Goal: Information Seeking & Learning: Learn about a topic

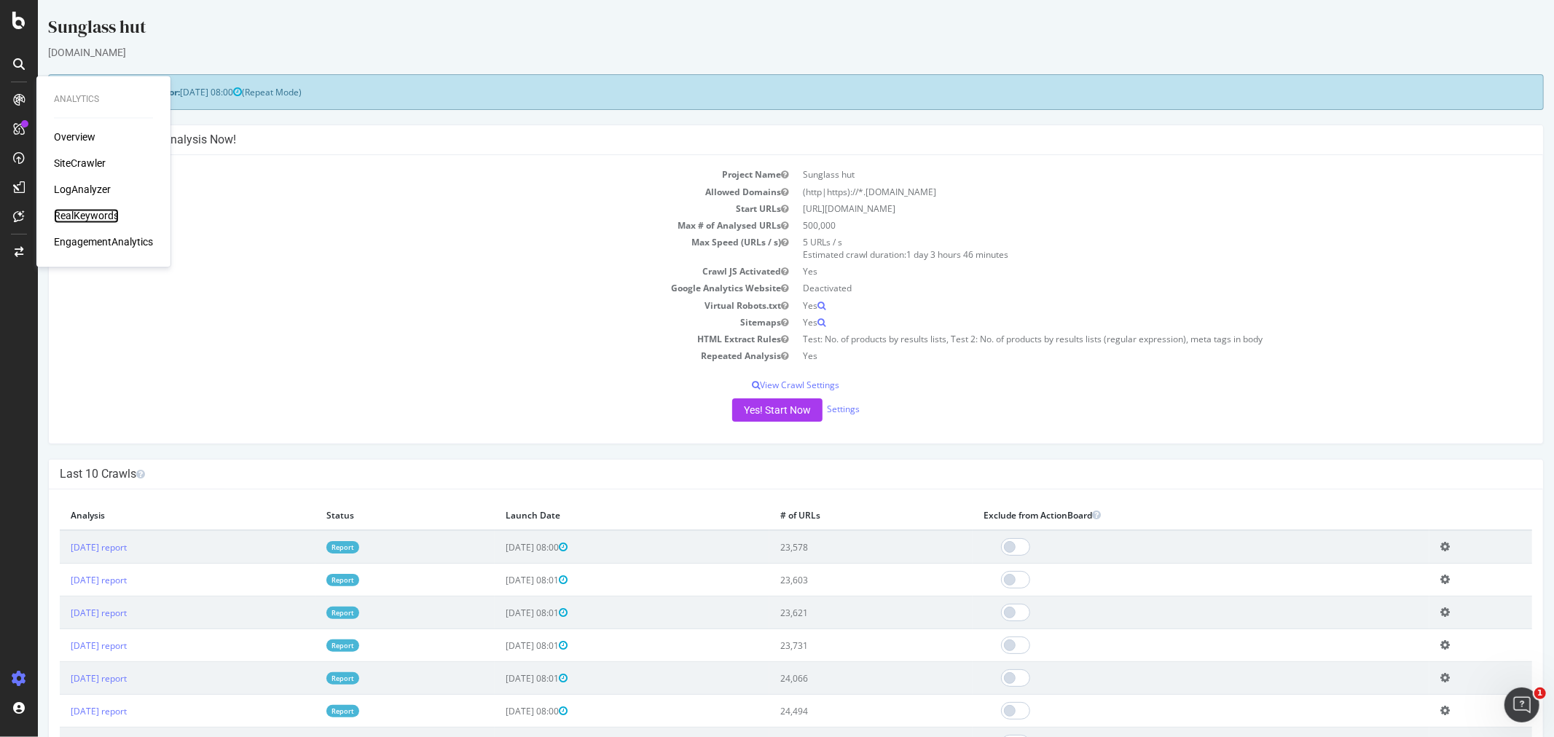
click at [93, 215] on div "RealKeywords" at bounding box center [86, 216] width 65 height 15
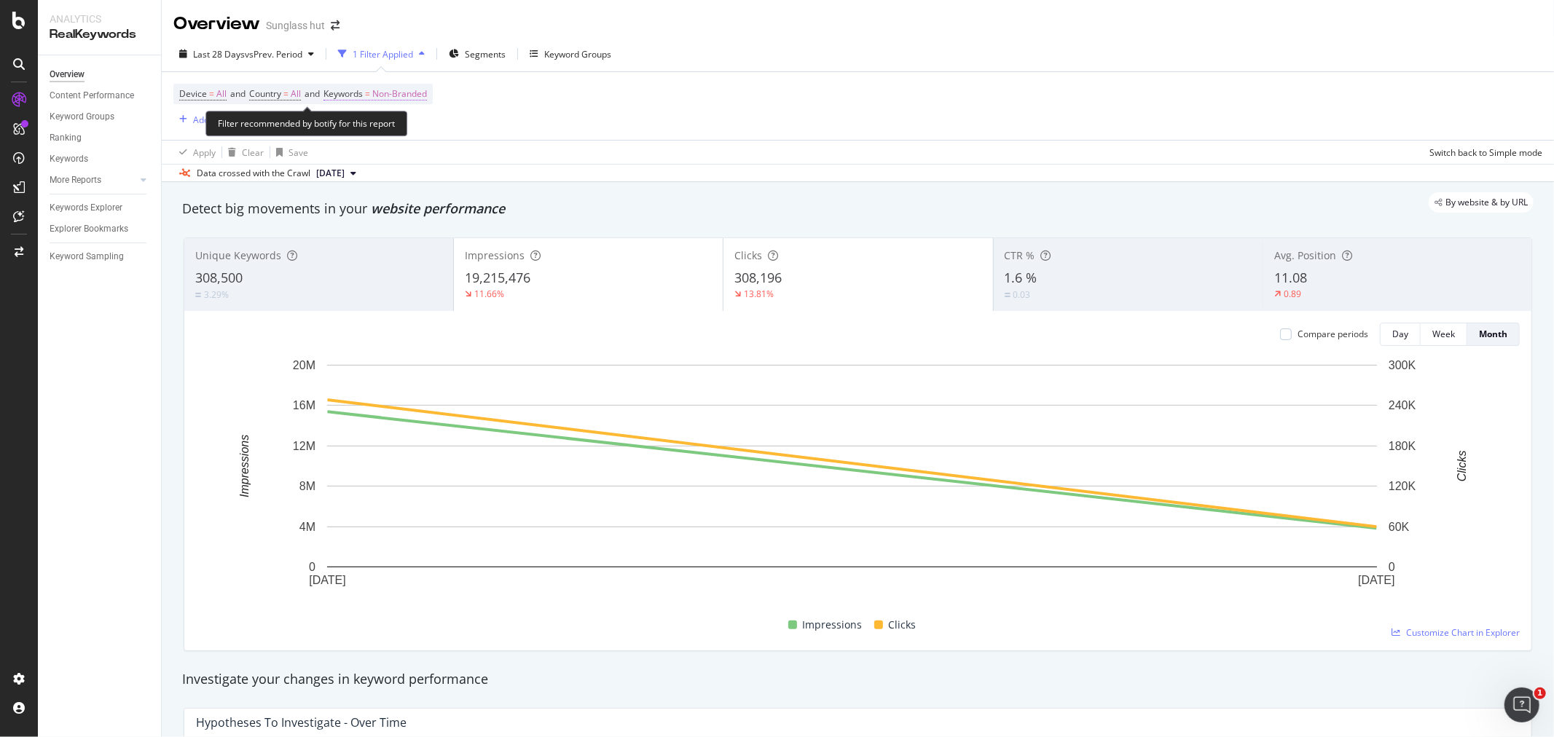
click at [413, 98] on span "Non-Branded" at bounding box center [399, 94] width 55 height 20
click at [405, 122] on div "Non-Branded" at bounding box center [384, 129] width 78 height 22
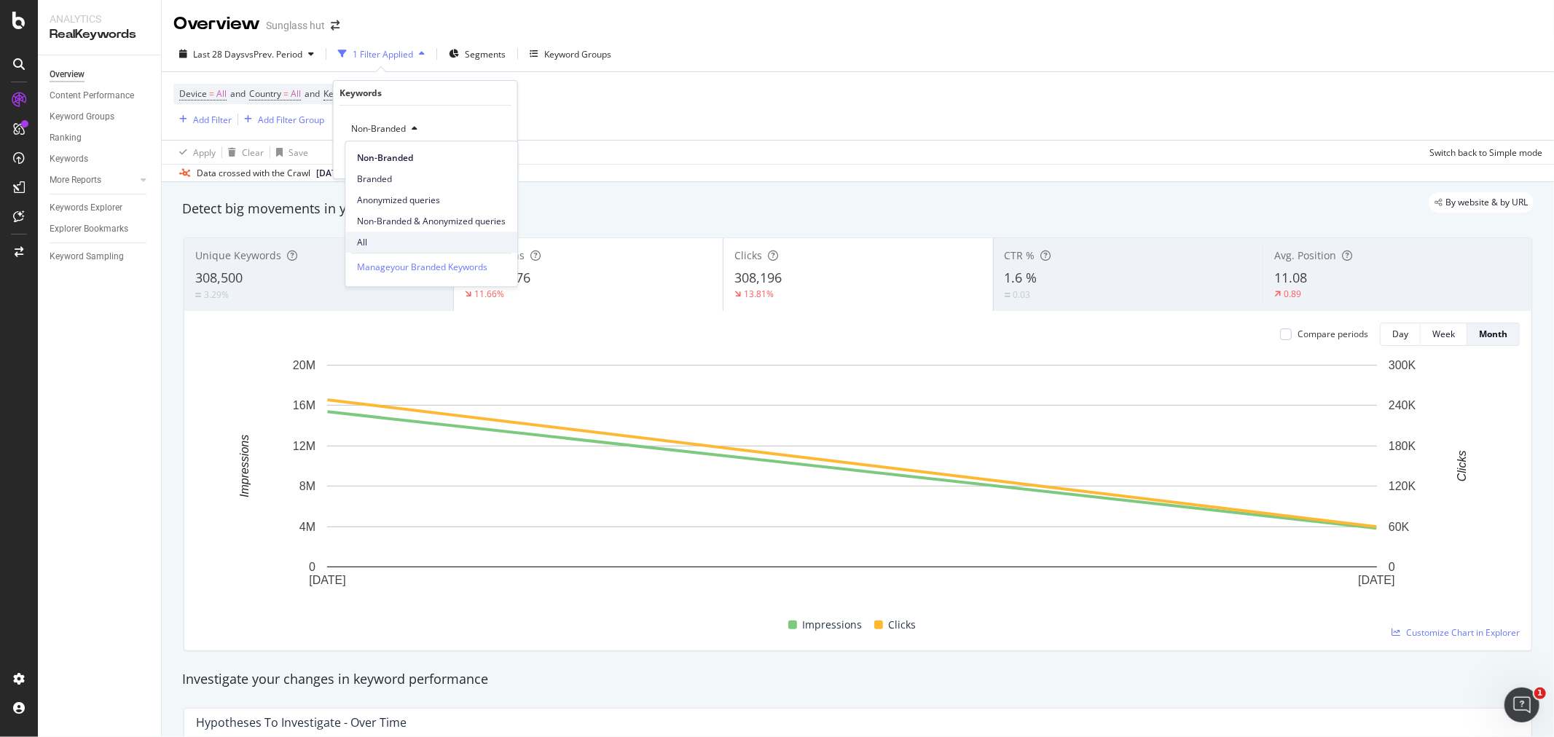
click at [385, 236] on span "All" at bounding box center [431, 242] width 149 height 13
drag, startPoint x: 504, startPoint y: 150, endPoint x: 498, endPoint y: 157, distance: 8.8
click at [503, 150] on div "All Cancel Add filter Apply" at bounding box center [426, 142] width 184 height 73
click at [498, 157] on div "Apply" at bounding box center [494, 160] width 23 height 12
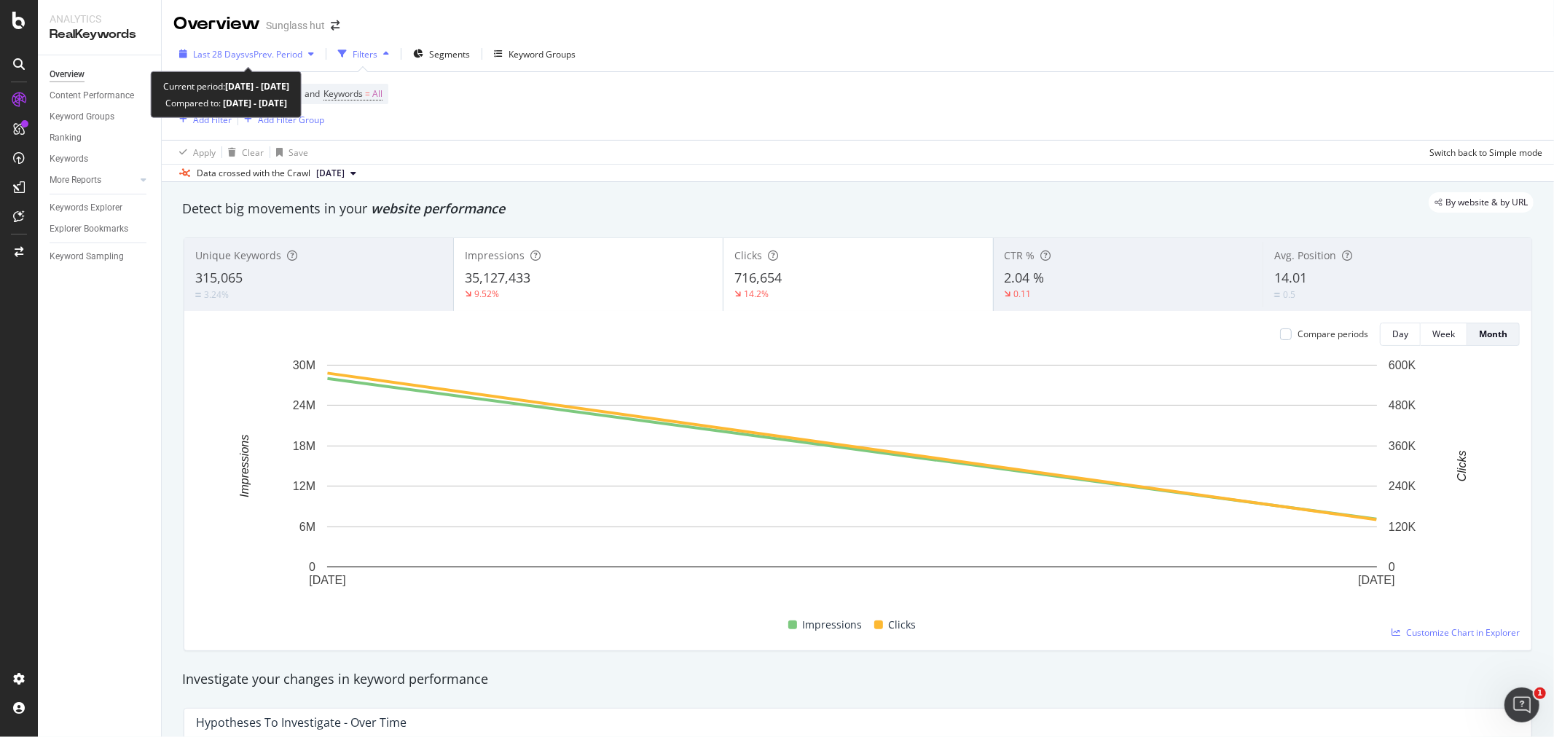
click at [256, 55] on span "vs Prev. Period" at bounding box center [274, 54] width 58 height 12
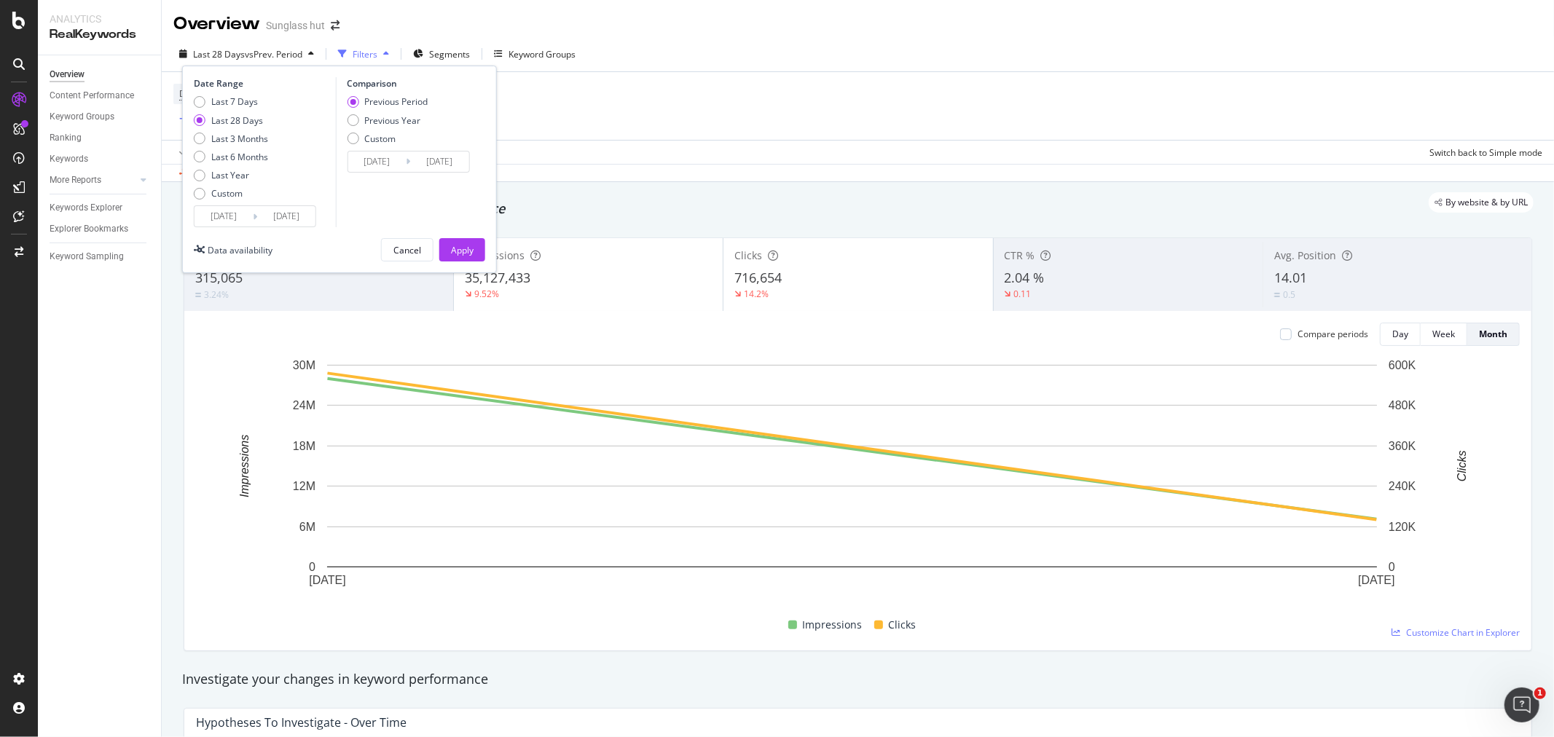
click at [198, 200] on div "Last 7 Days Last 28 Days Last 3 Months Last 6 Months Last Year Custom" at bounding box center [231, 150] width 74 height 110
click at [213, 197] on div "Custom" at bounding box center [226, 193] width 31 height 12
click at [216, 217] on input "[DATE]" at bounding box center [224, 216] width 58 height 20
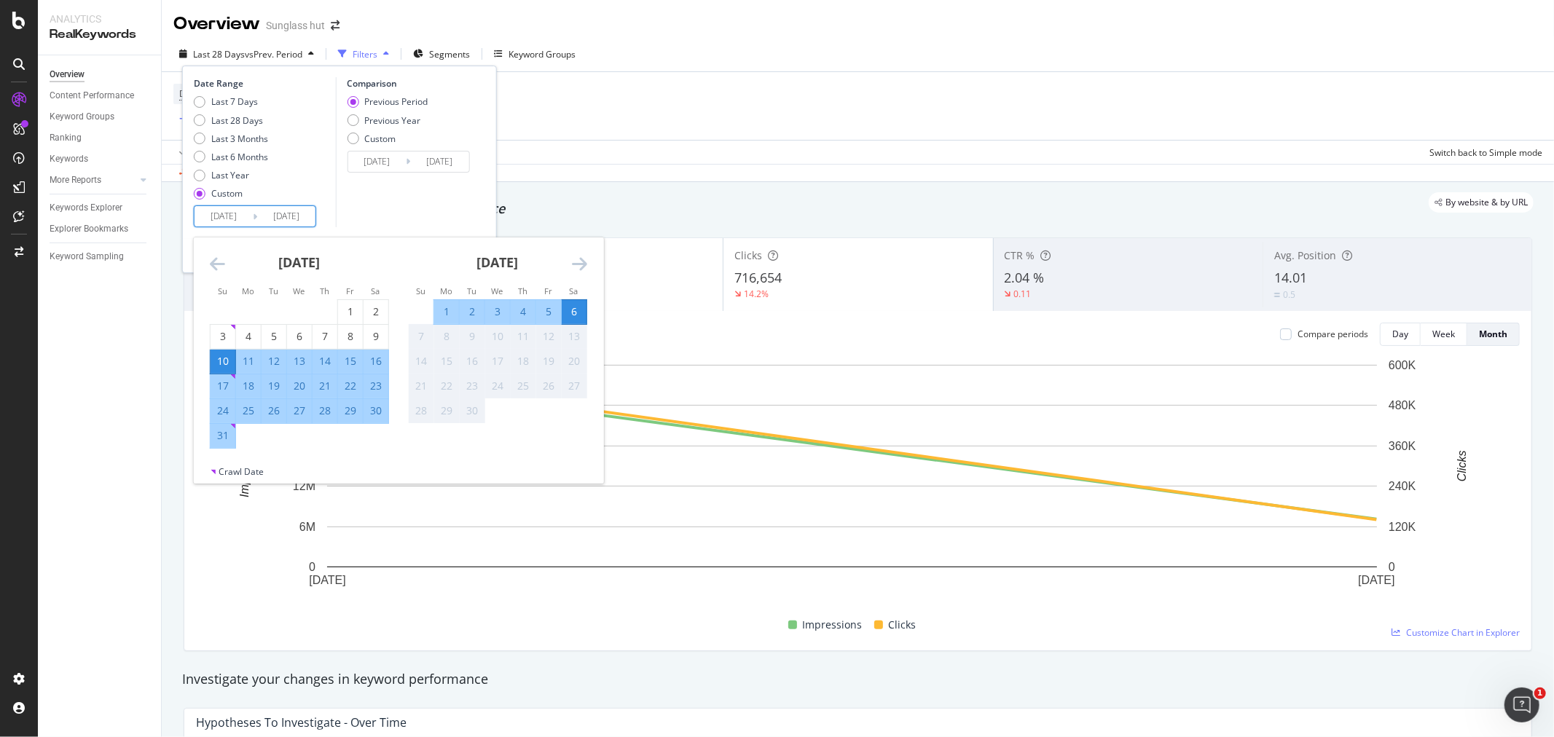
click at [217, 259] on icon "Move backward to switch to the previous month." at bounding box center [217, 263] width 15 height 17
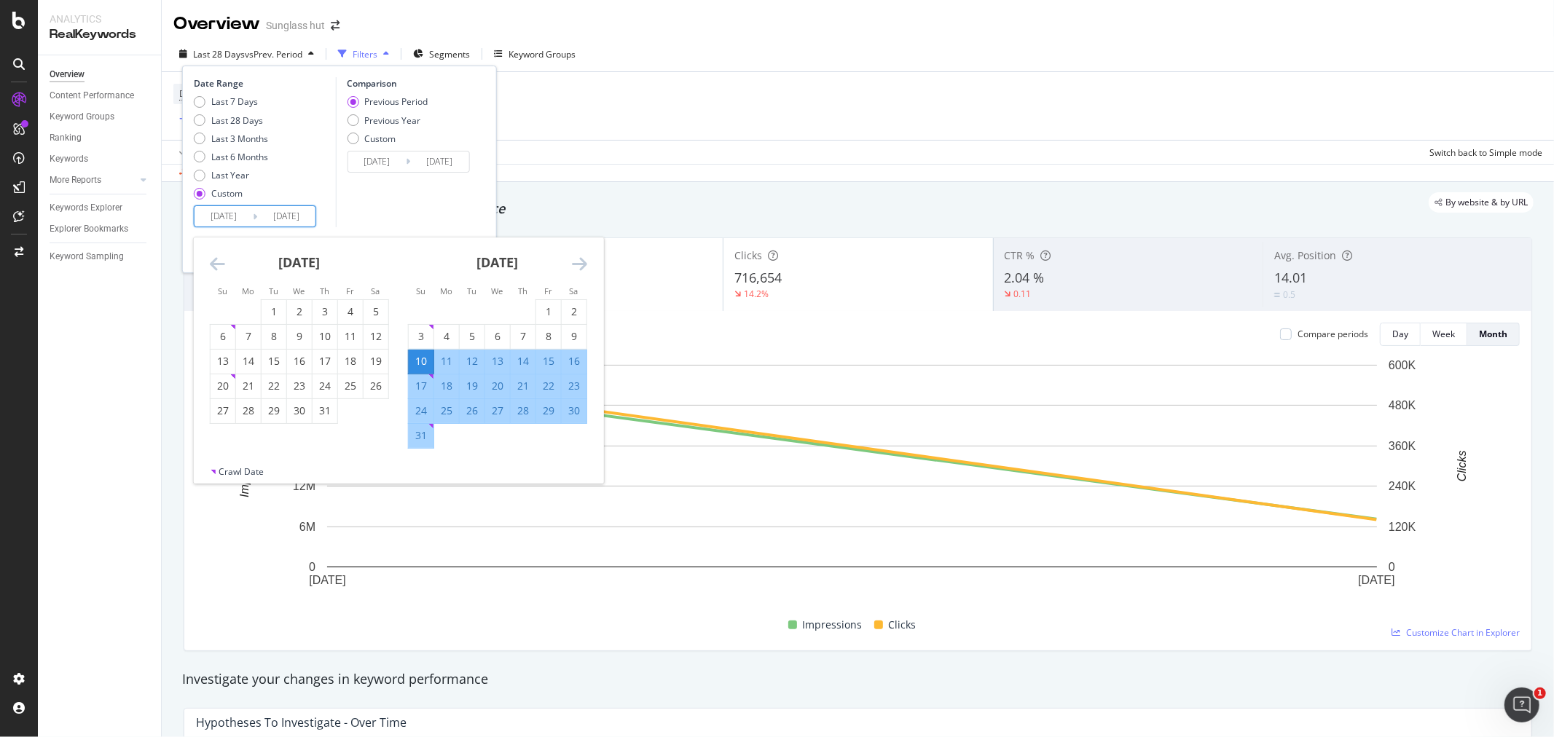
click at [217, 259] on icon "Move backward to switch to the previous month." at bounding box center [217, 263] width 15 height 17
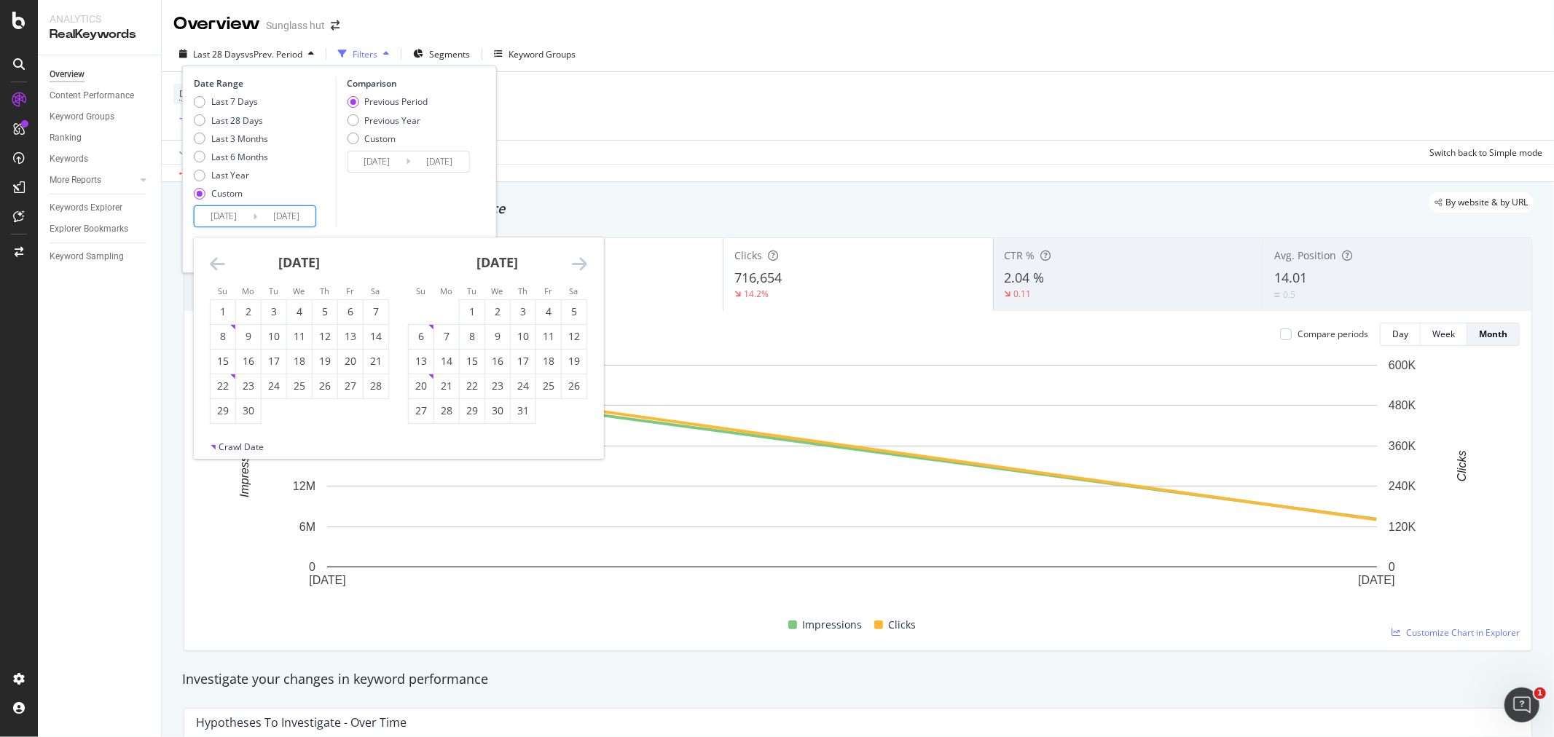
click at [219, 259] on icon "Move backward to switch to the previous month." at bounding box center [217, 263] width 15 height 17
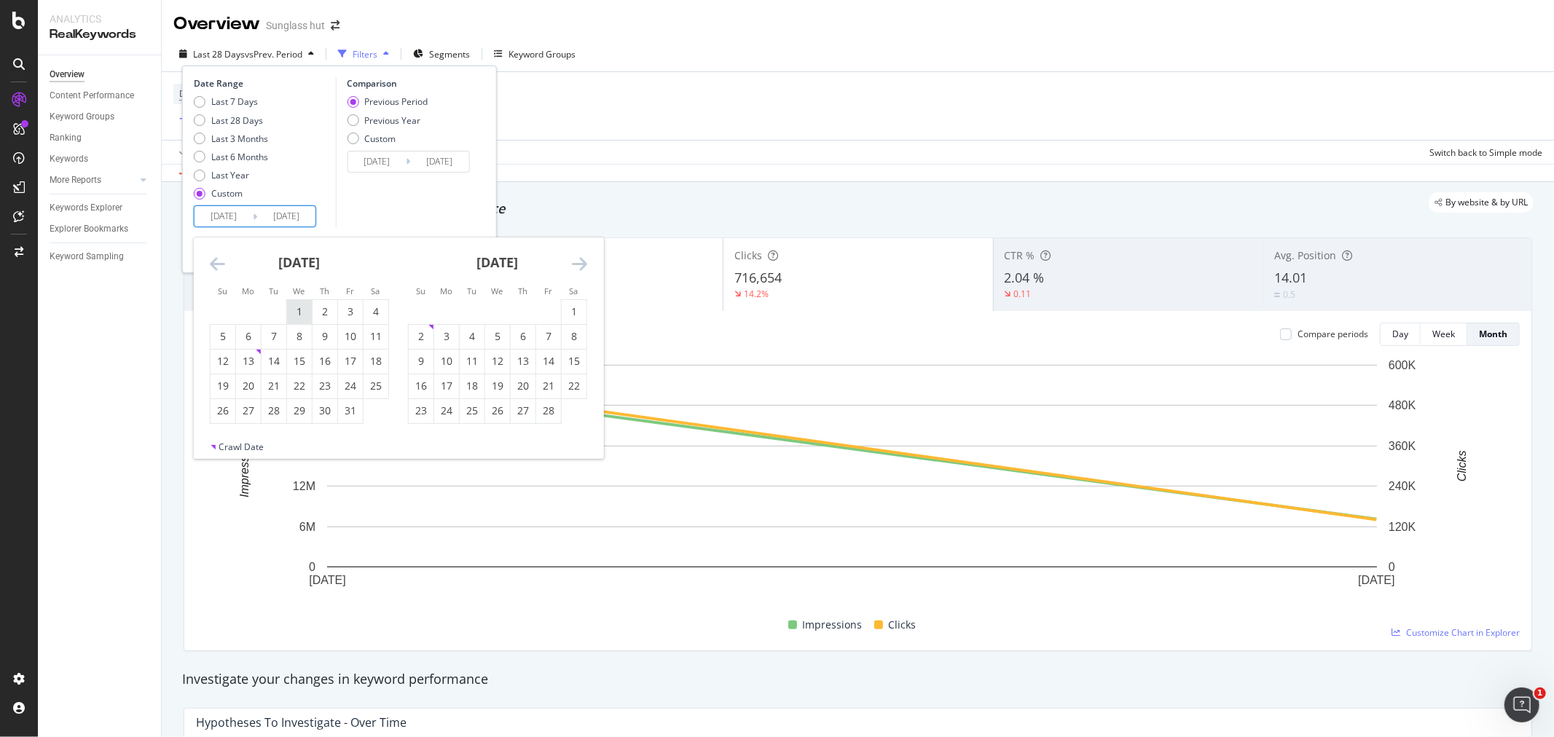
click at [294, 314] on div "1" at bounding box center [299, 312] width 25 height 15
type input "[DATE]"
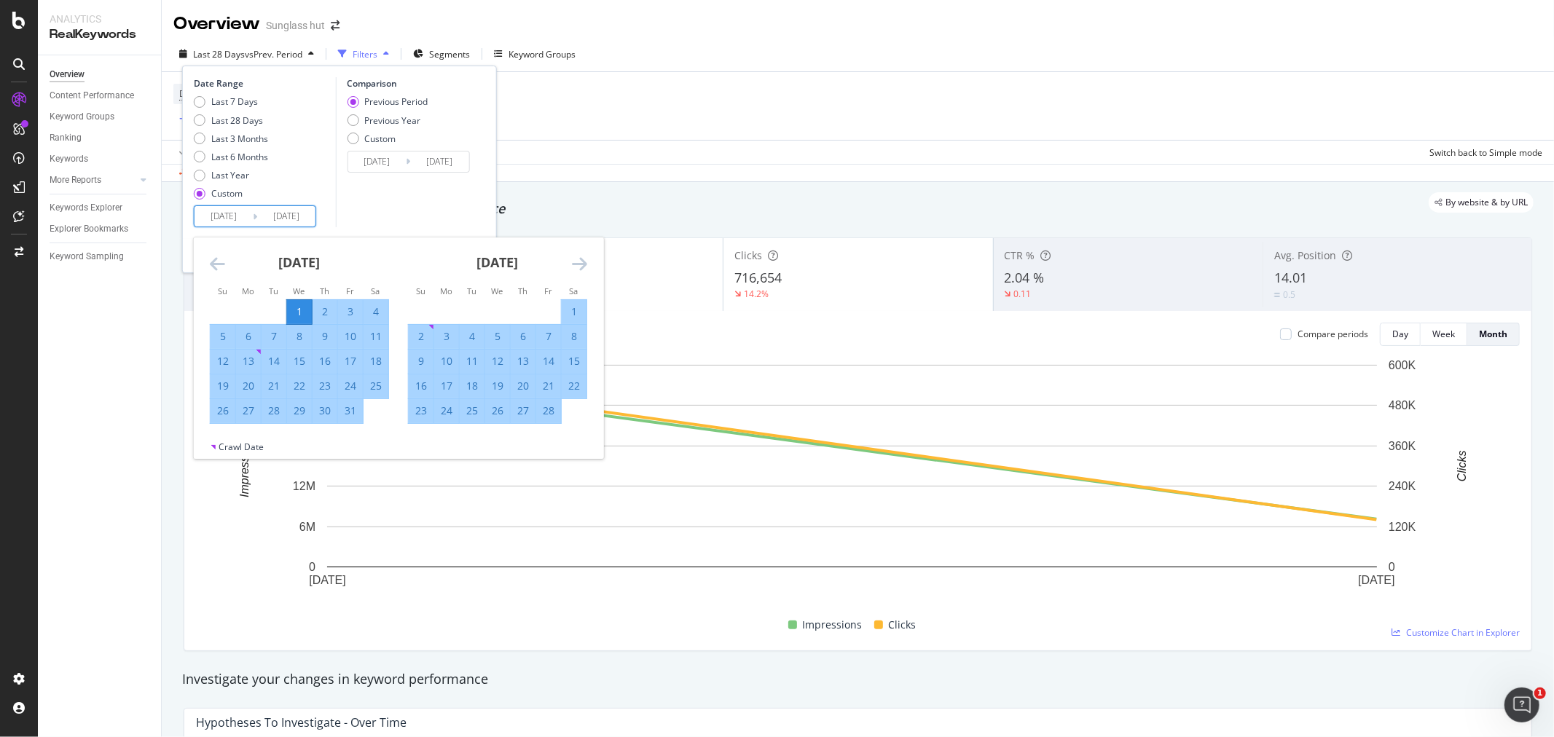
click at [578, 262] on icon "Move forward to switch to the next month." at bounding box center [579, 263] width 15 height 17
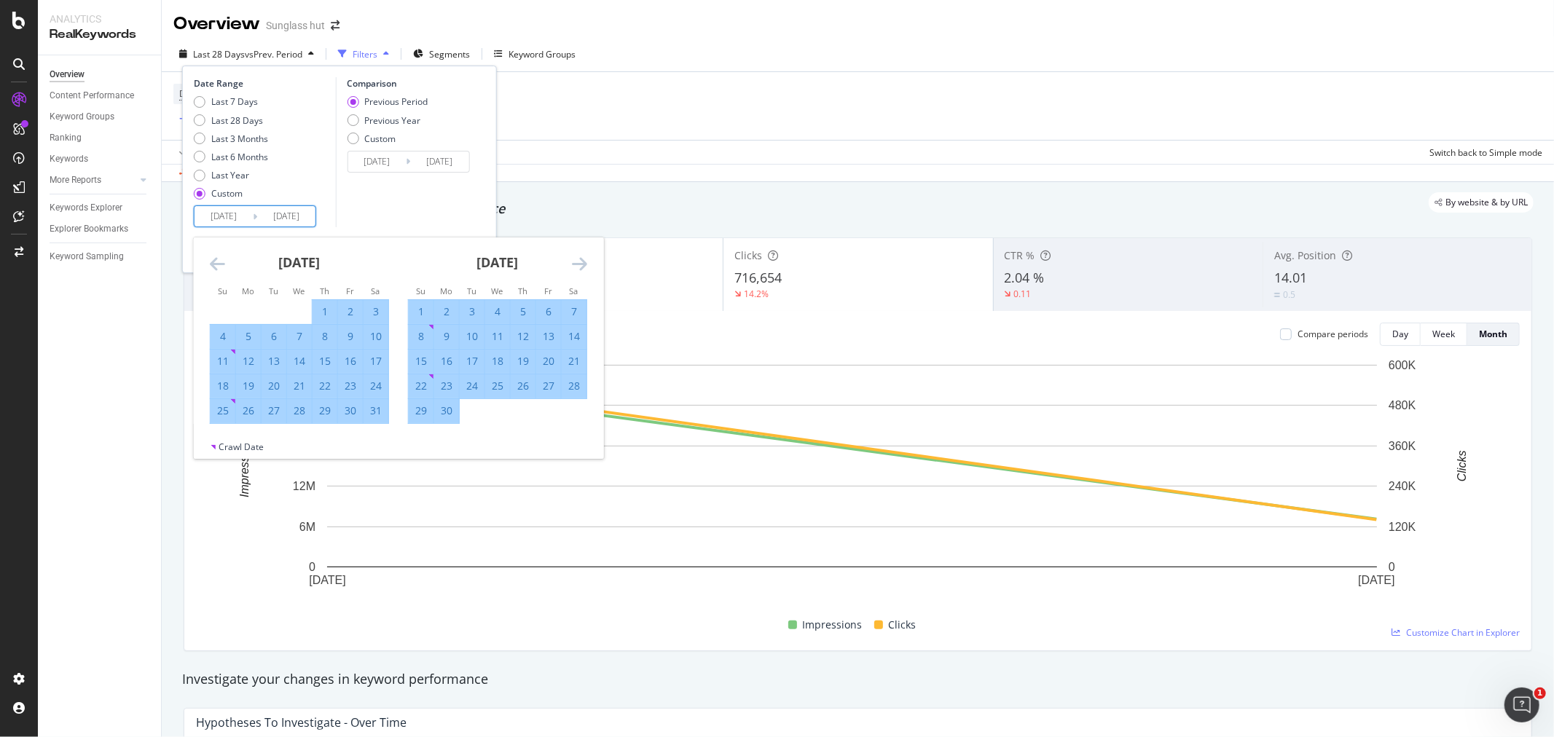
click at [578, 262] on icon "Move forward to switch to the next month." at bounding box center [579, 263] width 15 height 17
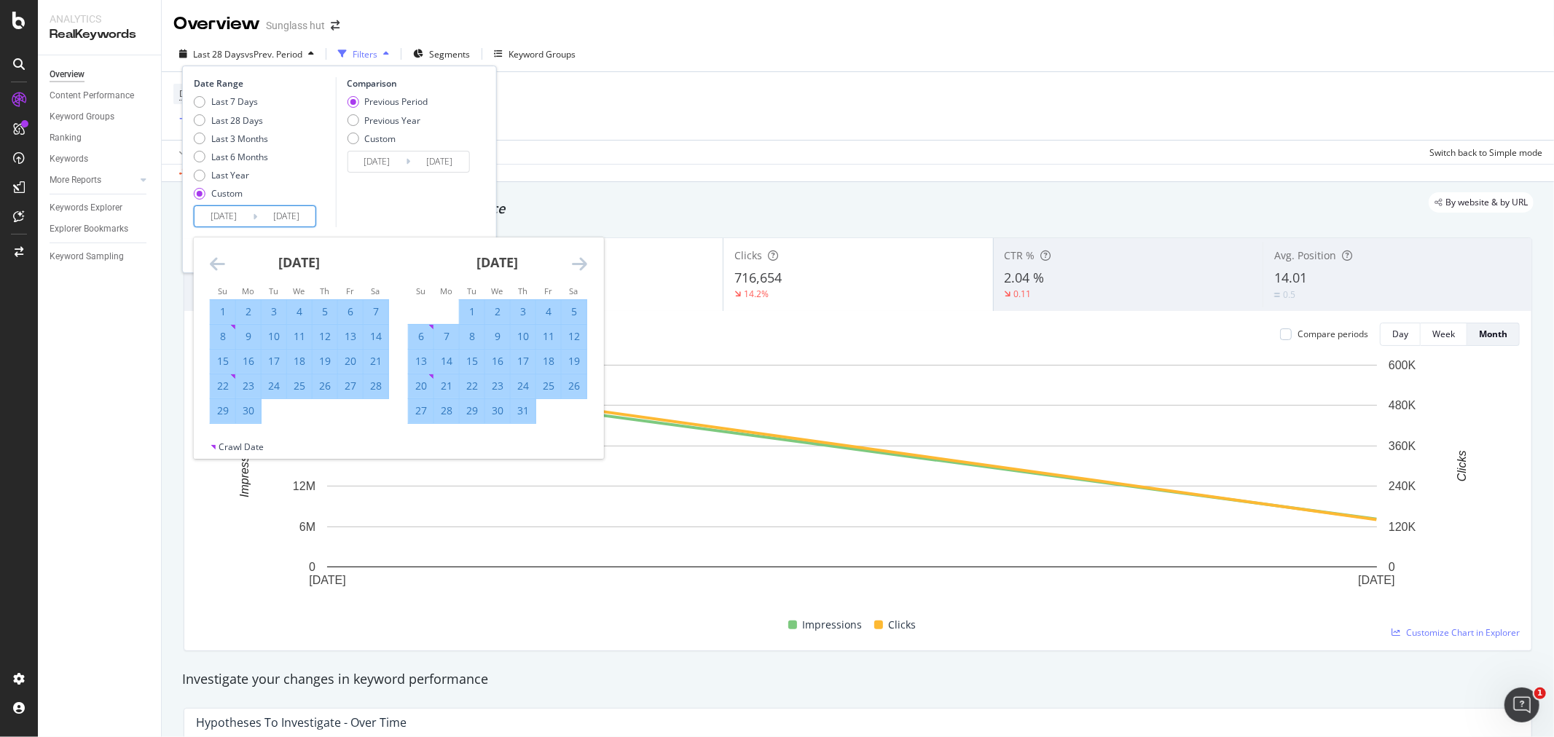
click at [578, 262] on icon "Move forward to switch to the next month." at bounding box center [579, 263] width 15 height 17
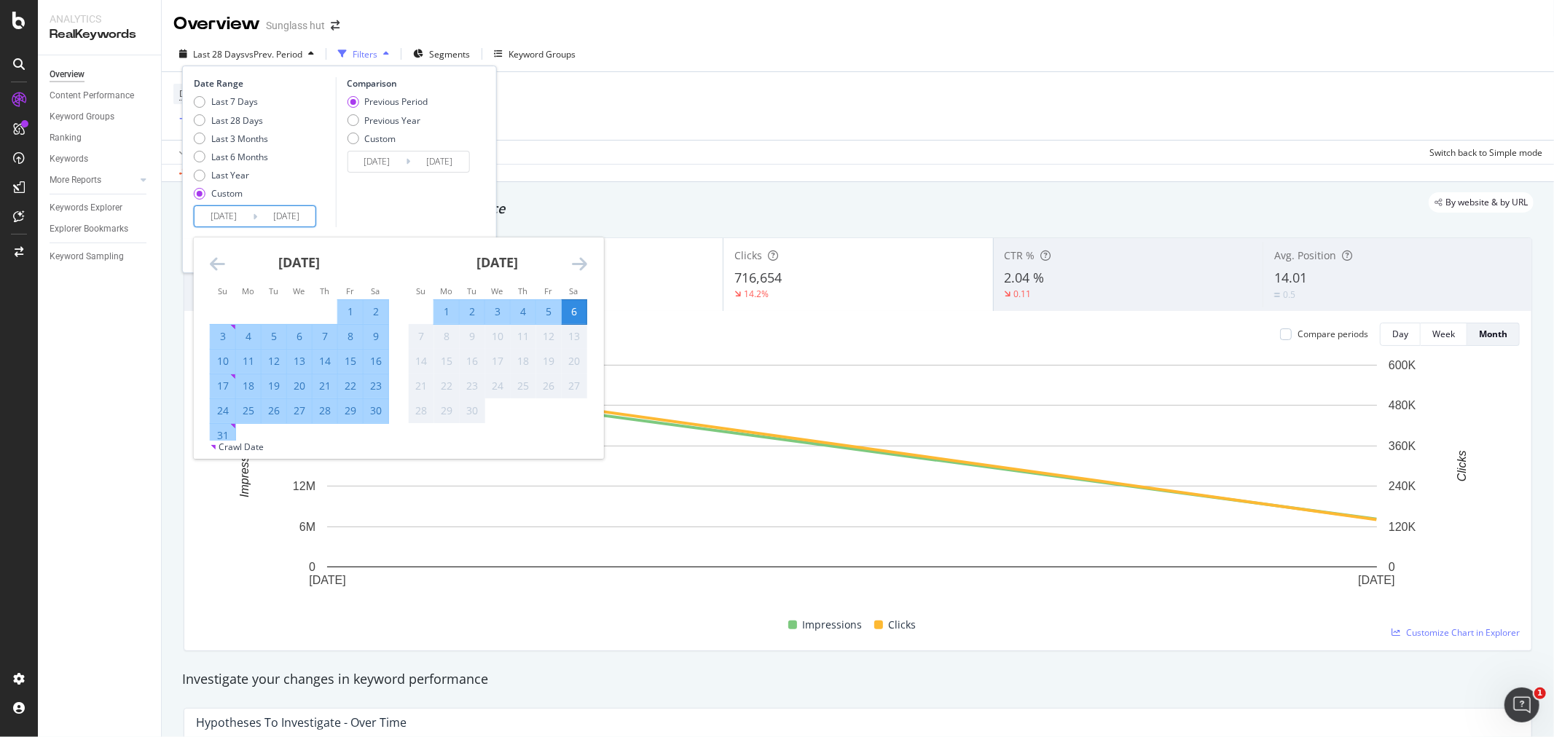
click at [224, 416] on div "31" at bounding box center [223, 435] width 25 height 15
type input "[DATE]"
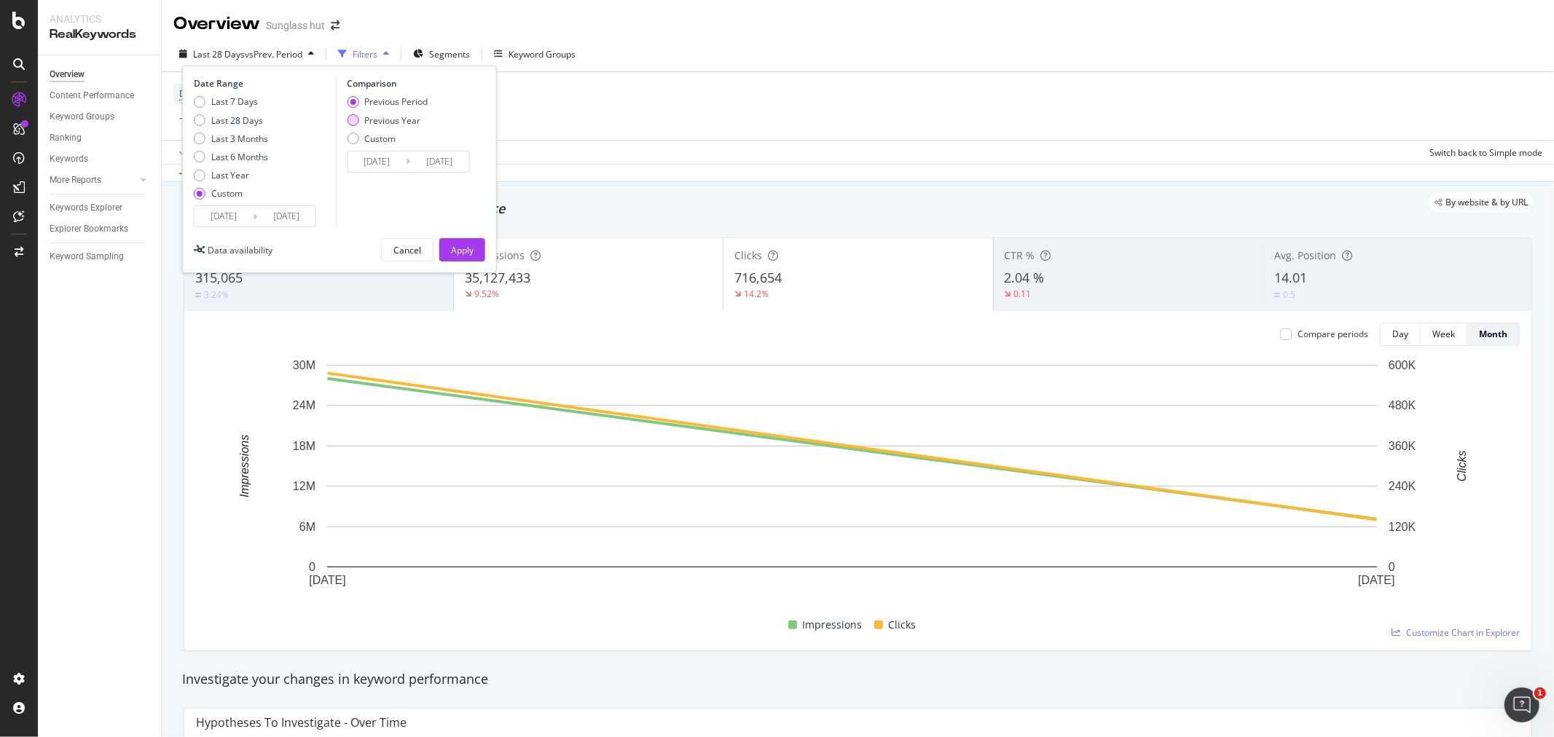
click at [353, 119] on div "Previous Year" at bounding box center [353, 120] width 12 height 12
type input "[DATE]"
click at [464, 244] on div "Apply" at bounding box center [462, 250] width 23 height 12
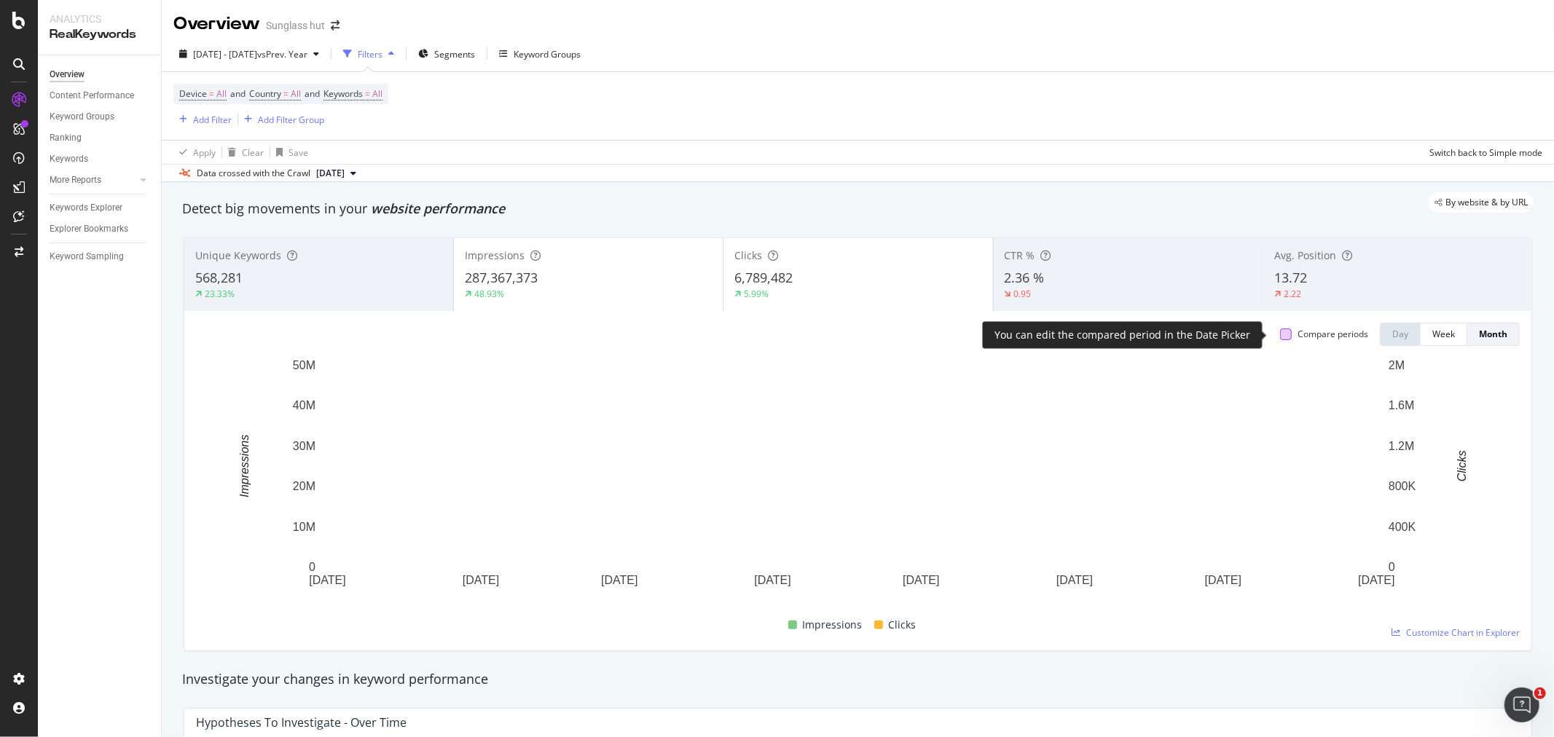
click at [949, 338] on div at bounding box center [1286, 335] width 12 height 12
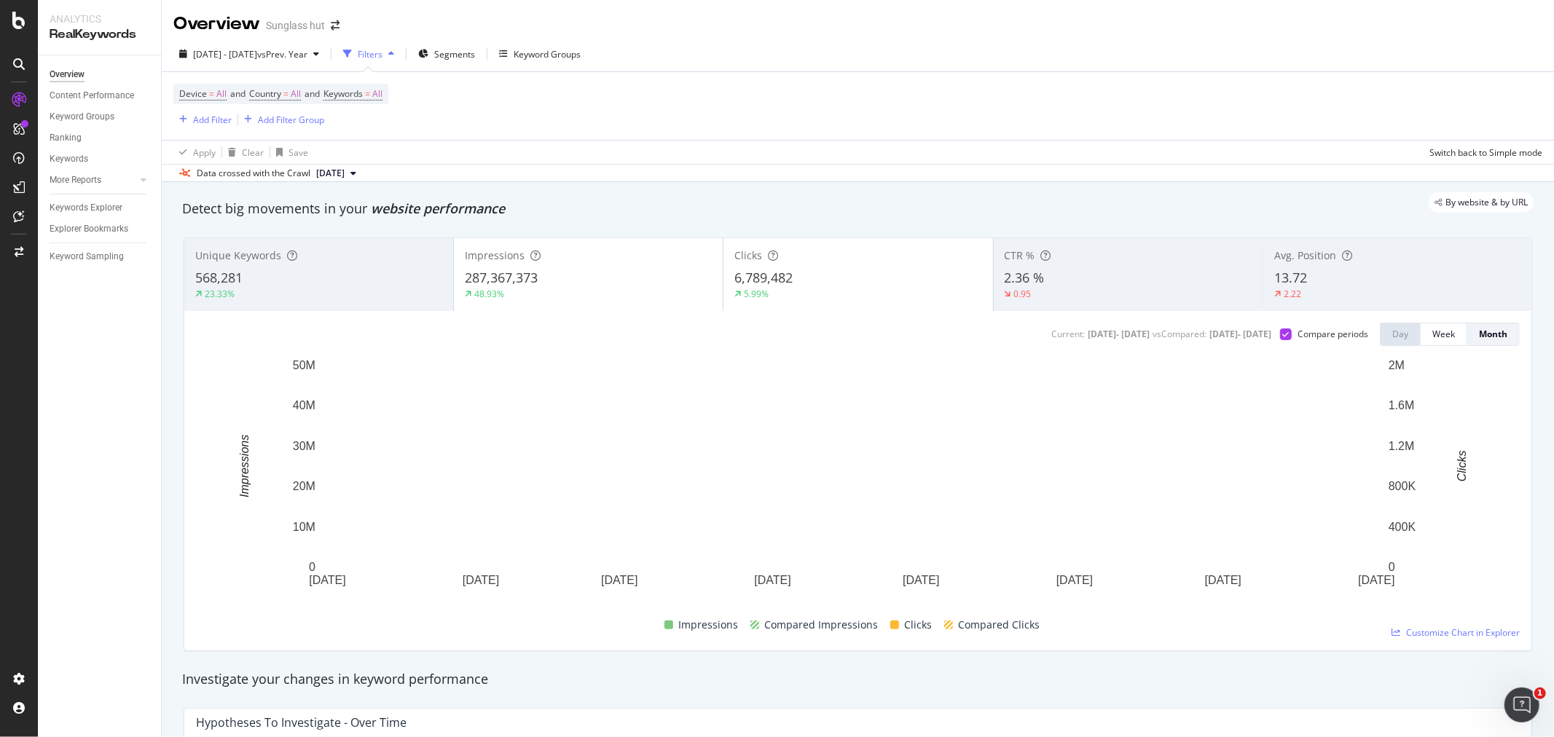
click at [570, 291] on div "48.93%" at bounding box center [588, 294] width 247 height 13
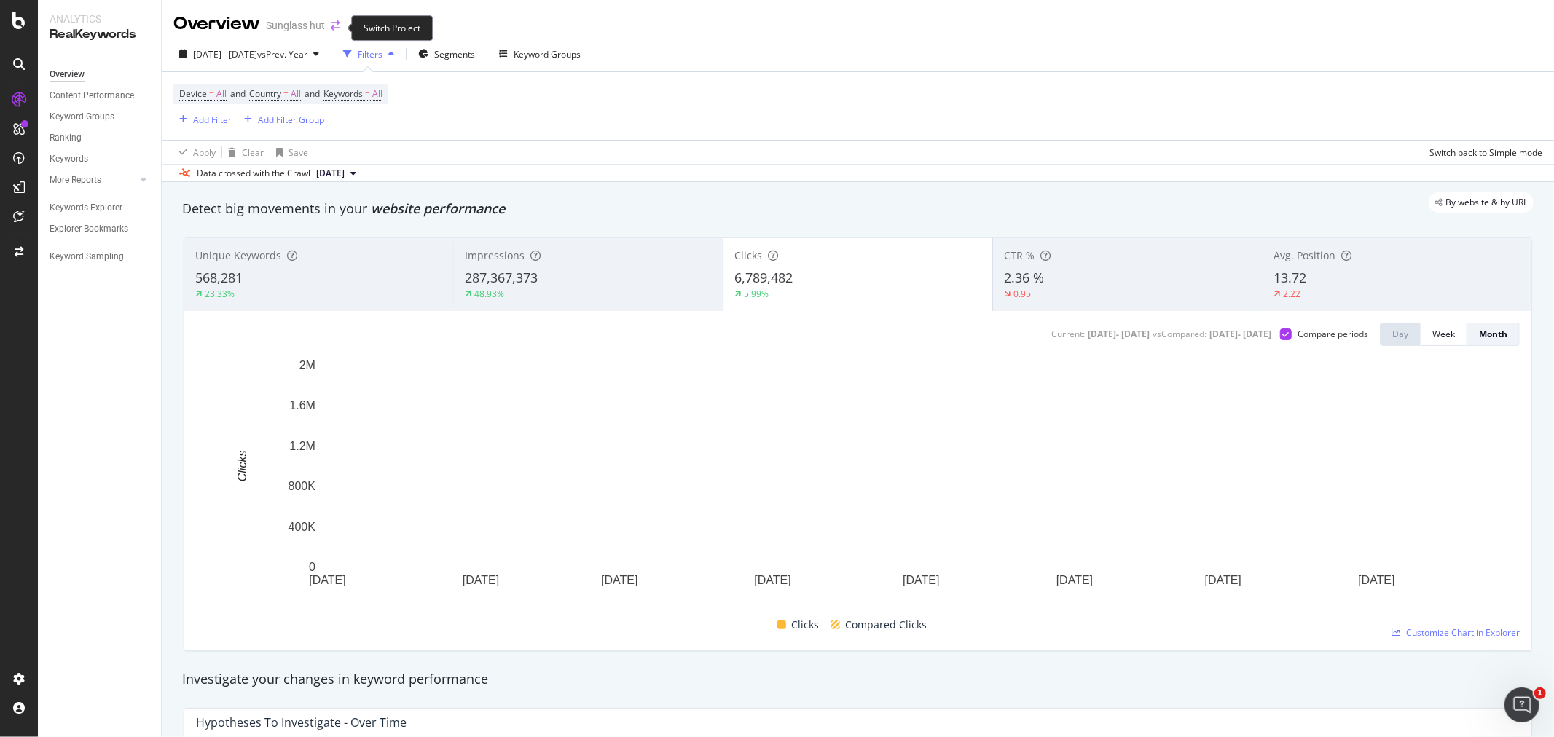
click at [339, 25] on icon "arrow-right-arrow-left" at bounding box center [335, 25] width 9 height 10
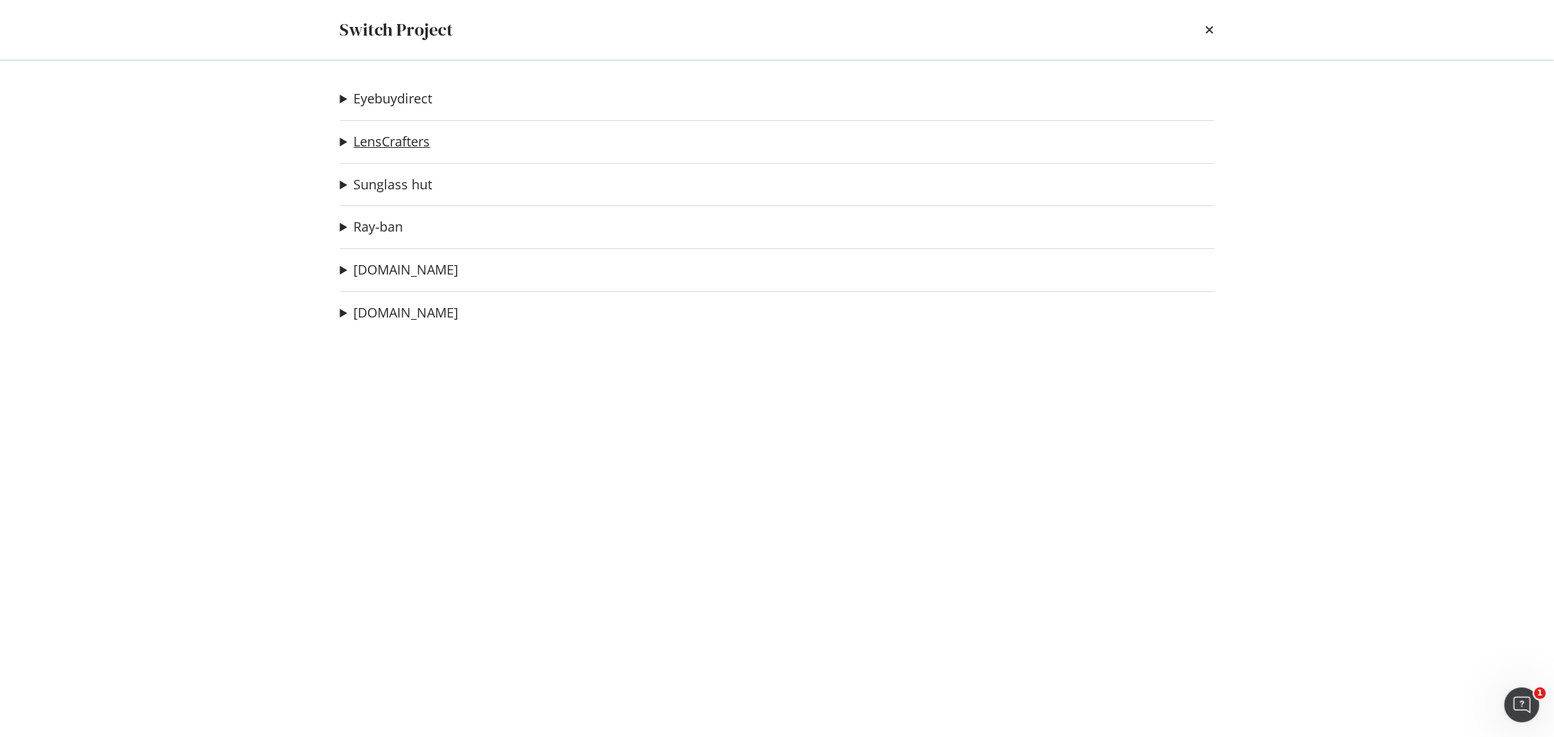
click at [412, 141] on link "LensCrafters" at bounding box center [392, 141] width 76 height 15
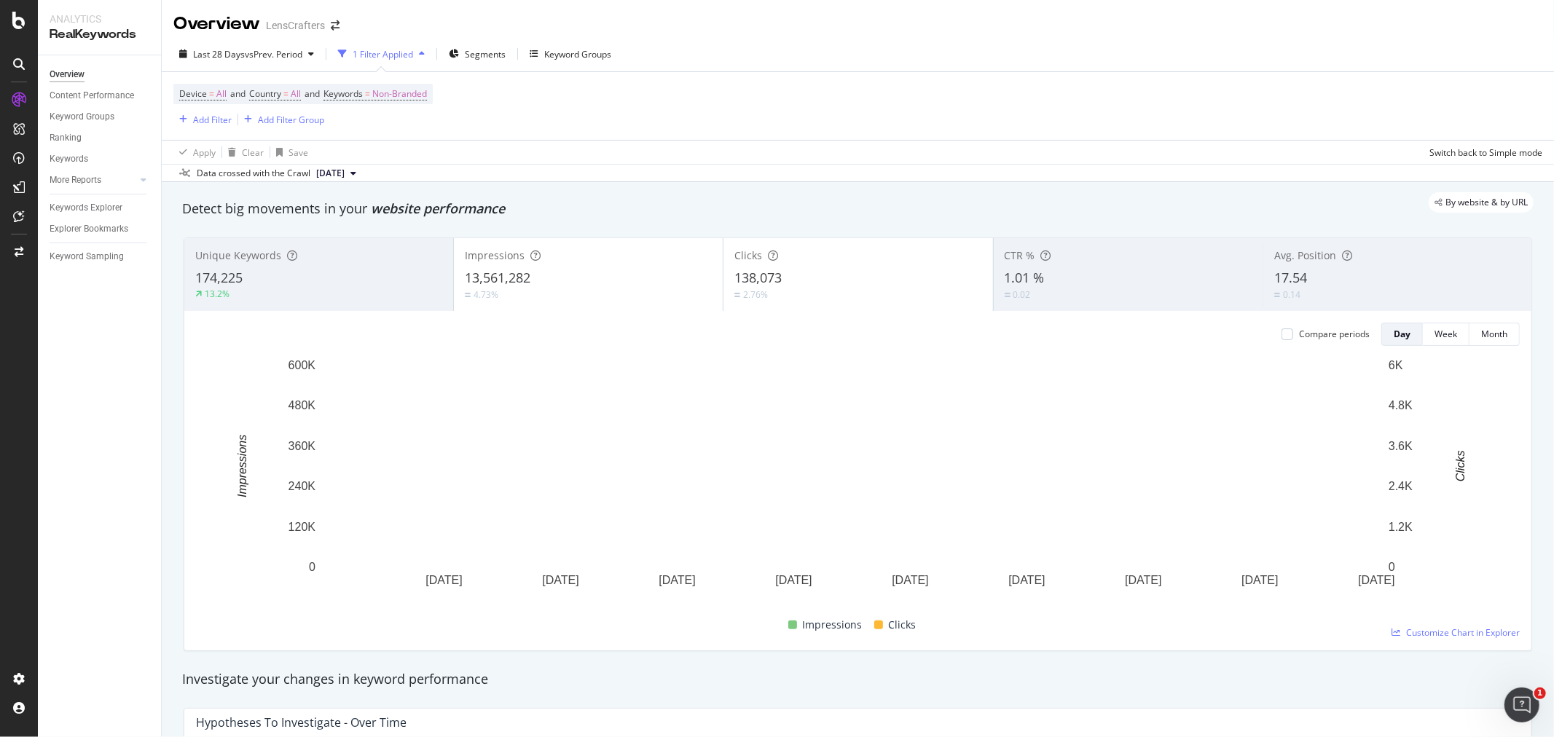
click at [557, 271] on div "13,561,282" at bounding box center [588, 278] width 247 height 19
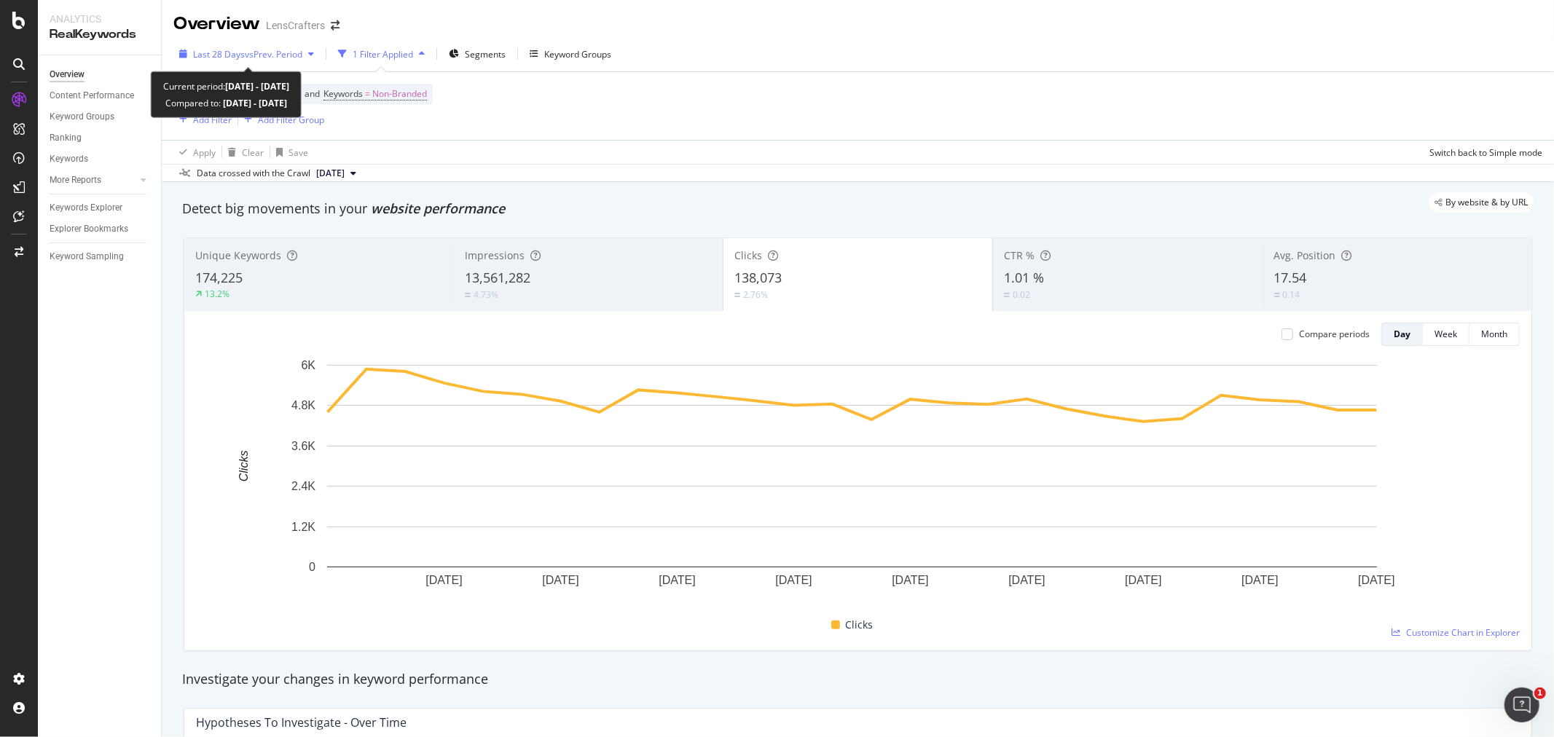
click at [278, 49] on span "vs Prev. Period" at bounding box center [274, 54] width 58 height 12
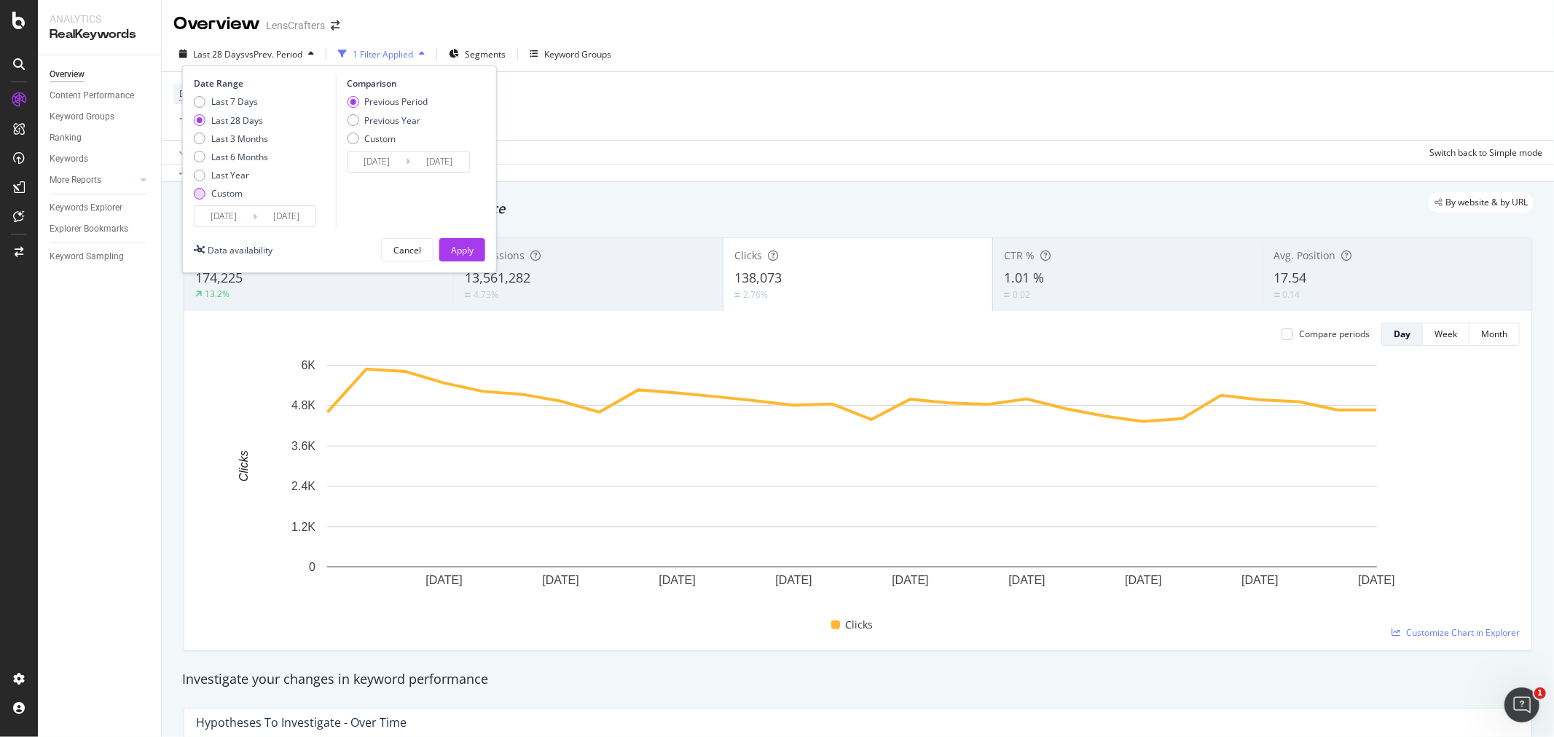
click at [208, 193] on div "Custom" at bounding box center [231, 193] width 74 height 12
click at [209, 219] on input "[DATE]" at bounding box center [224, 216] width 58 height 20
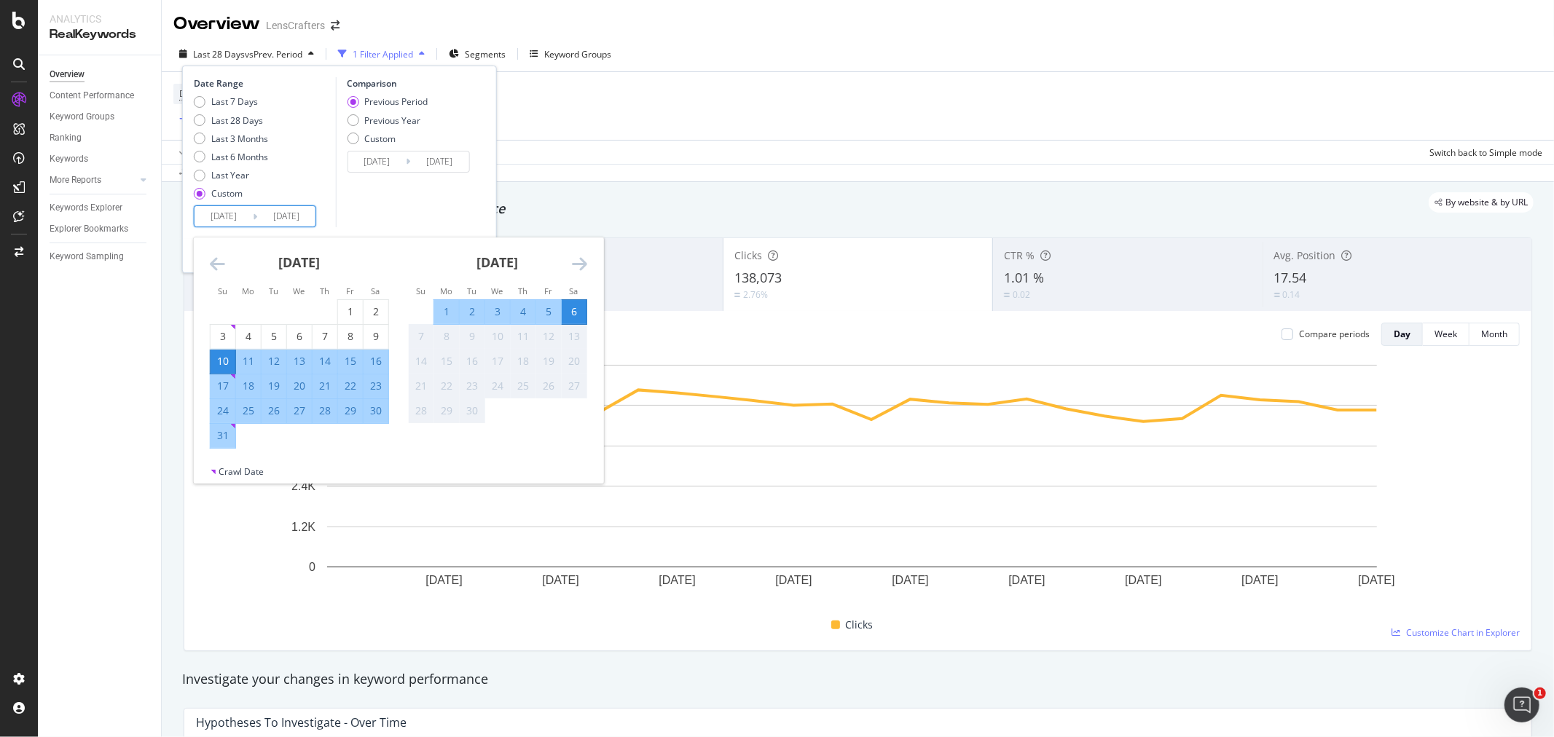
click at [211, 260] on icon "Move backward to switch to the previous month." at bounding box center [217, 263] width 15 height 17
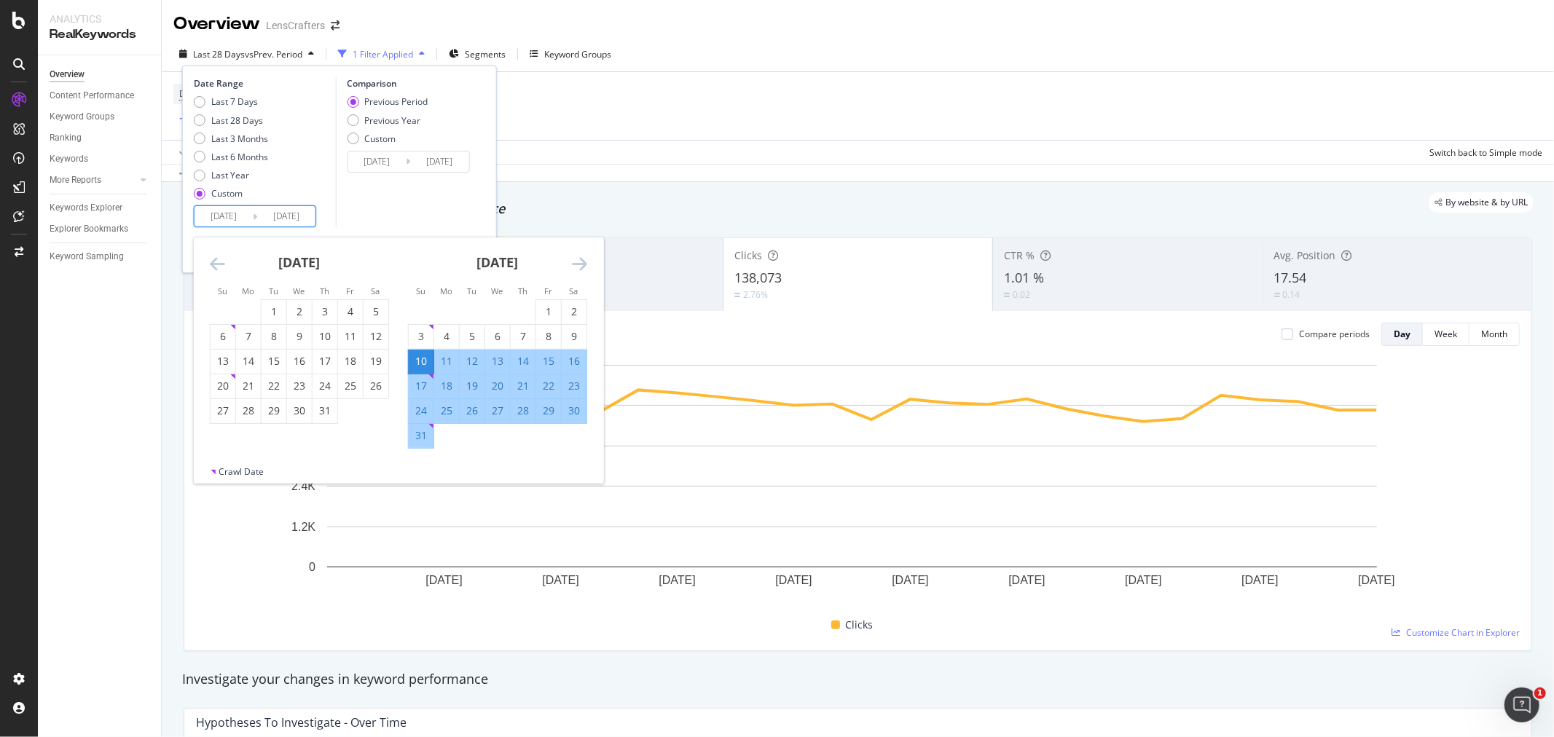
click at [214, 262] on icon "Move backward to switch to the previous month." at bounding box center [217, 263] width 15 height 17
click at [217, 264] on icon "Move backward to switch to the previous month." at bounding box center [217, 263] width 15 height 17
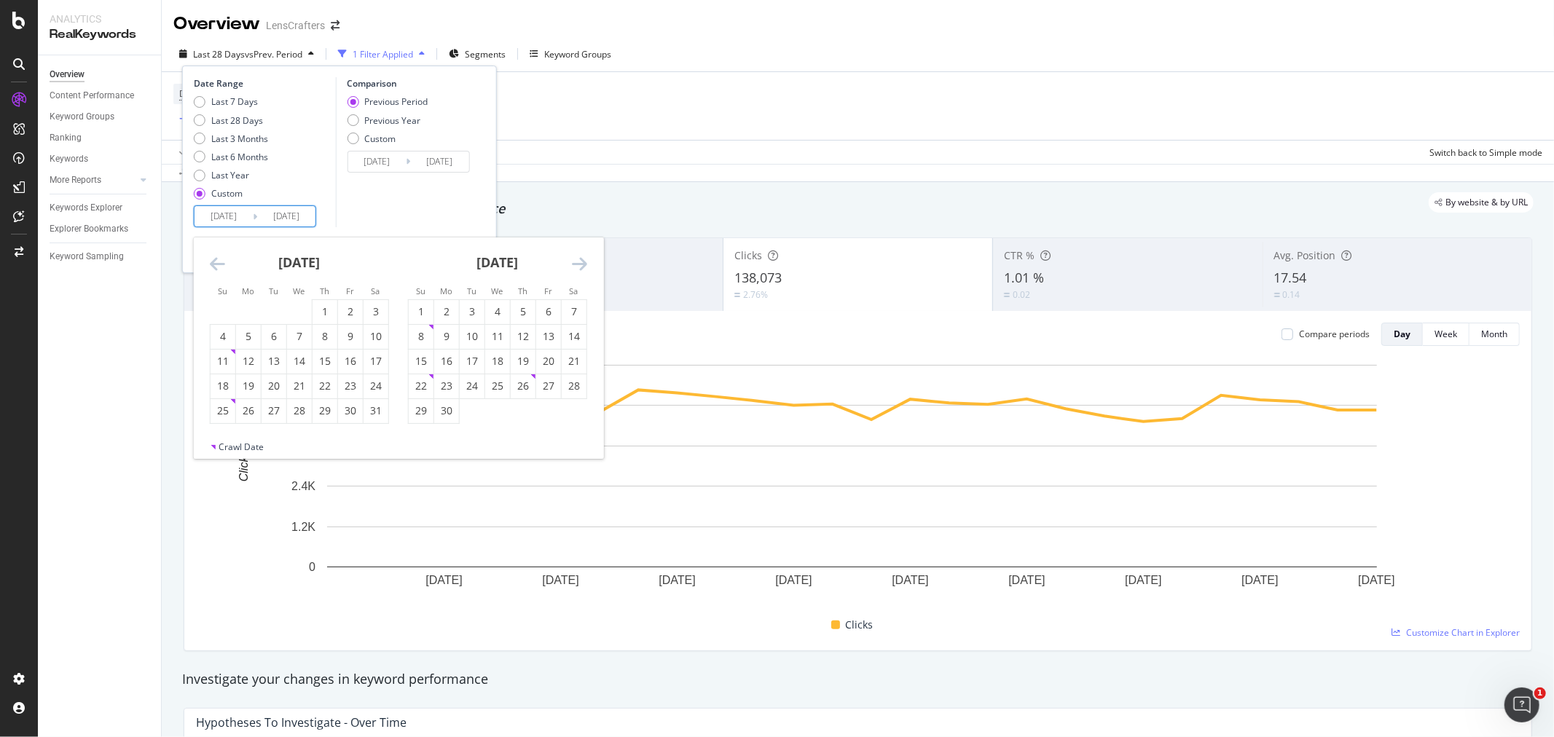
click at [217, 264] on icon "Move backward to switch to the previous month." at bounding box center [217, 263] width 15 height 17
click at [216, 264] on icon "Move backward to switch to the previous month." at bounding box center [217, 263] width 15 height 17
click at [295, 309] on div "1" at bounding box center [299, 312] width 25 height 15
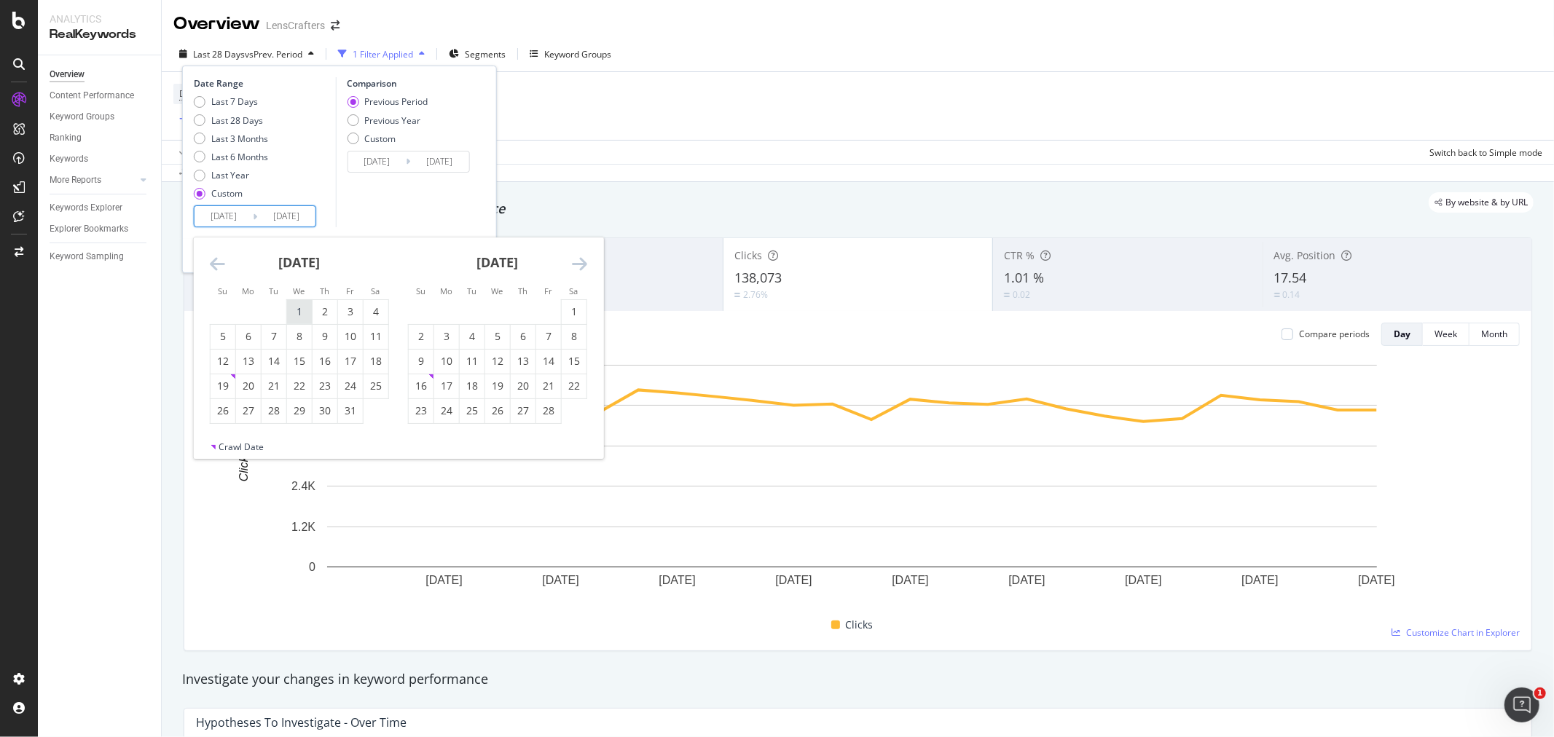
type input "[DATE]"
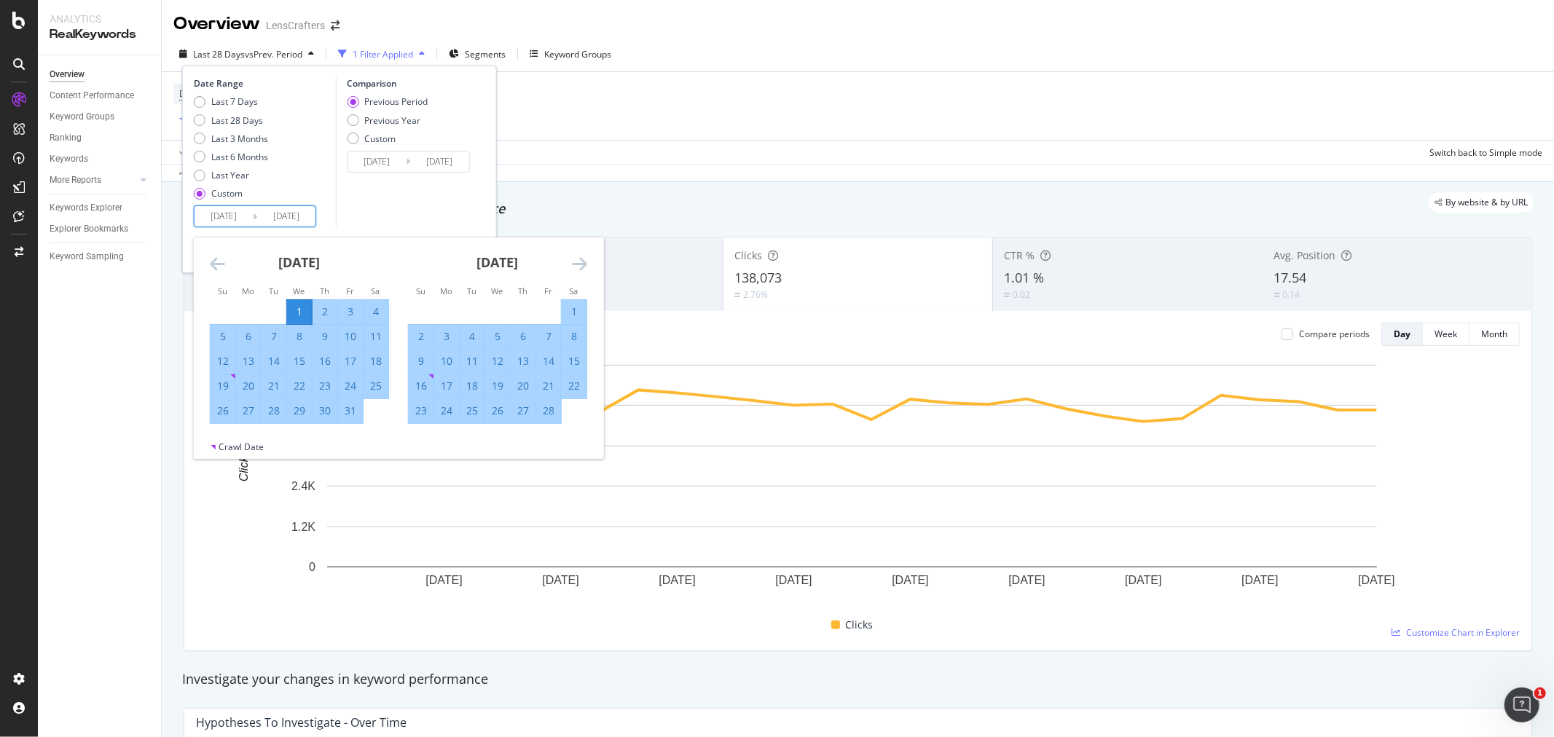
click at [583, 265] on icon "Move forward to switch to the next month." at bounding box center [579, 263] width 15 height 17
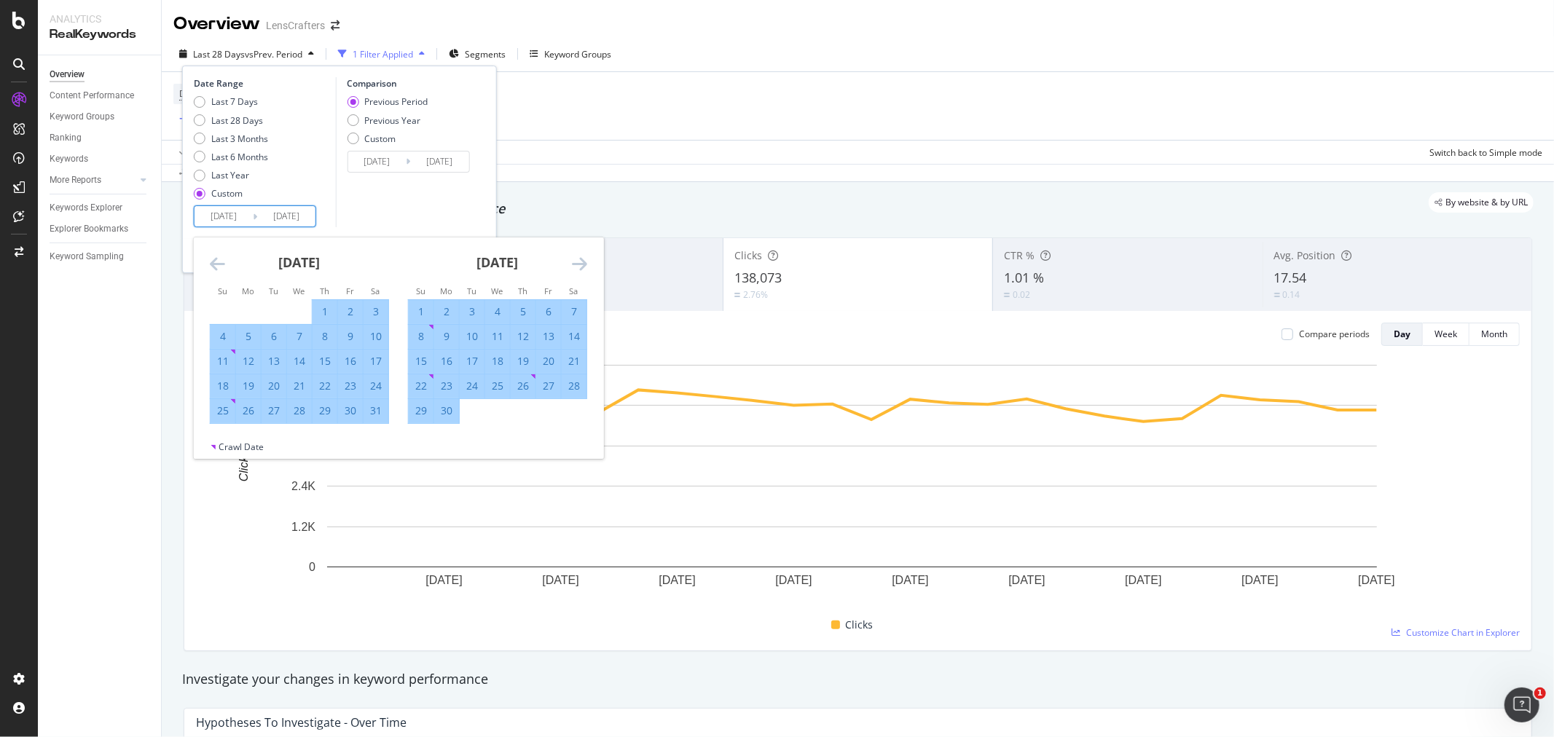
click at [583, 265] on icon "Move forward to switch to the next month." at bounding box center [579, 263] width 15 height 17
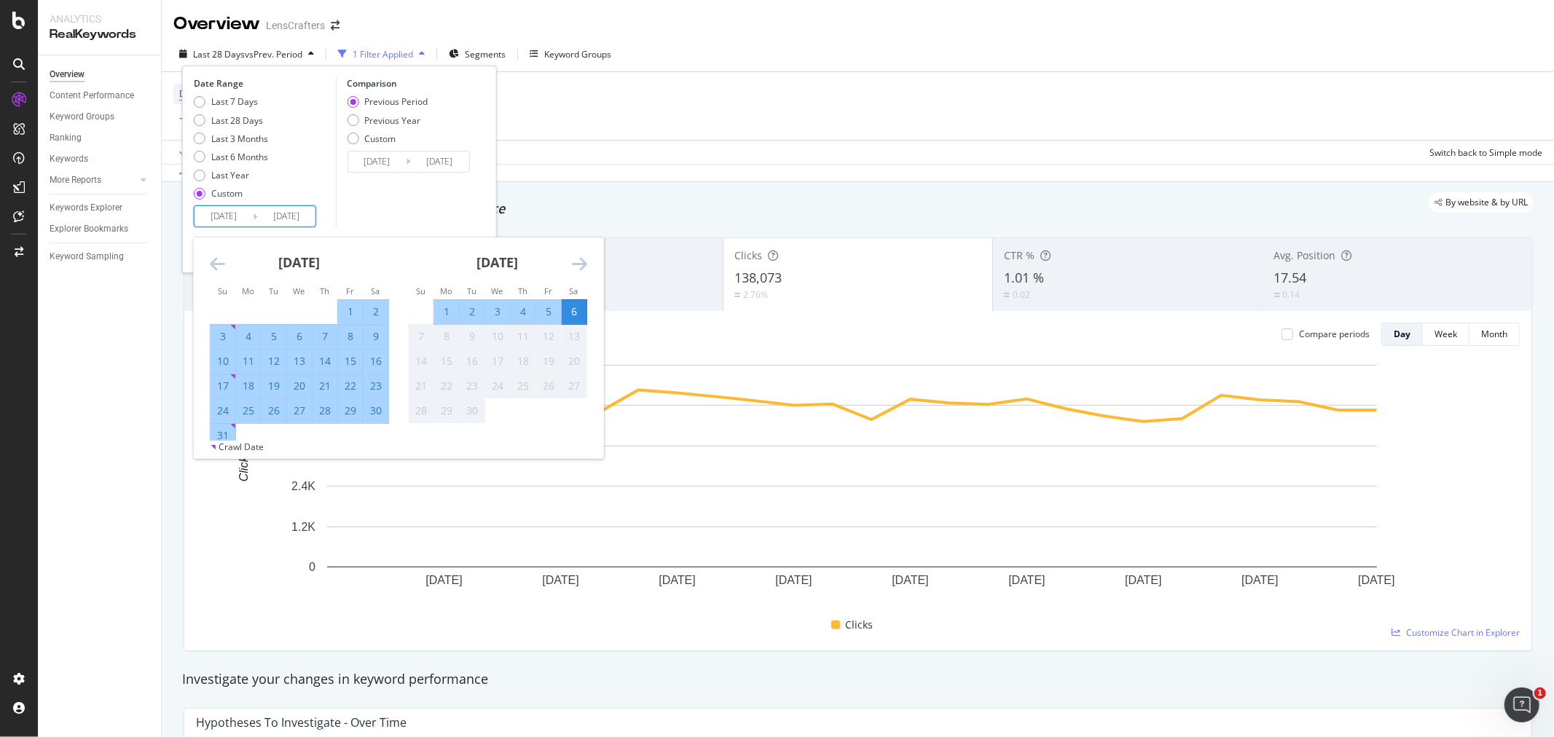
click at [583, 265] on icon "Move forward to switch to the next month." at bounding box center [579, 263] width 15 height 17
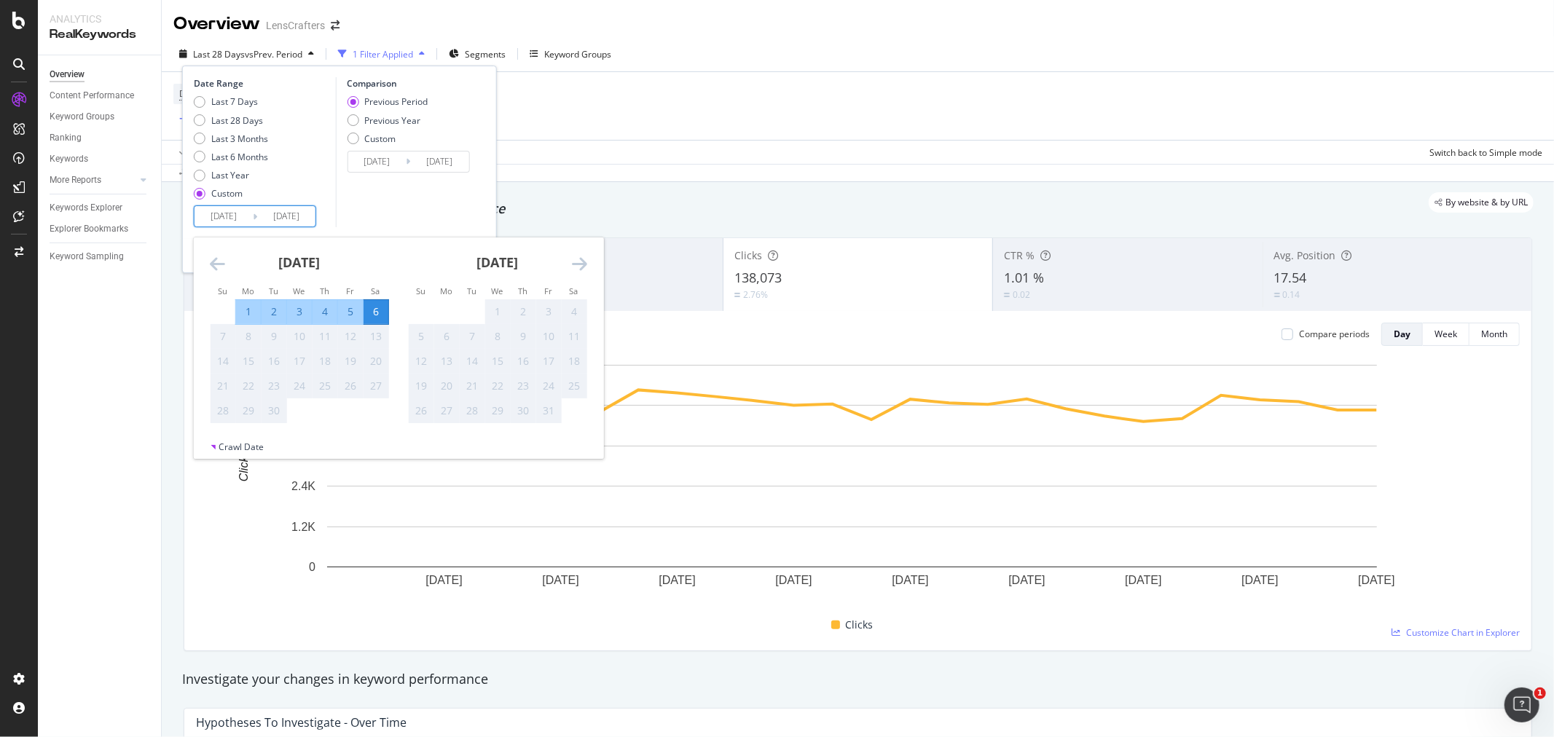
click at [210, 261] on icon "Move backward to switch to the previous month." at bounding box center [217, 263] width 15 height 17
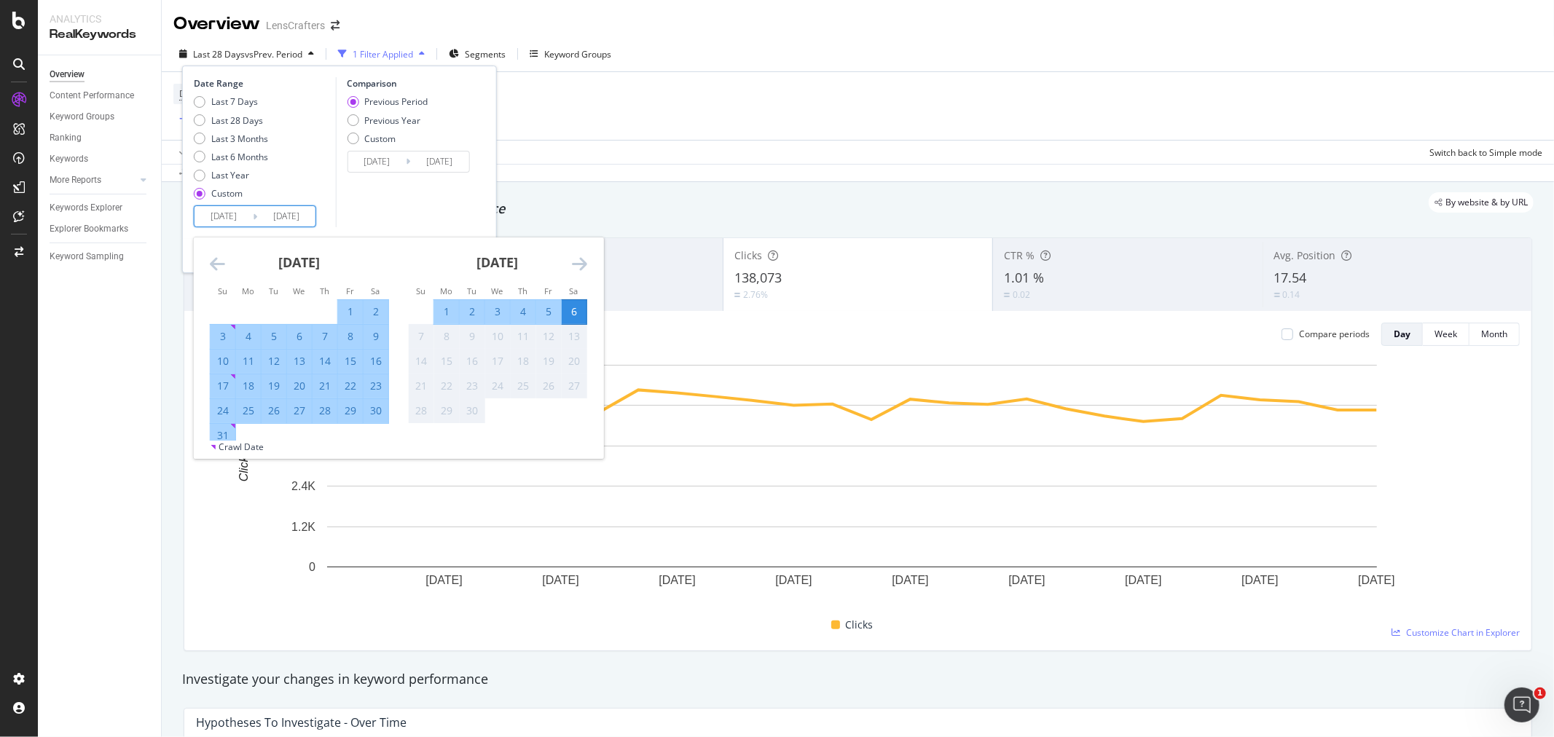
click at [227, 416] on div "31" at bounding box center [223, 435] width 25 height 15
type input "[DATE]"
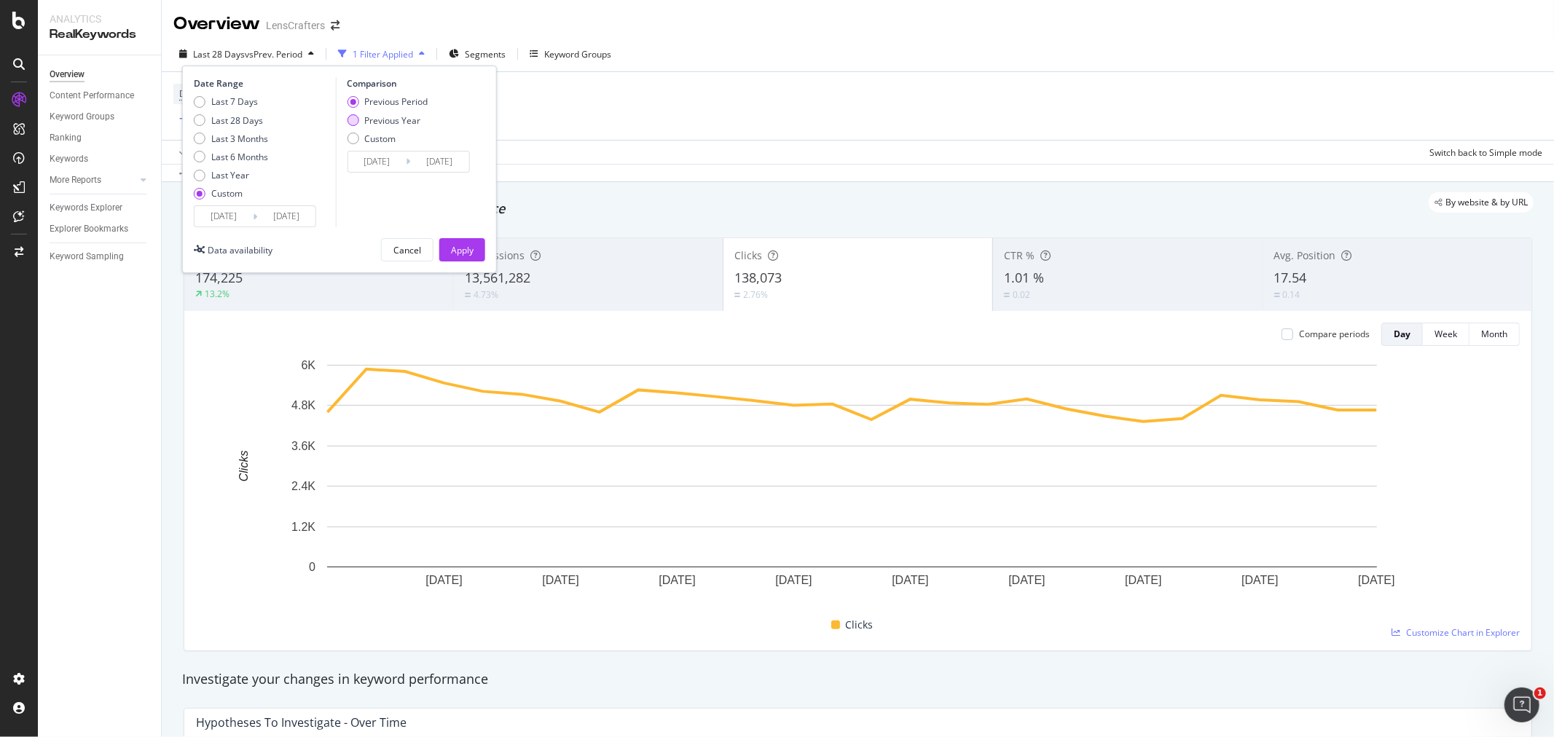
click at [355, 122] on div "Previous Year" at bounding box center [353, 120] width 12 height 12
type input "[DATE]"
click at [467, 246] on div "Apply" at bounding box center [462, 250] width 23 height 12
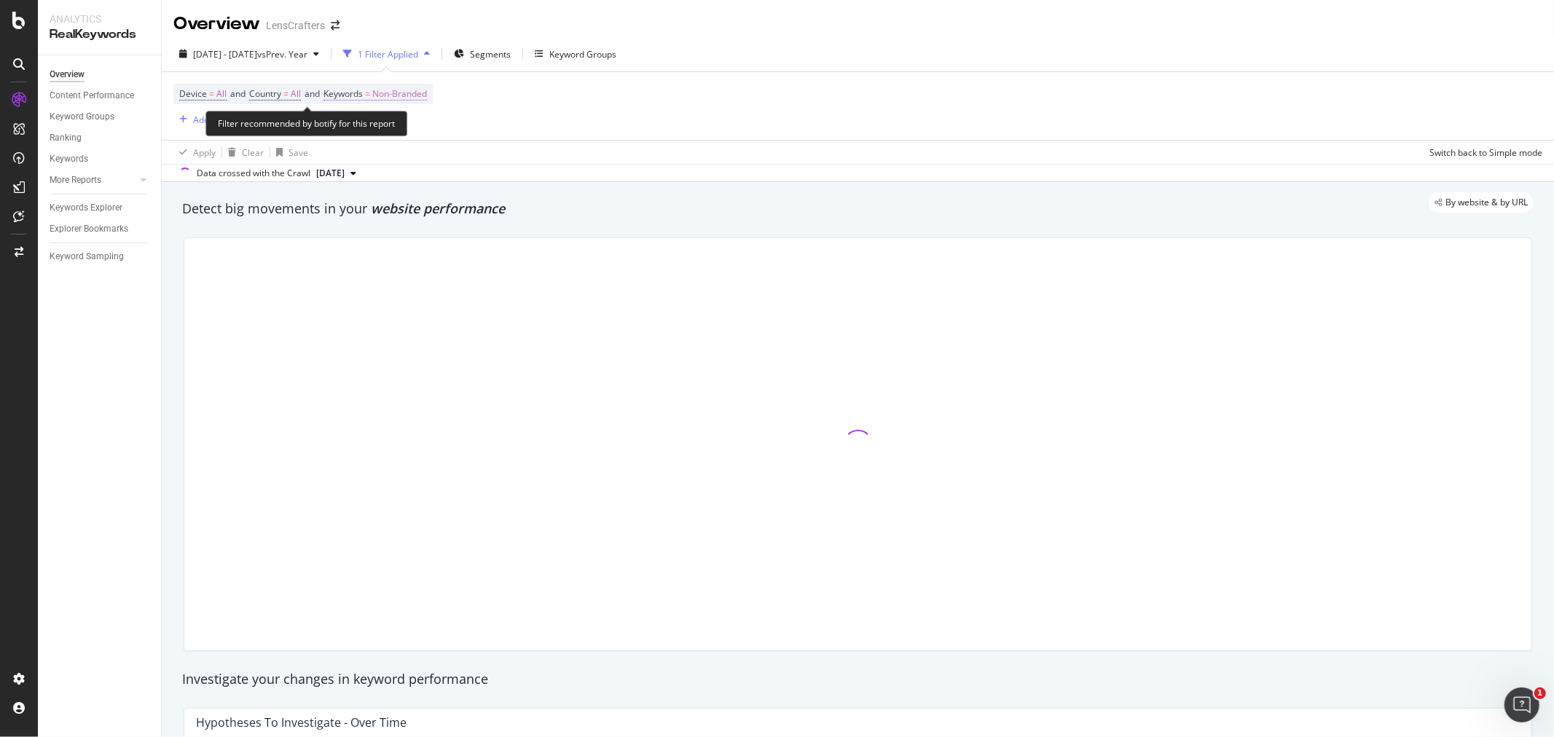
click at [419, 93] on span "Non-Branded" at bounding box center [399, 94] width 55 height 20
click at [413, 125] on icon "button" at bounding box center [415, 129] width 6 height 9
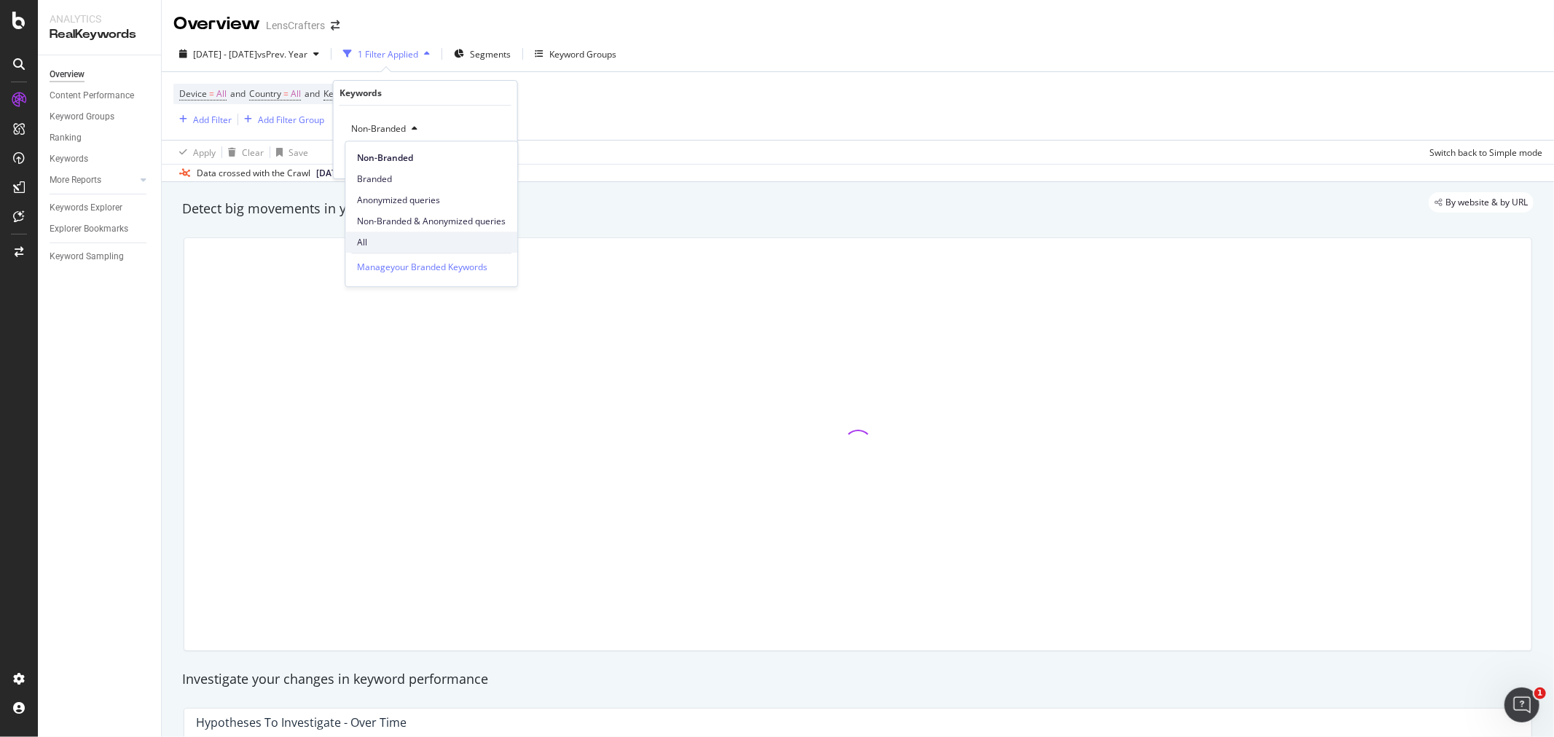
click at [369, 242] on span "All" at bounding box center [431, 242] width 149 height 13
click at [505, 159] on div "Apply" at bounding box center [494, 160] width 23 height 12
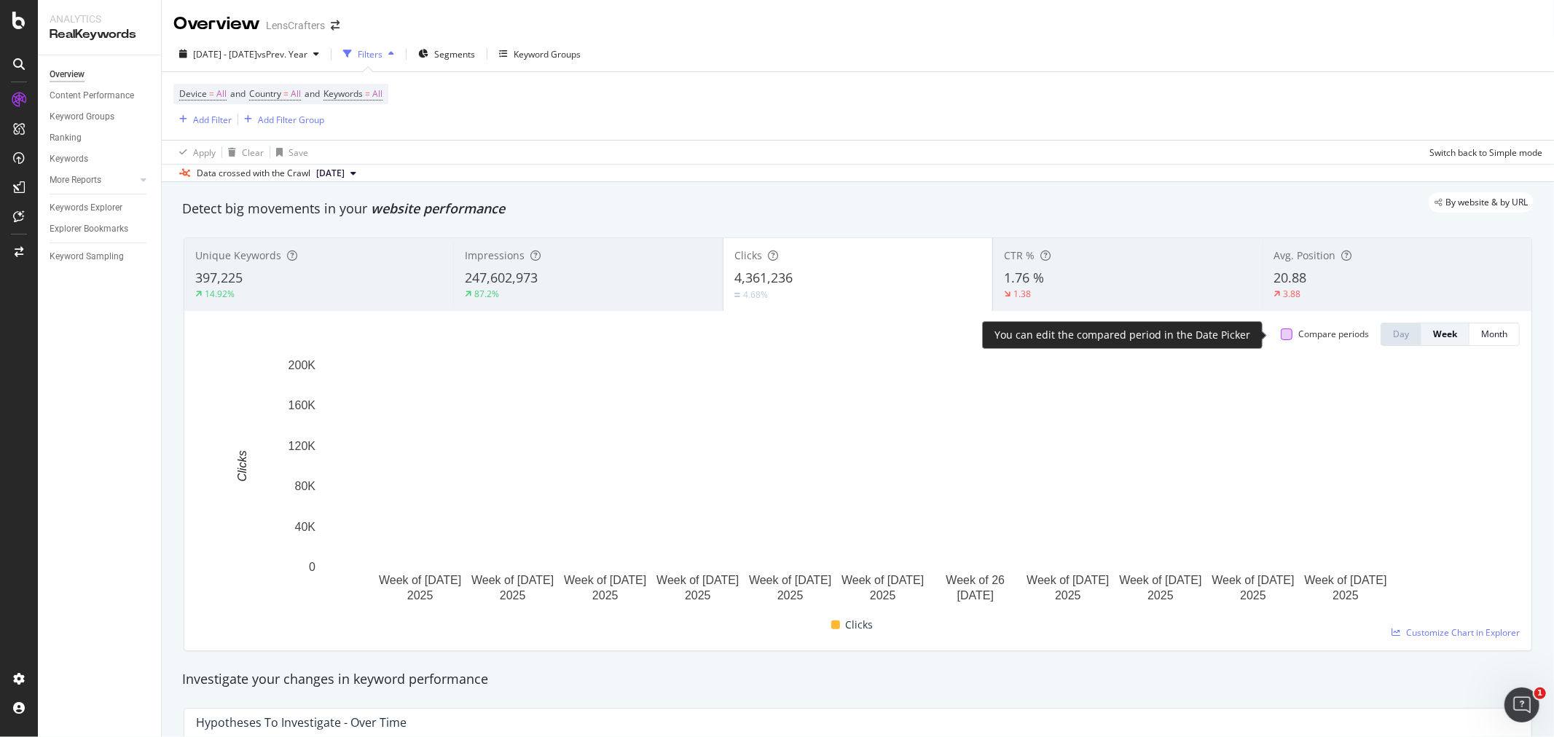
click at [949, 336] on div at bounding box center [1287, 335] width 12 height 12
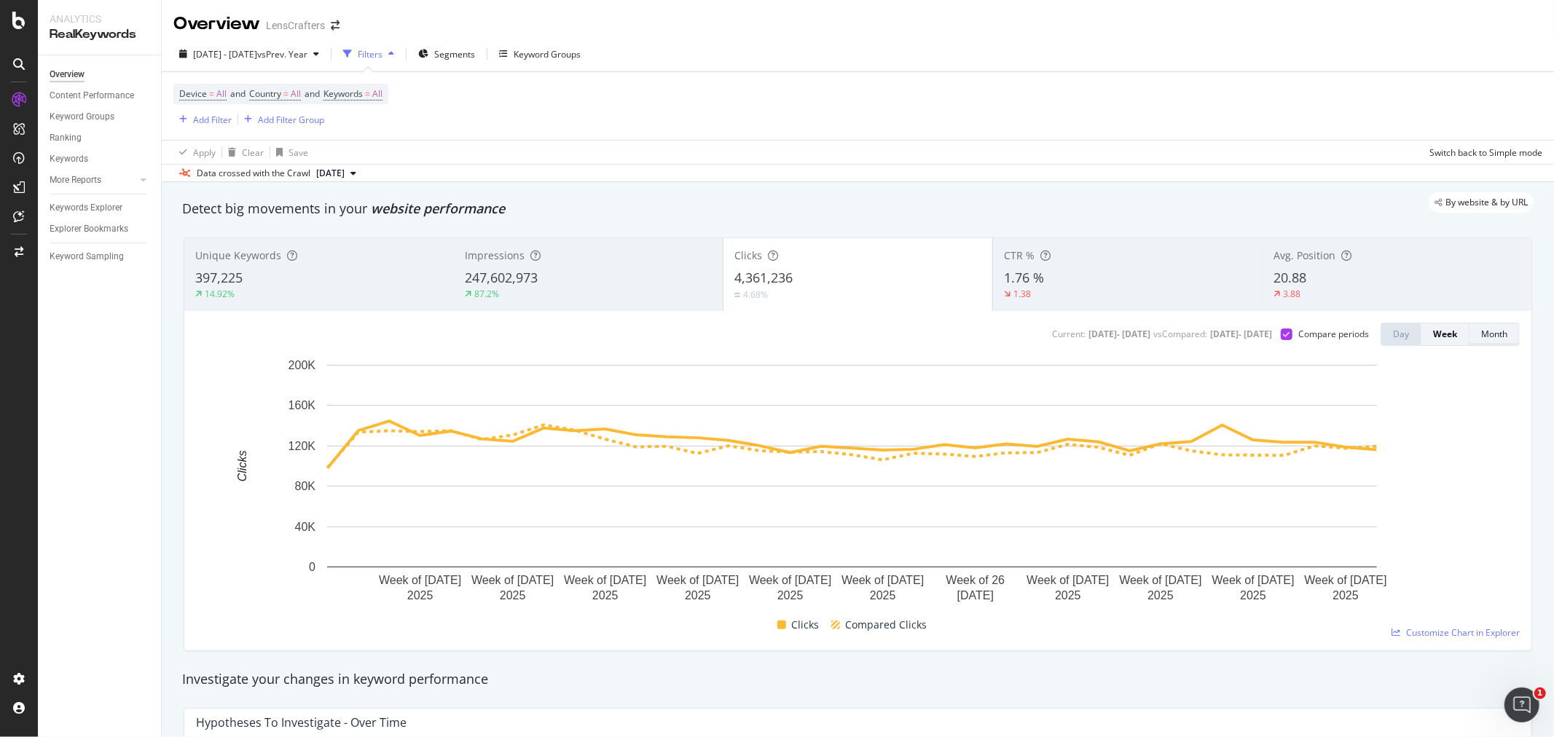
click at [949, 336] on div "Month" at bounding box center [1494, 334] width 26 height 12
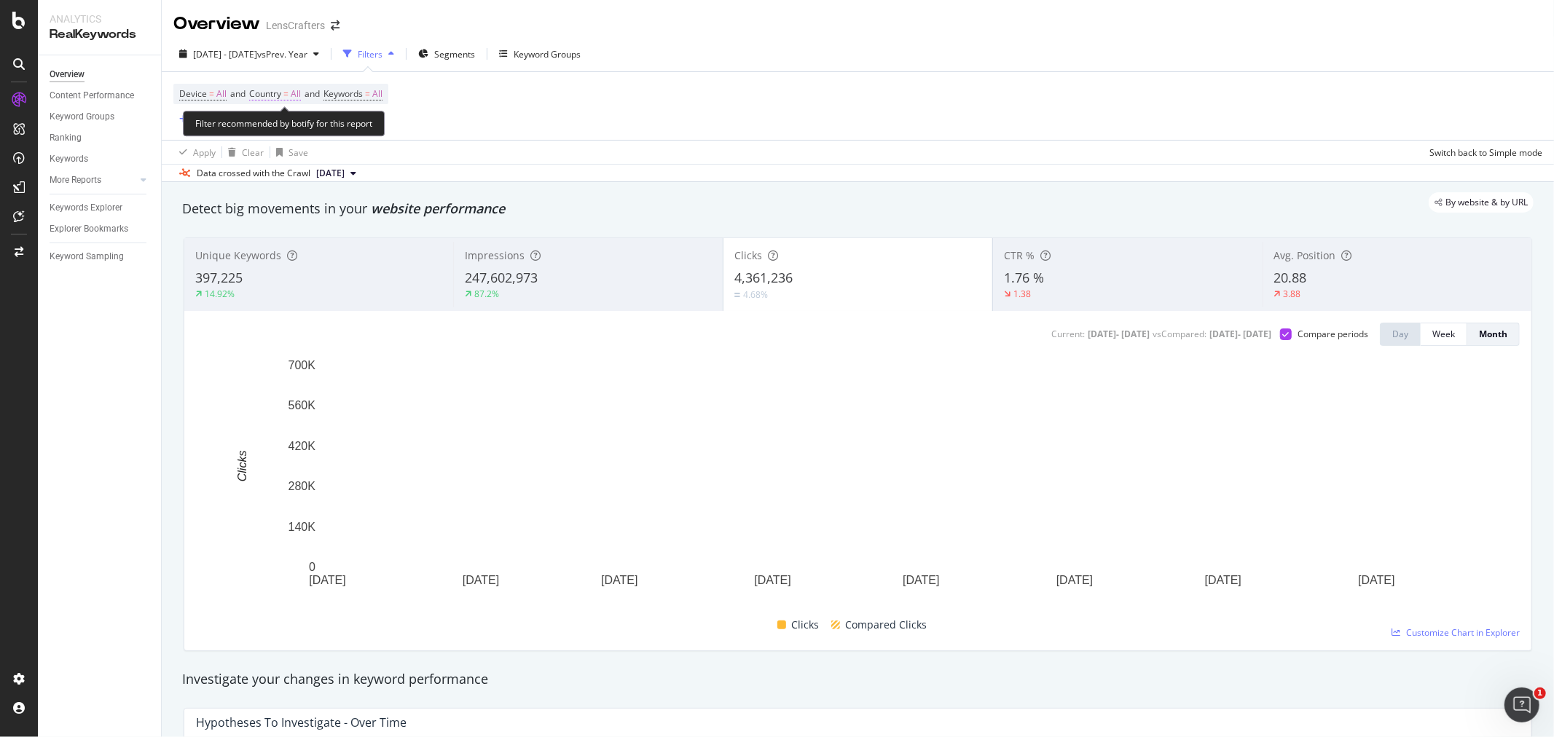
click at [301, 93] on span "All" at bounding box center [296, 94] width 10 height 20
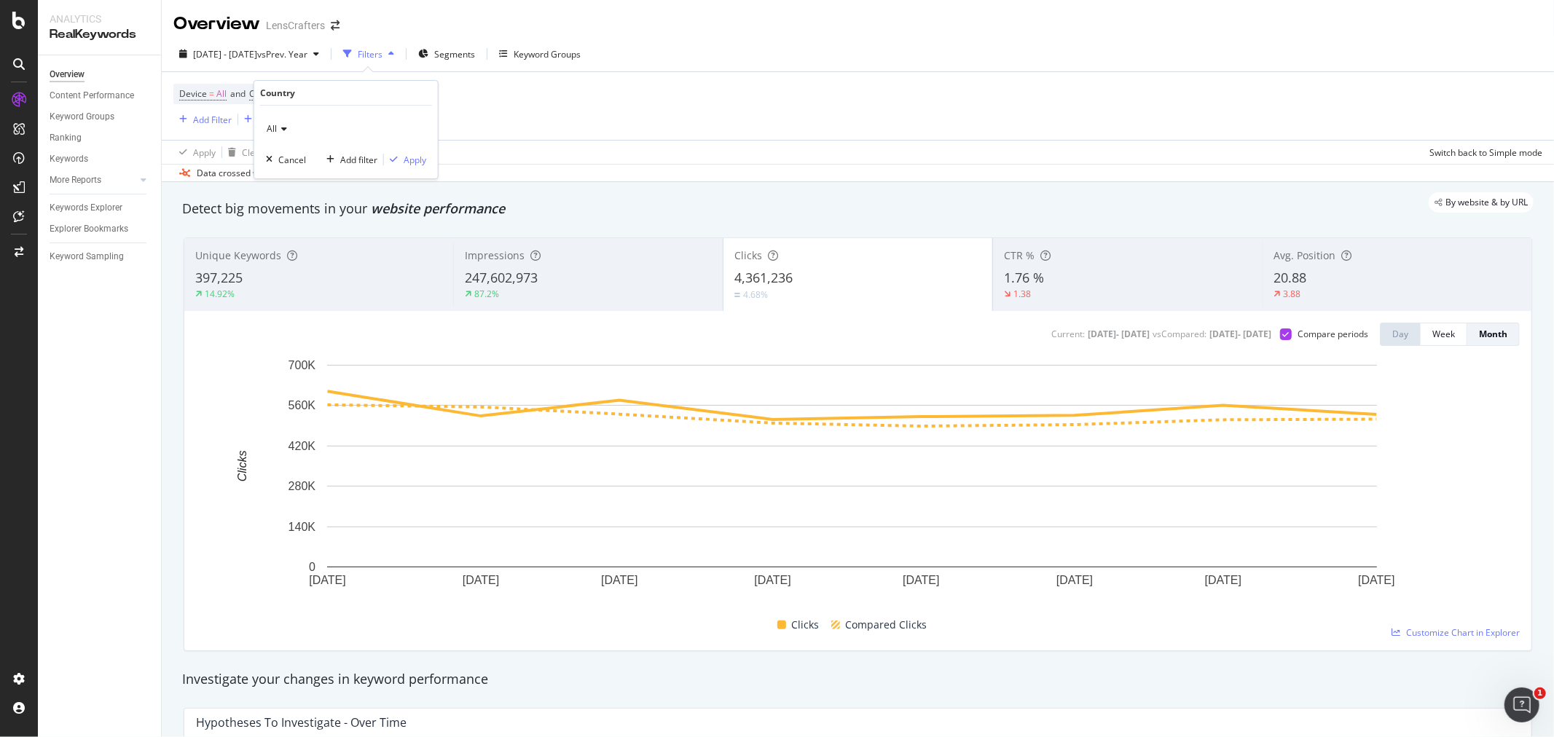
click at [280, 130] on icon at bounding box center [282, 129] width 10 height 9
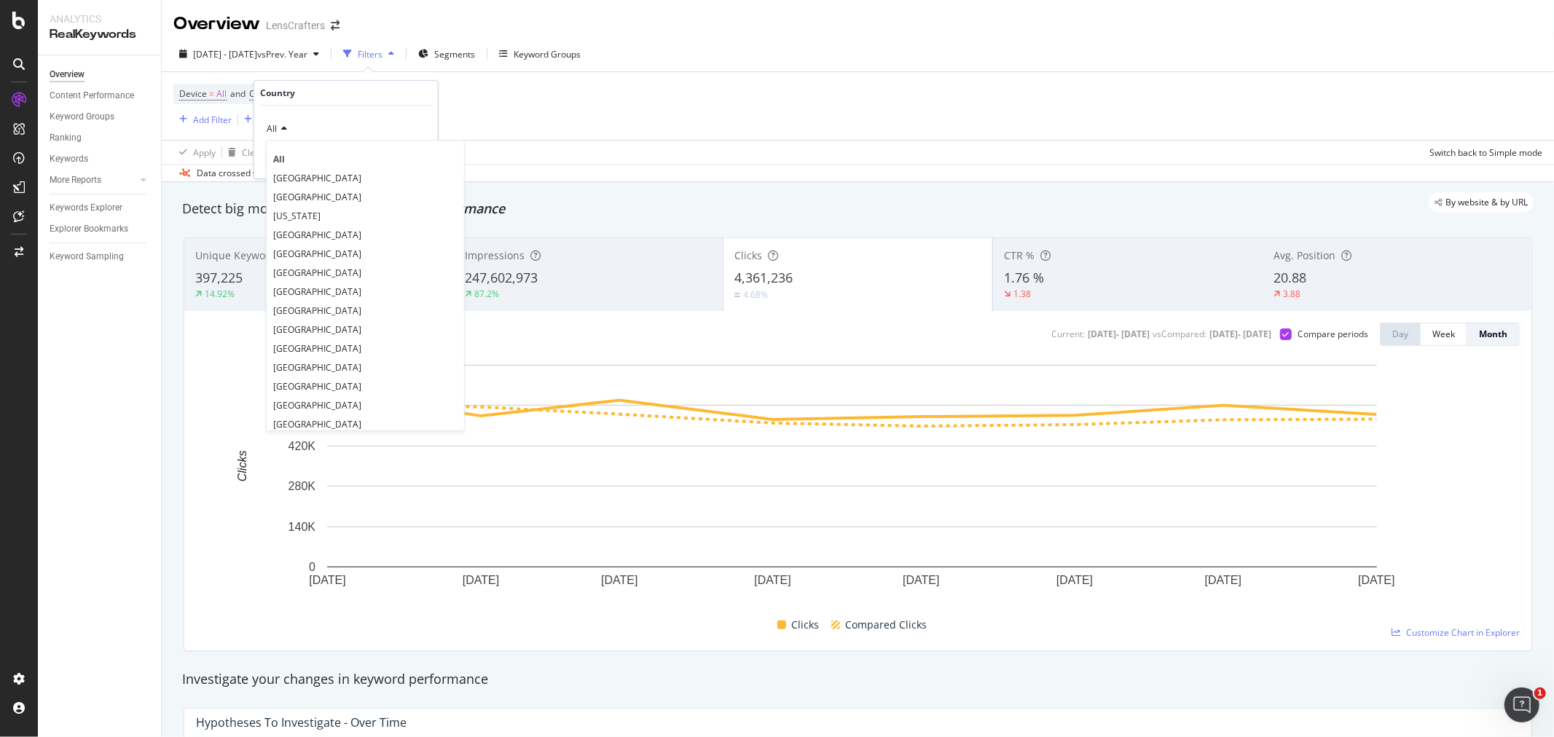
click at [617, 119] on div "Device = All and Country = All and Keywords = All Add Filter Add Filter Group" at bounding box center [857, 106] width 1369 height 68
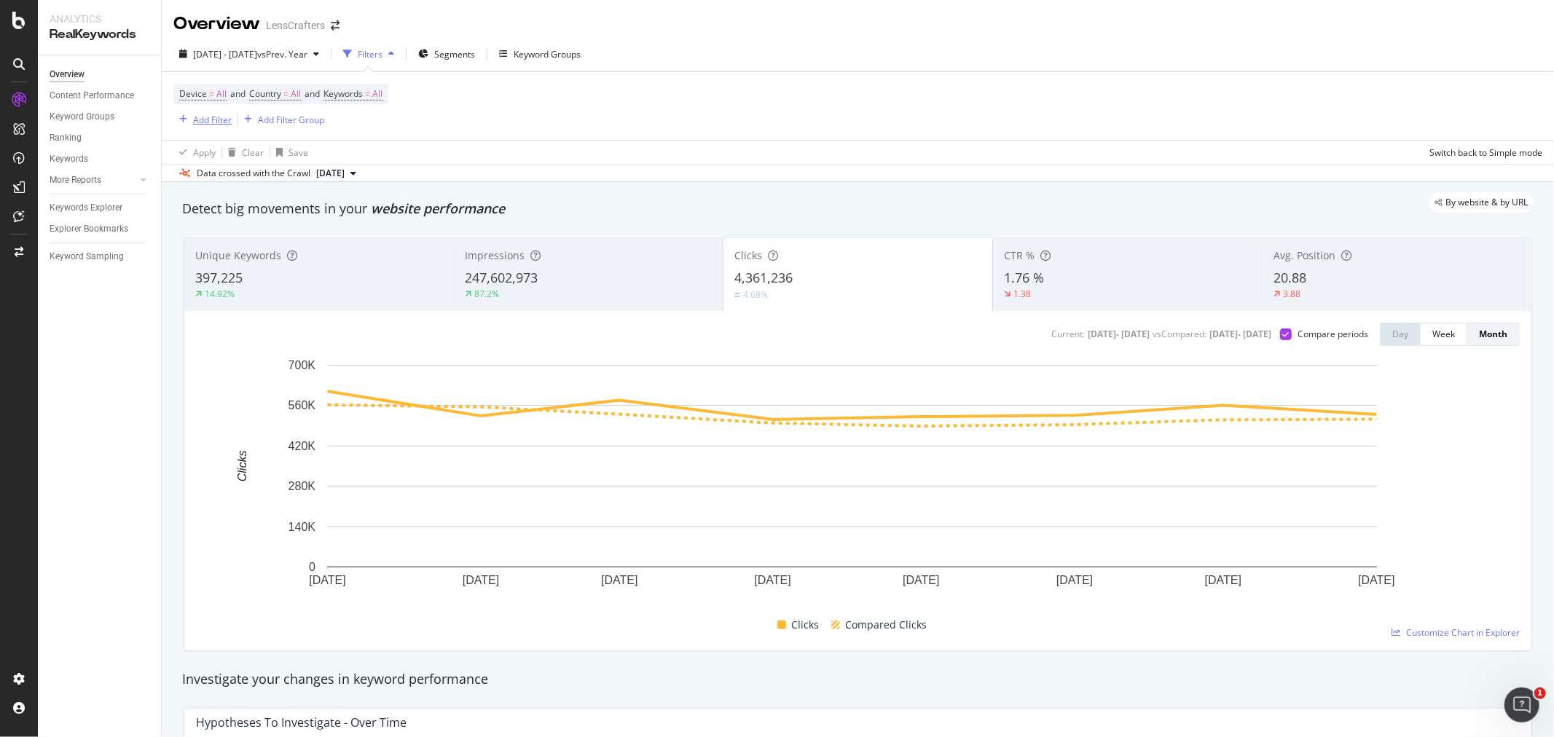
click at [215, 120] on div "Add Filter" at bounding box center [212, 120] width 39 height 12
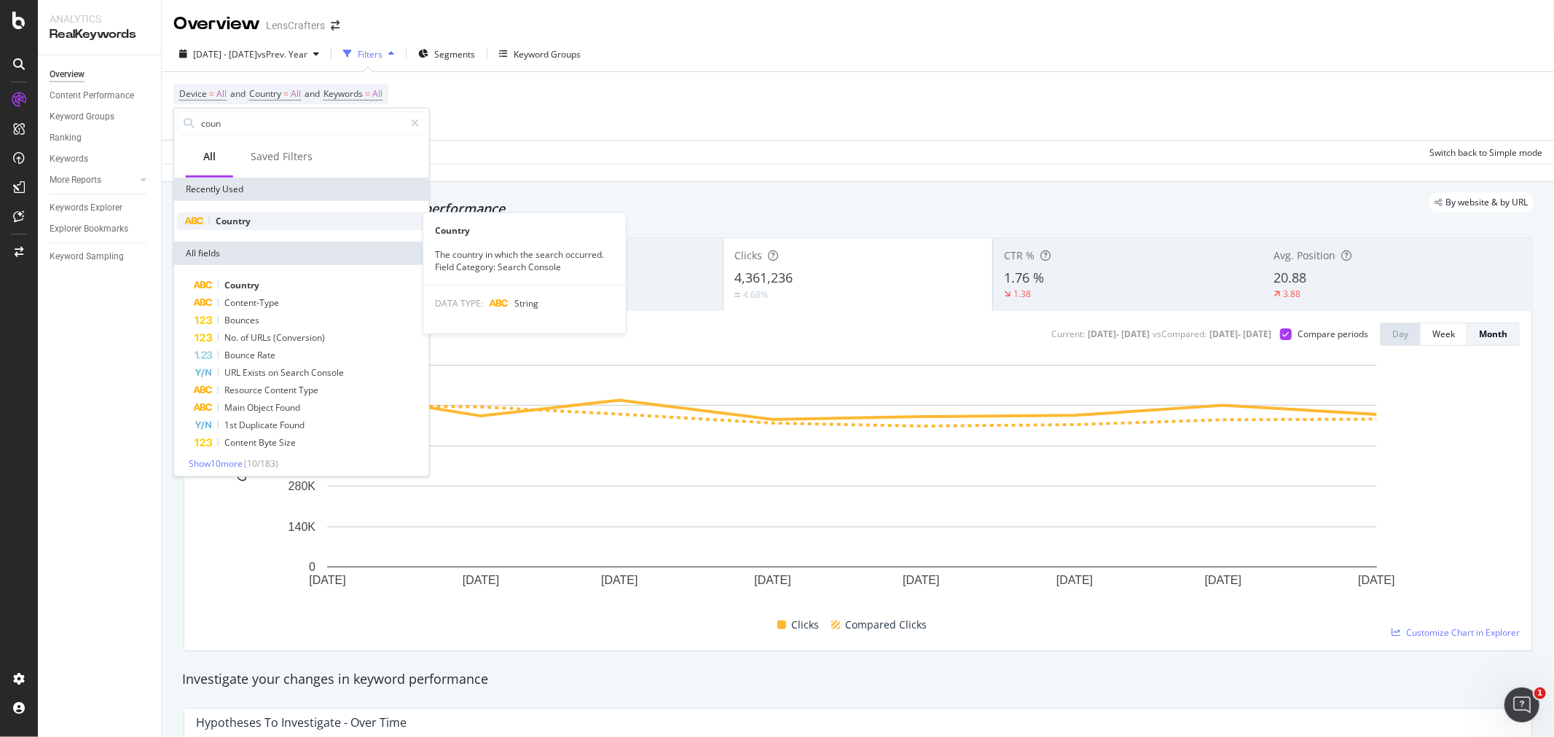
type input "coun"
click at [253, 224] on div "Country" at bounding box center [301, 221] width 249 height 17
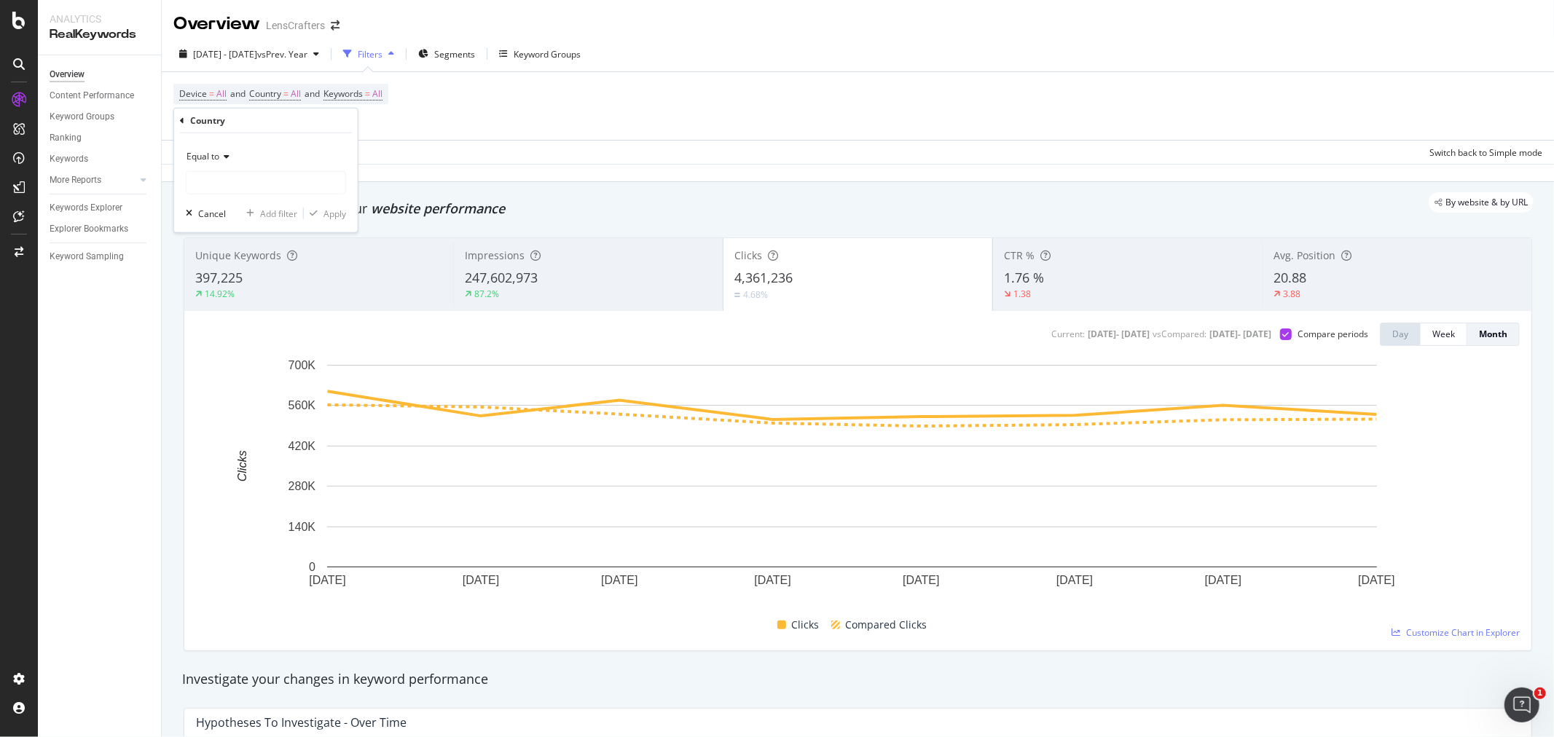
click at [226, 156] on icon at bounding box center [224, 156] width 10 height 9
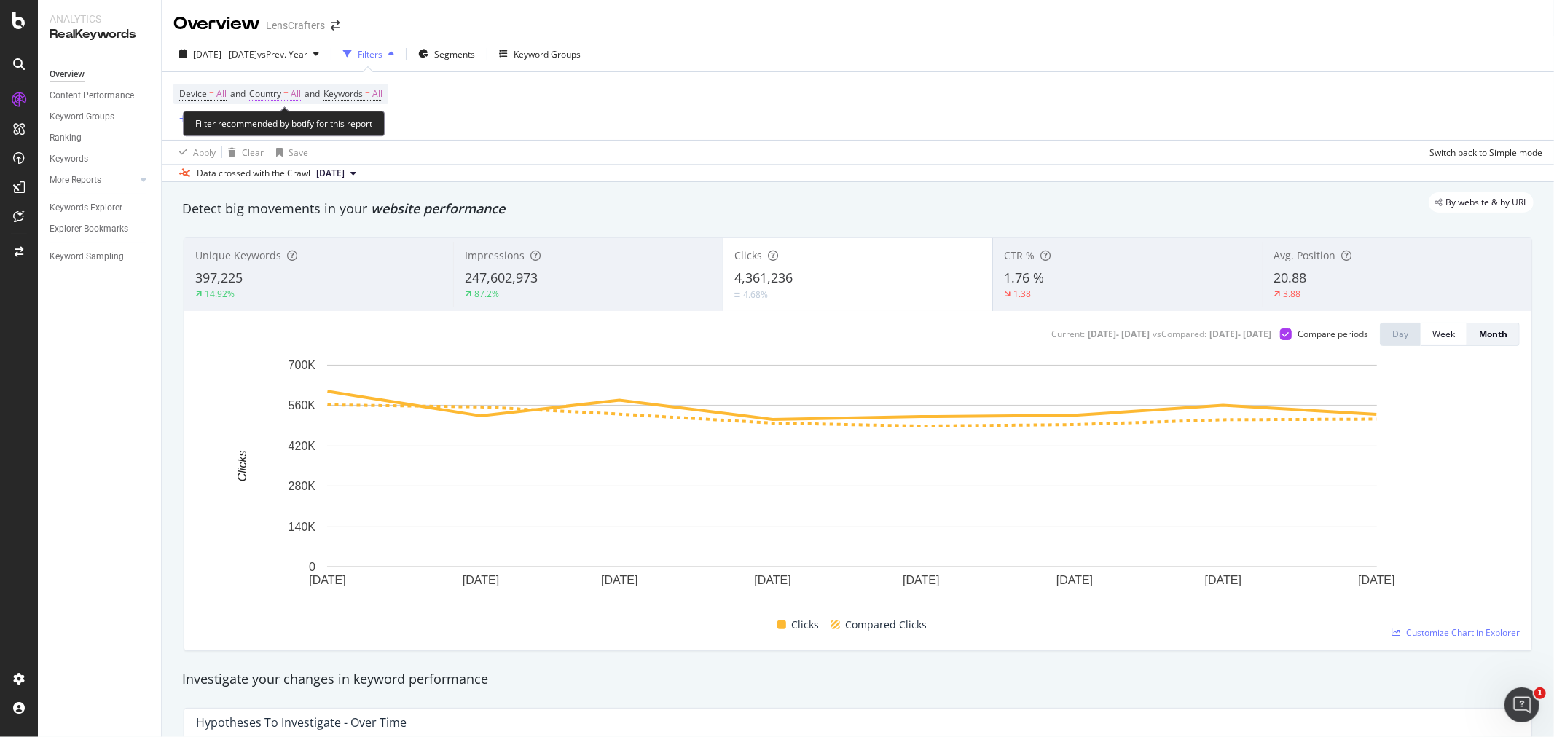
click at [296, 95] on span "All" at bounding box center [296, 94] width 10 height 20
click at [280, 128] on icon at bounding box center [282, 129] width 10 height 9
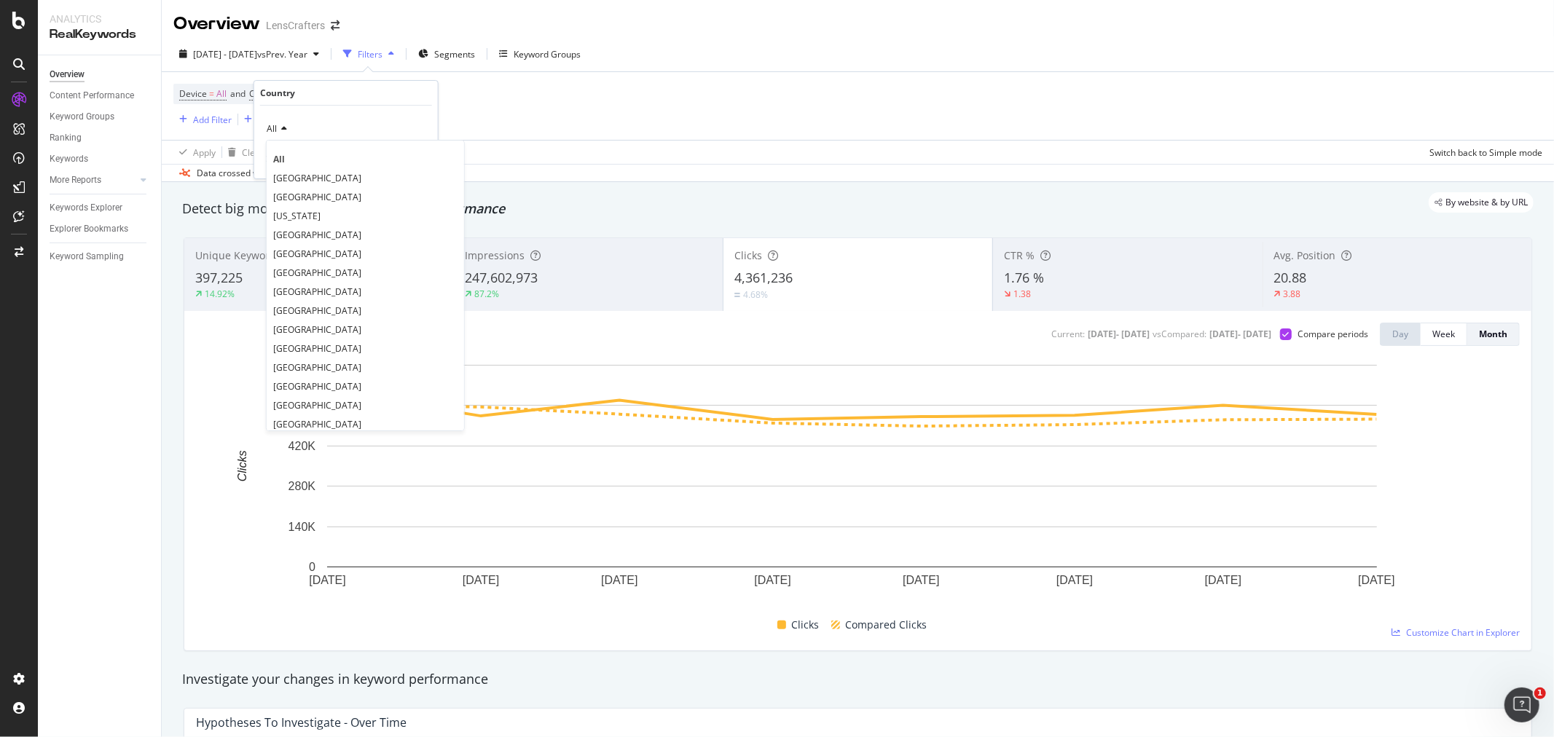
click at [286, 127] on icon at bounding box center [282, 129] width 10 height 9
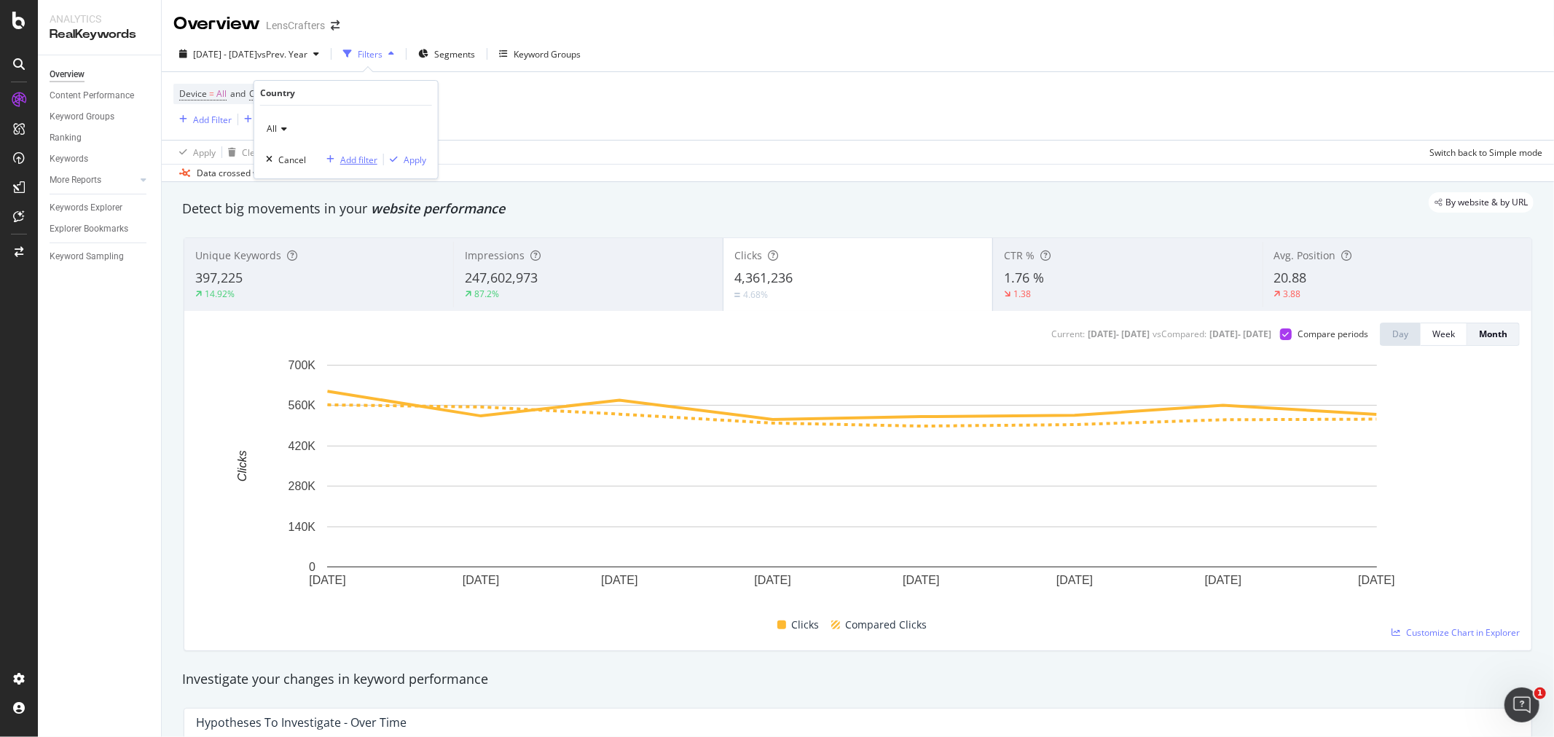
click at [342, 156] on div "Add filter" at bounding box center [358, 160] width 37 height 12
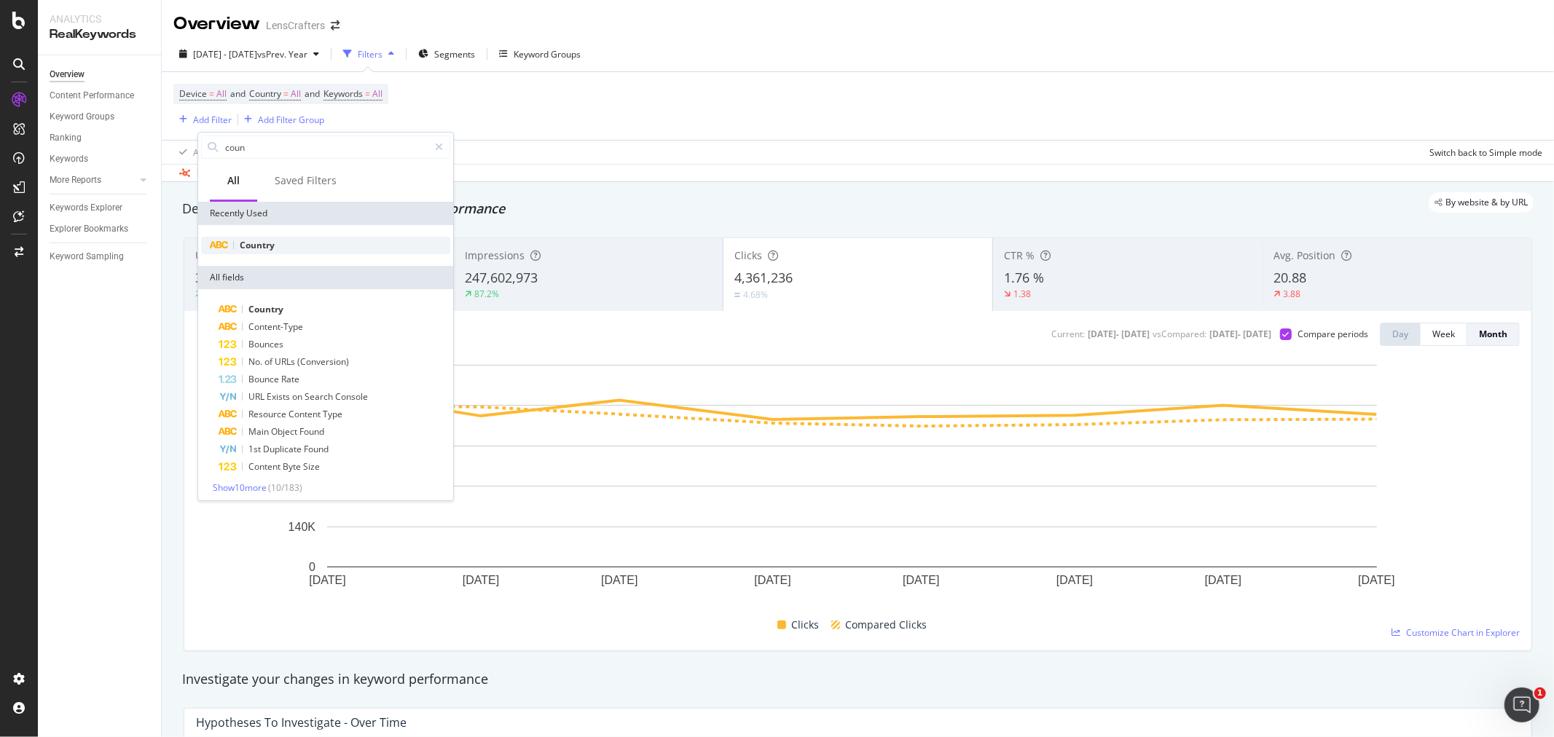
click at [264, 242] on span "Country" at bounding box center [257, 245] width 35 height 12
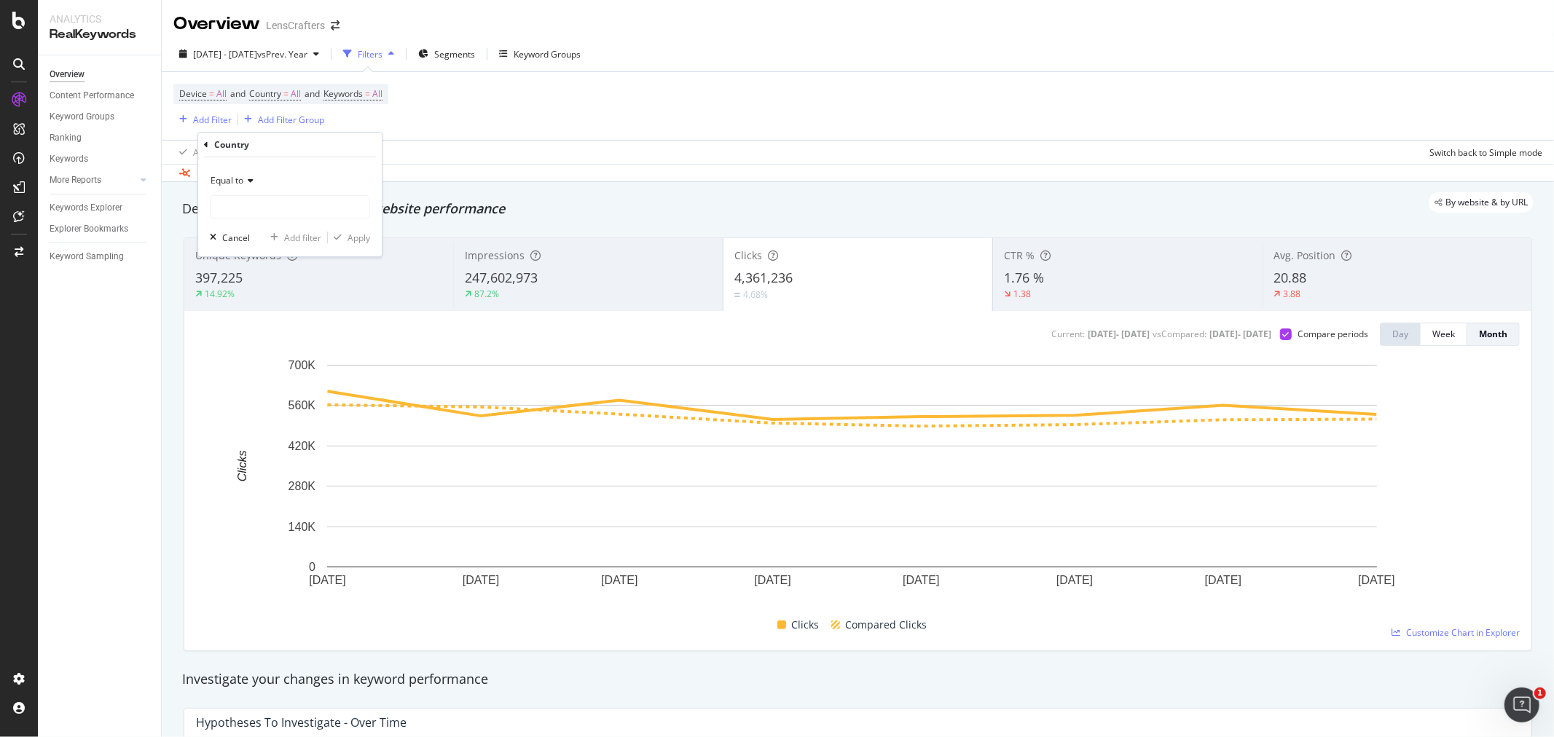
click at [243, 183] on icon at bounding box center [248, 180] width 10 height 9
click at [261, 361] on span "Matches regex" at bounding box center [247, 362] width 60 height 12
click at [266, 208] on input "text" at bounding box center [290, 206] width 159 height 23
type input "usa|can"
click at [364, 236] on div "Apply" at bounding box center [359, 238] width 23 height 12
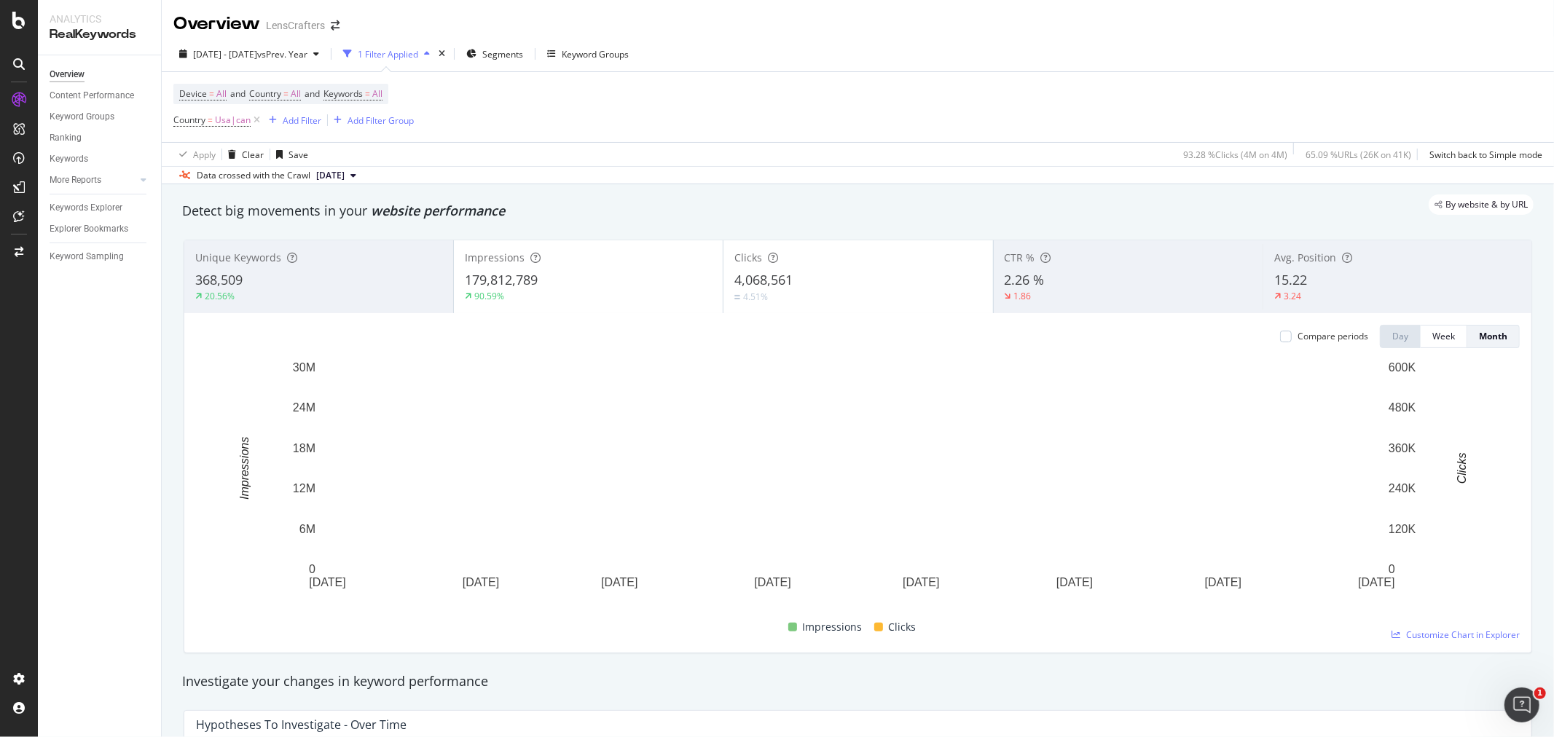
click at [530, 261] on icon at bounding box center [535, 258] width 10 height 10
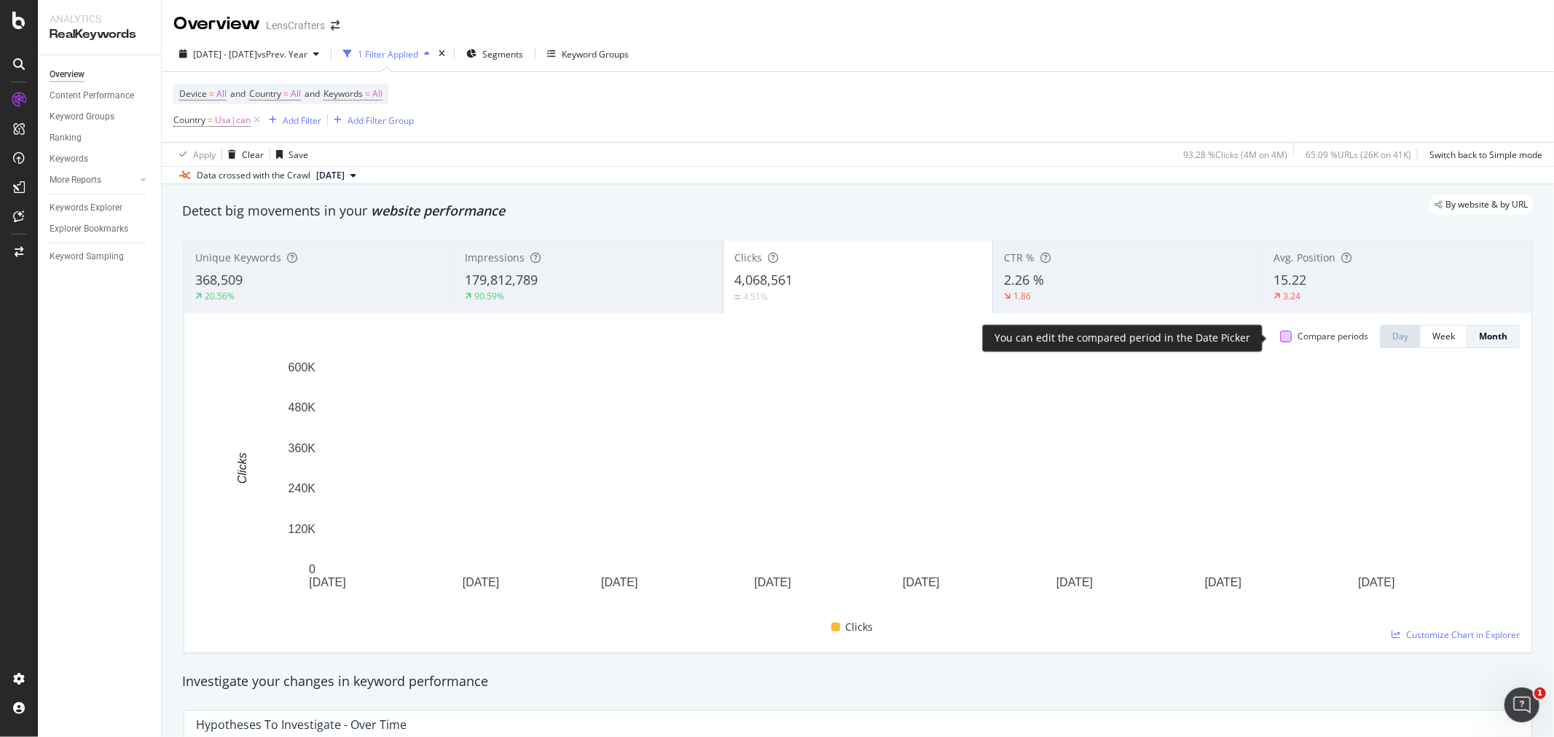
click at [949, 339] on div at bounding box center [1286, 337] width 12 height 12
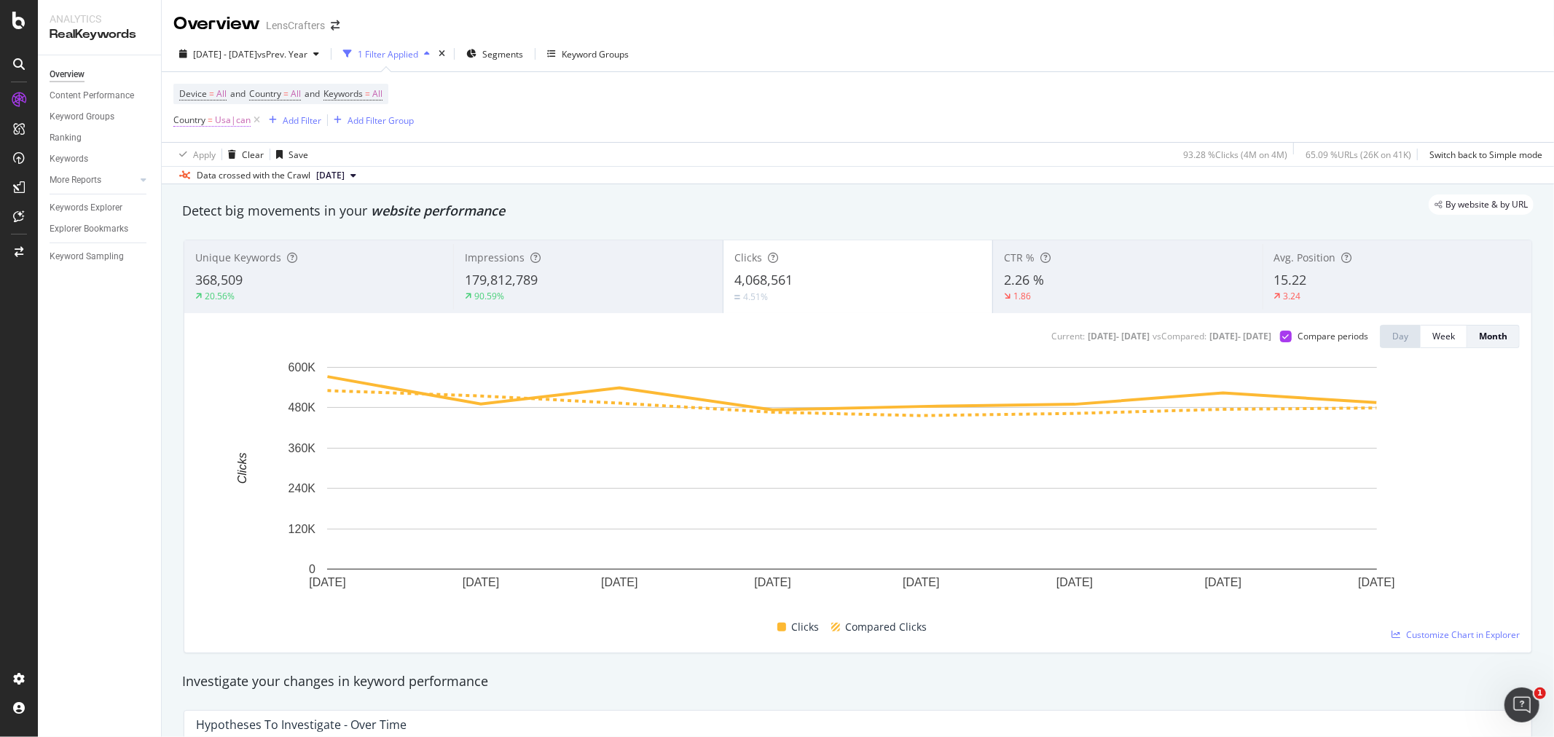
click at [220, 125] on span "Usa|can" at bounding box center [233, 120] width 36 height 20
click at [259, 178] on input "usa|can" at bounding box center [256, 181] width 138 height 23
type input "usa"
click at [333, 213] on div "Apply" at bounding box center [334, 212] width 23 height 12
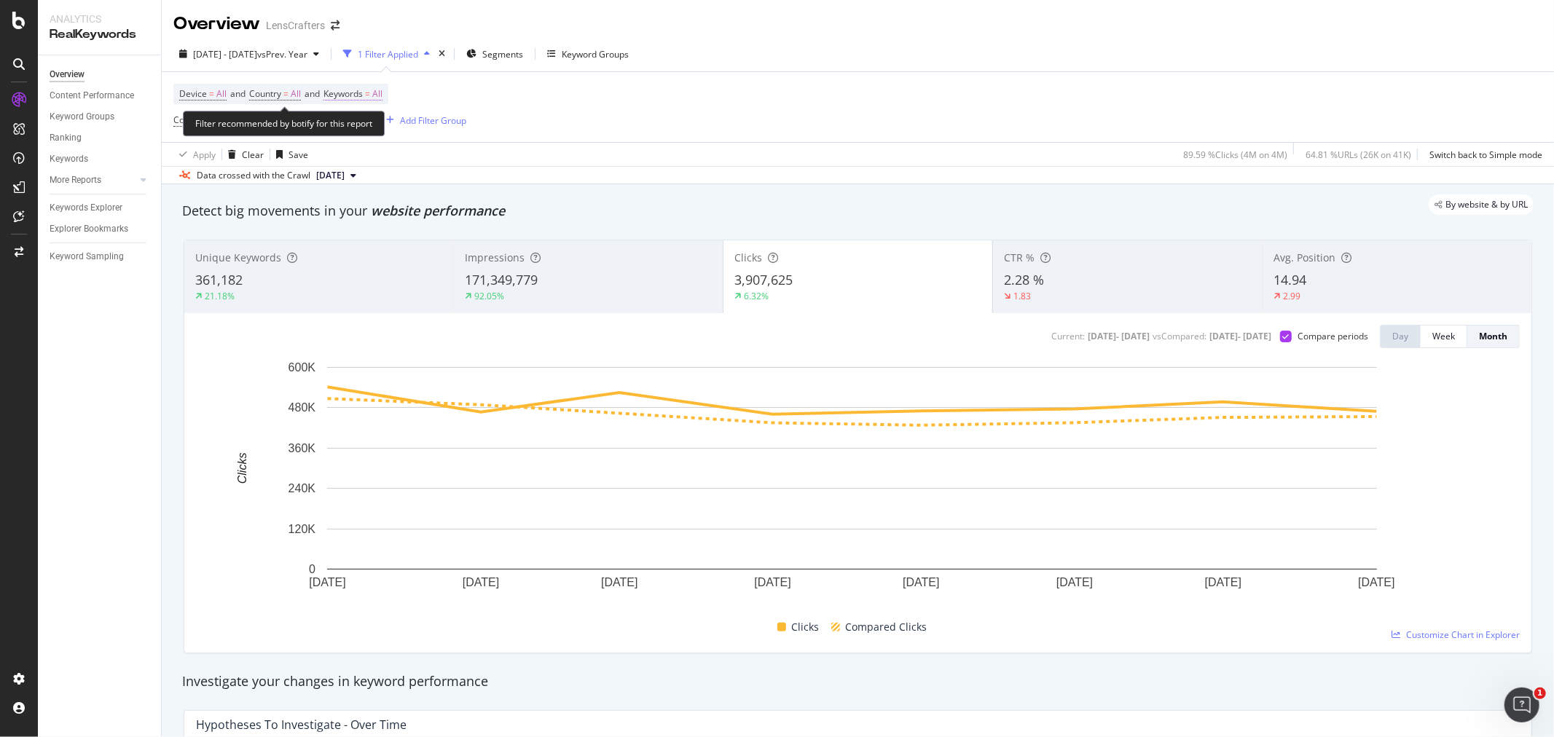
click at [382, 97] on span "All" at bounding box center [377, 94] width 10 height 20
click at [368, 129] on icon "button" at bounding box center [370, 129] width 6 height 9
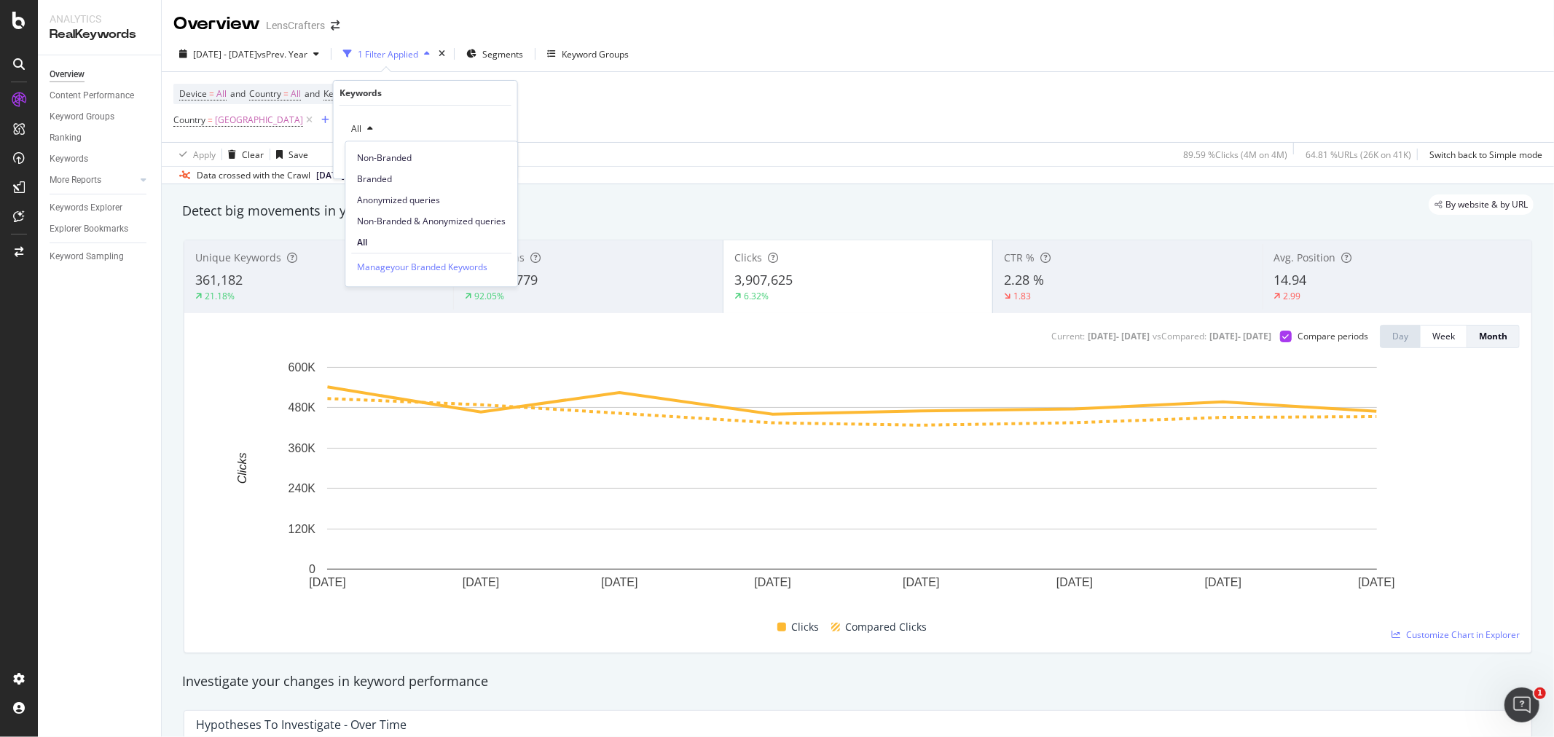
click at [637, 127] on div "Device = All and Country = All and Keywords = All Country = [GEOGRAPHIC_DATA] A…" at bounding box center [857, 107] width 1369 height 70
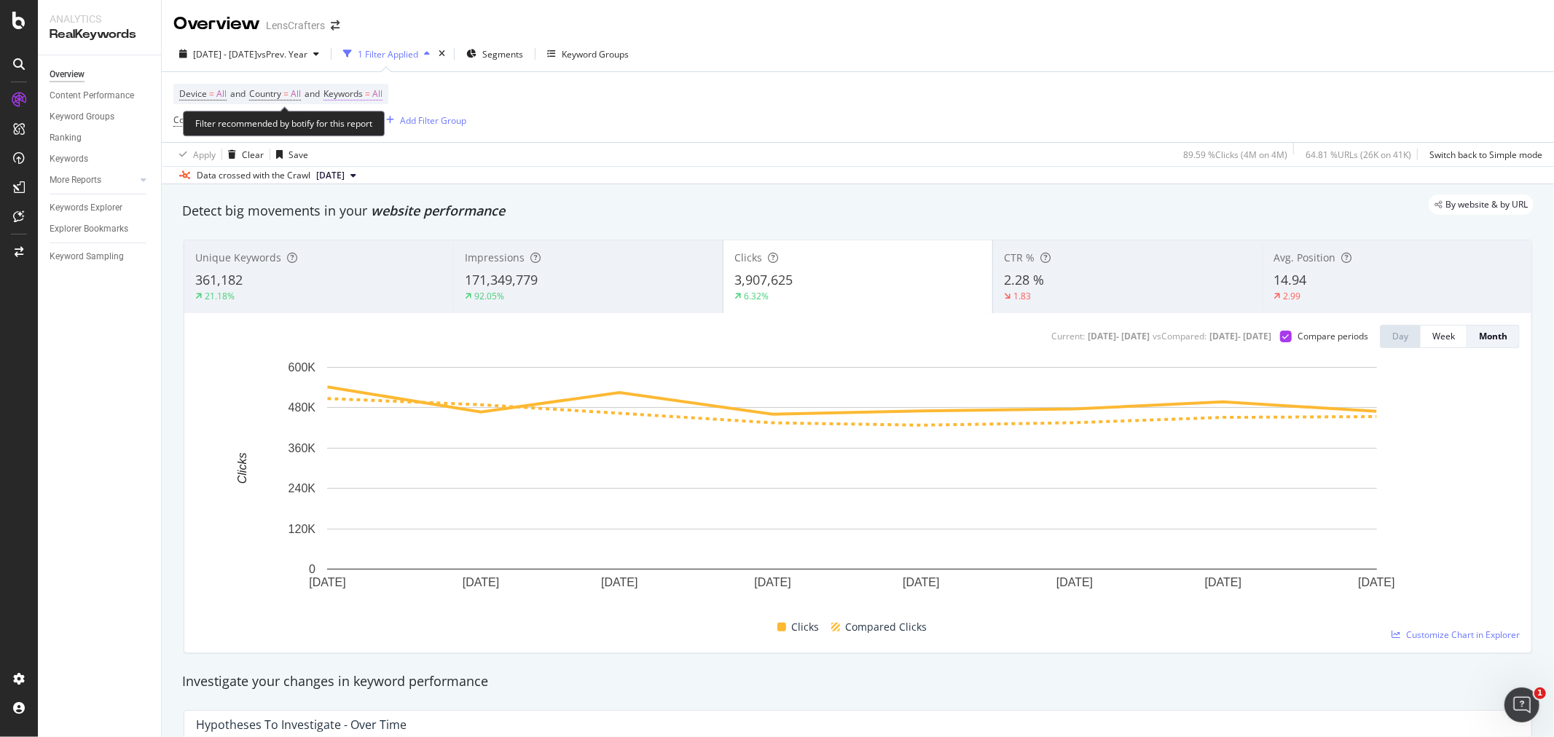
click at [382, 93] on span "All" at bounding box center [377, 94] width 10 height 20
click at [364, 124] on div "All" at bounding box center [362, 129] width 34 height 22
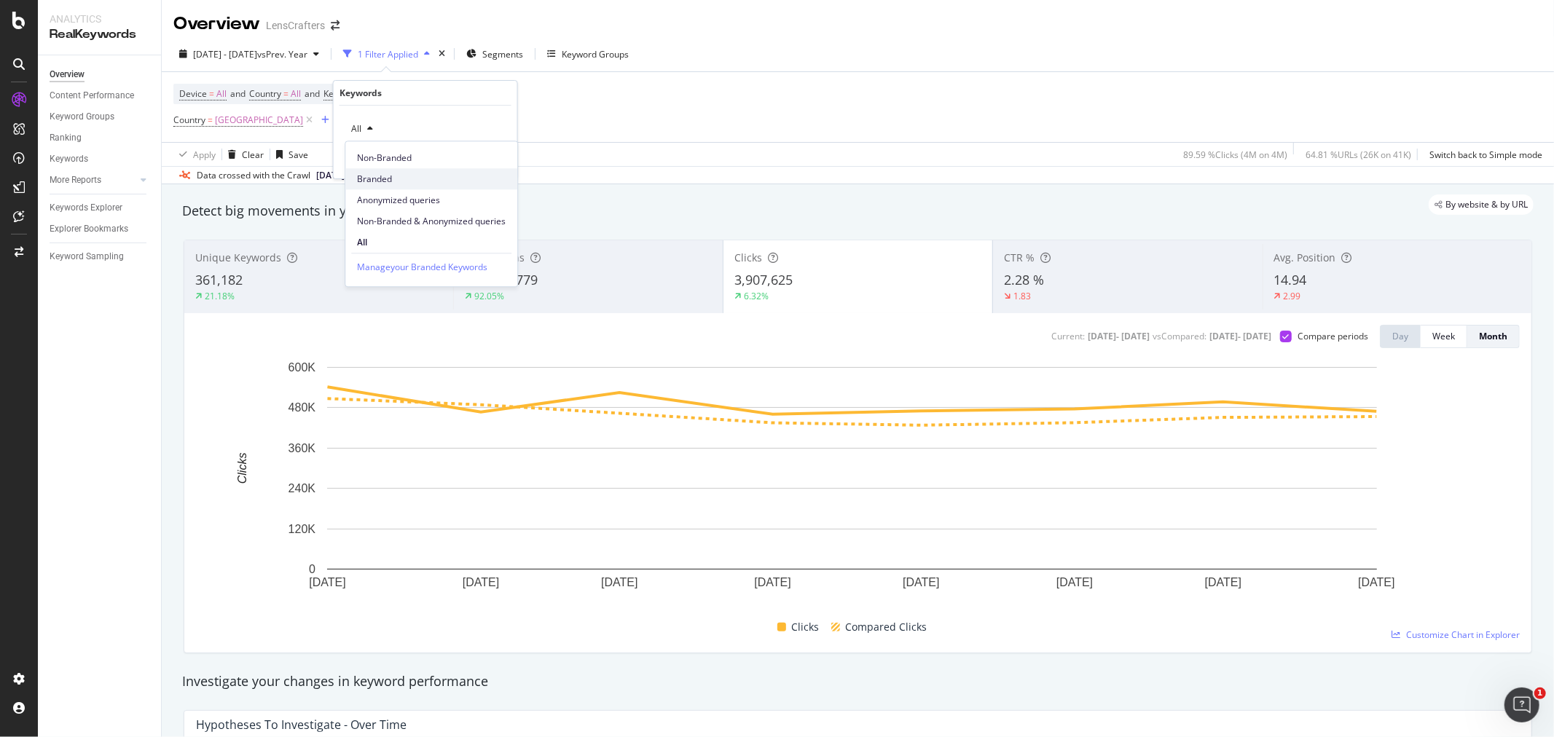
click at [398, 176] on span "Branded" at bounding box center [431, 179] width 149 height 13
click at [486, 162] on div "Apply" at bounding box center [494, 160] width 23 height 12
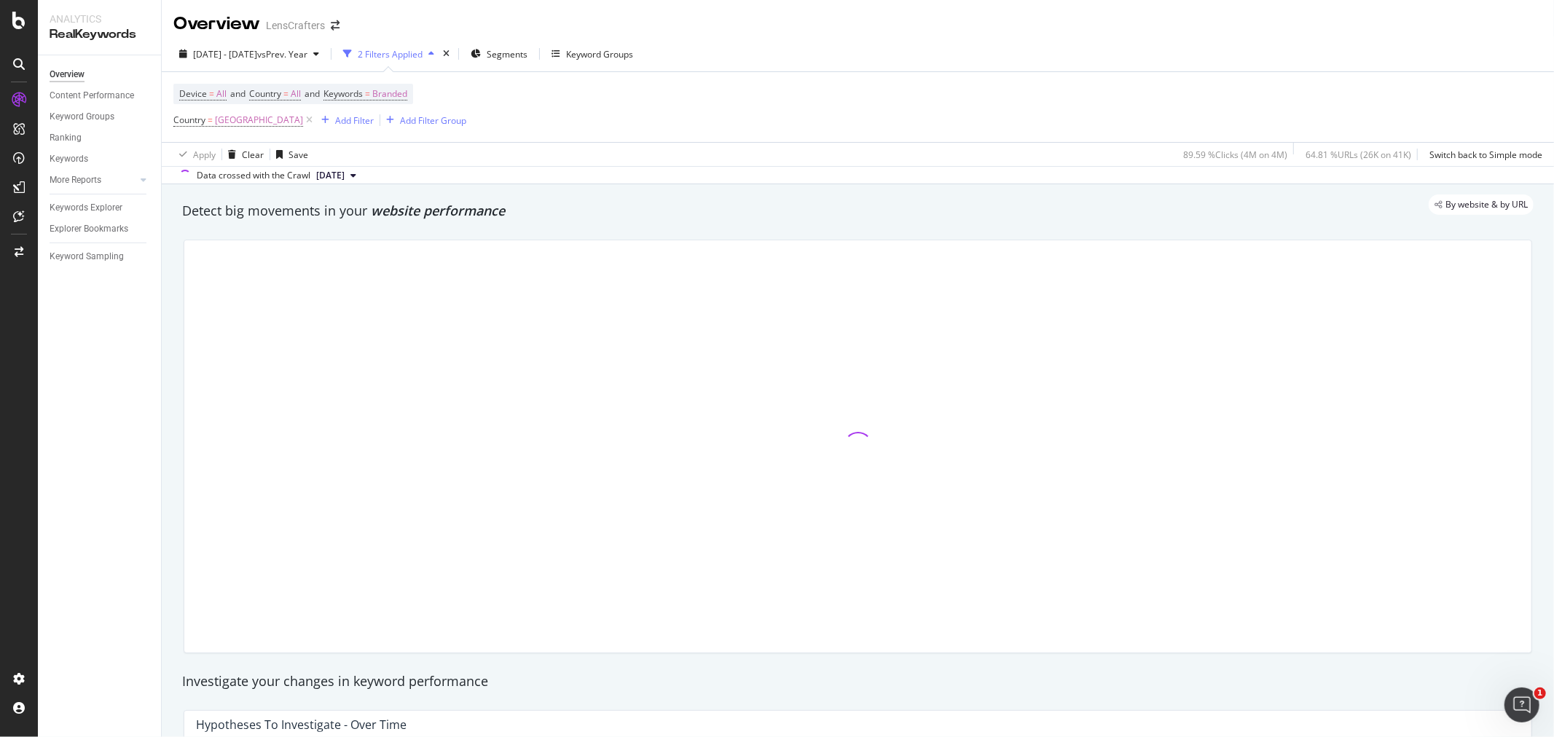
click at [841, 121] on div "Device = All and Country = All and Keywords = Branded Country = [GEOGRAPHIC_DAT…" at bounding box center [857, 107] width 1369 height 70
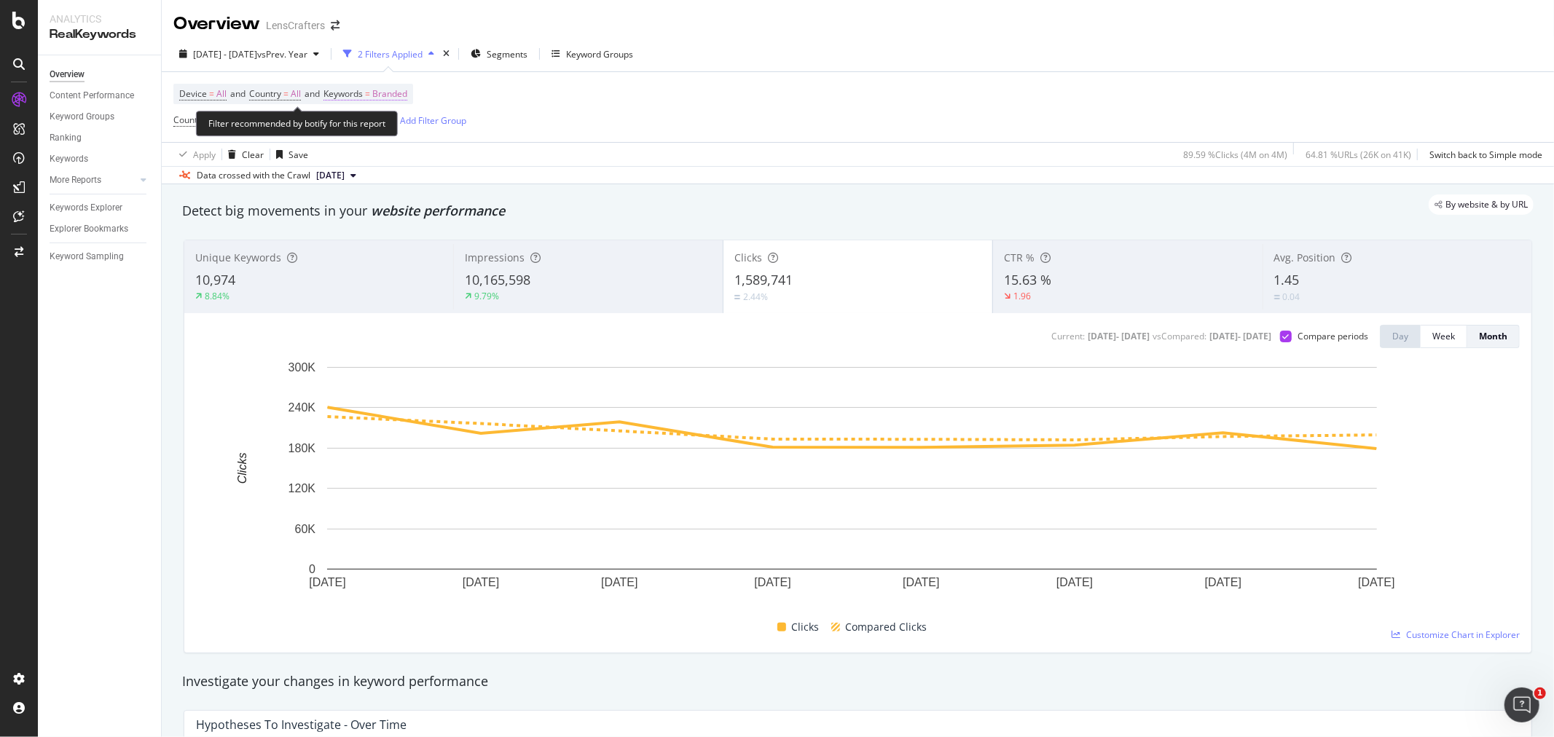
click at [399, 98] on span "Branded" at bounding box center [389, 94] width 35 height 20
click at [386, 129] on div "button" at bounding box center [394, 129] width 17 height 9
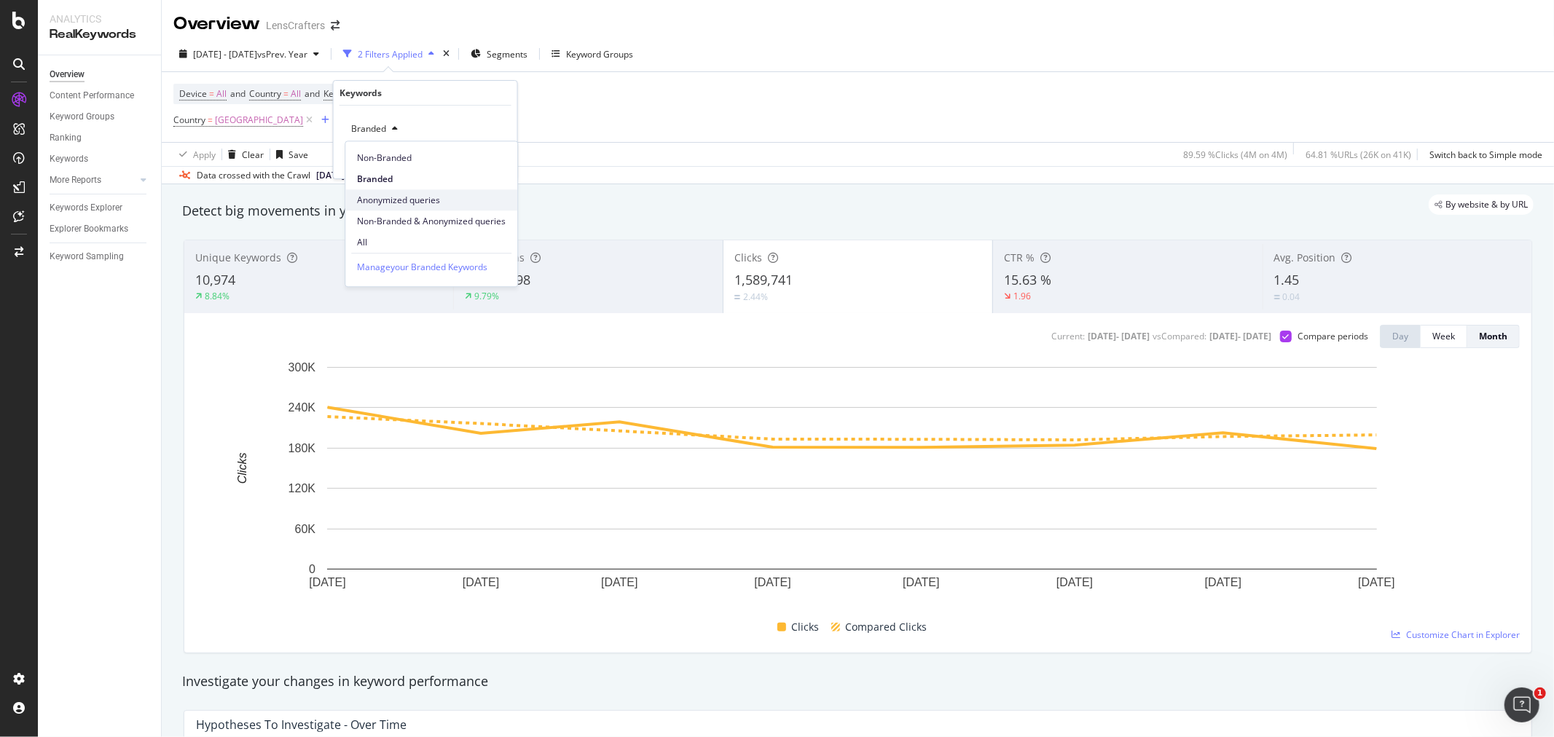
click at [431, 194] on span "Anonymized queries" at bounding box center [431, 200] width 149 height 13
click at [486, 160] on div "Apply" at bounding box center [494, 160] width 23 height 12
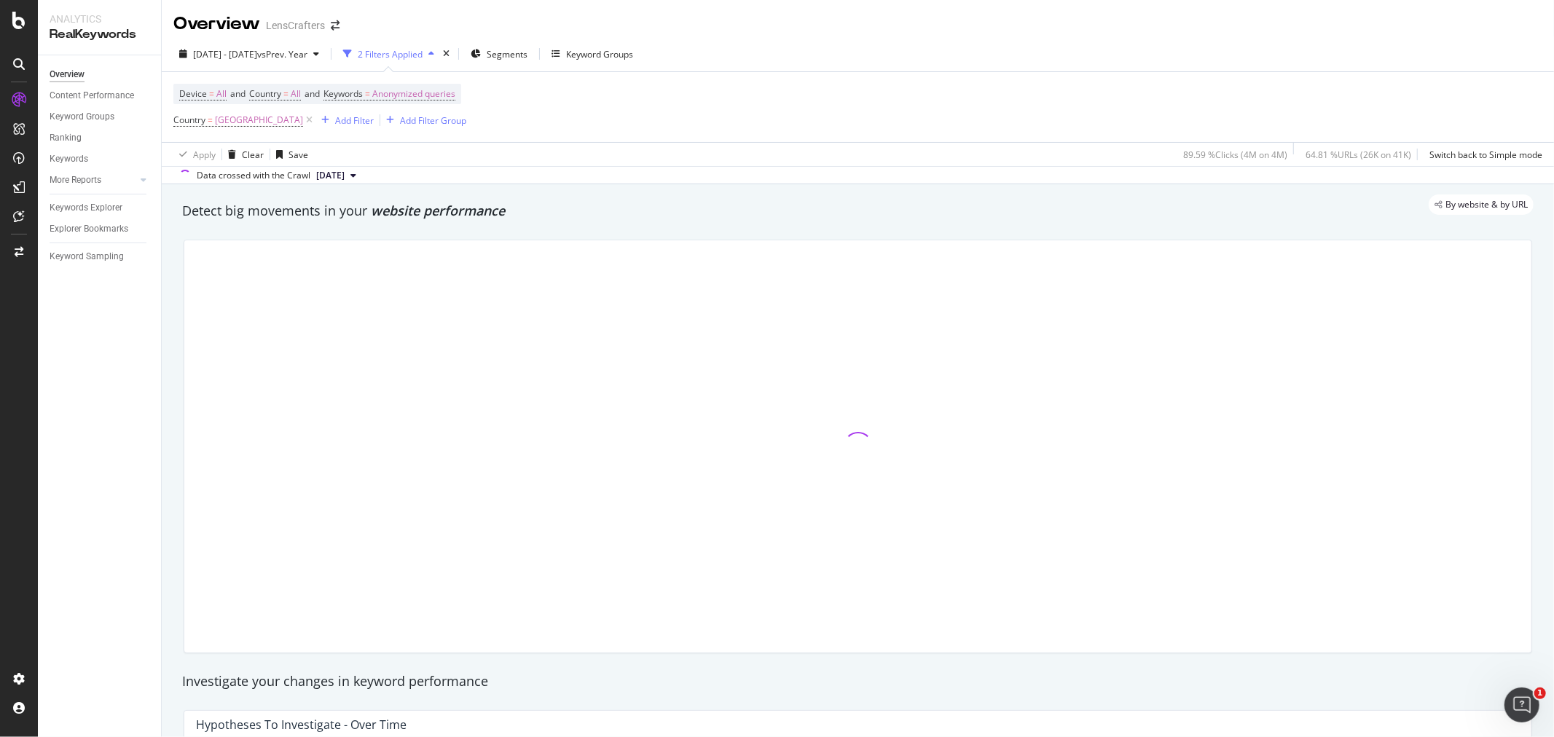
click at [736, 119] on div "Device = All and Country = All and Keywords = Anonymized queries Country = [GEO…" at bounding box center [857, 107] width 1369 height 70
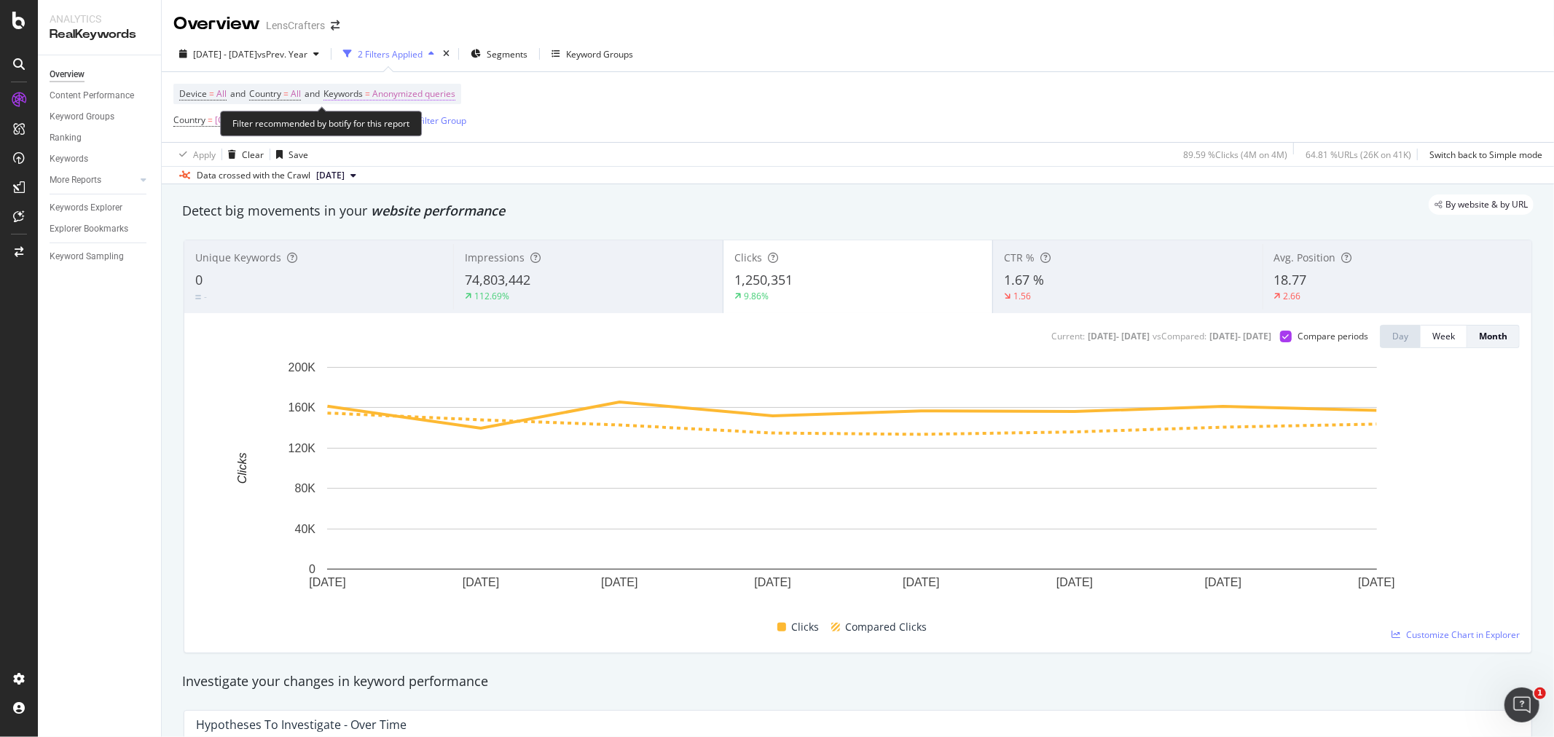
click at [433, 91] on span "Anonymized queries" at bounding box center [413, 94] width 83 height 20
click at [405, 137] on div "Anonymized queries" at bounding box center [398, 129] width 106 height 22
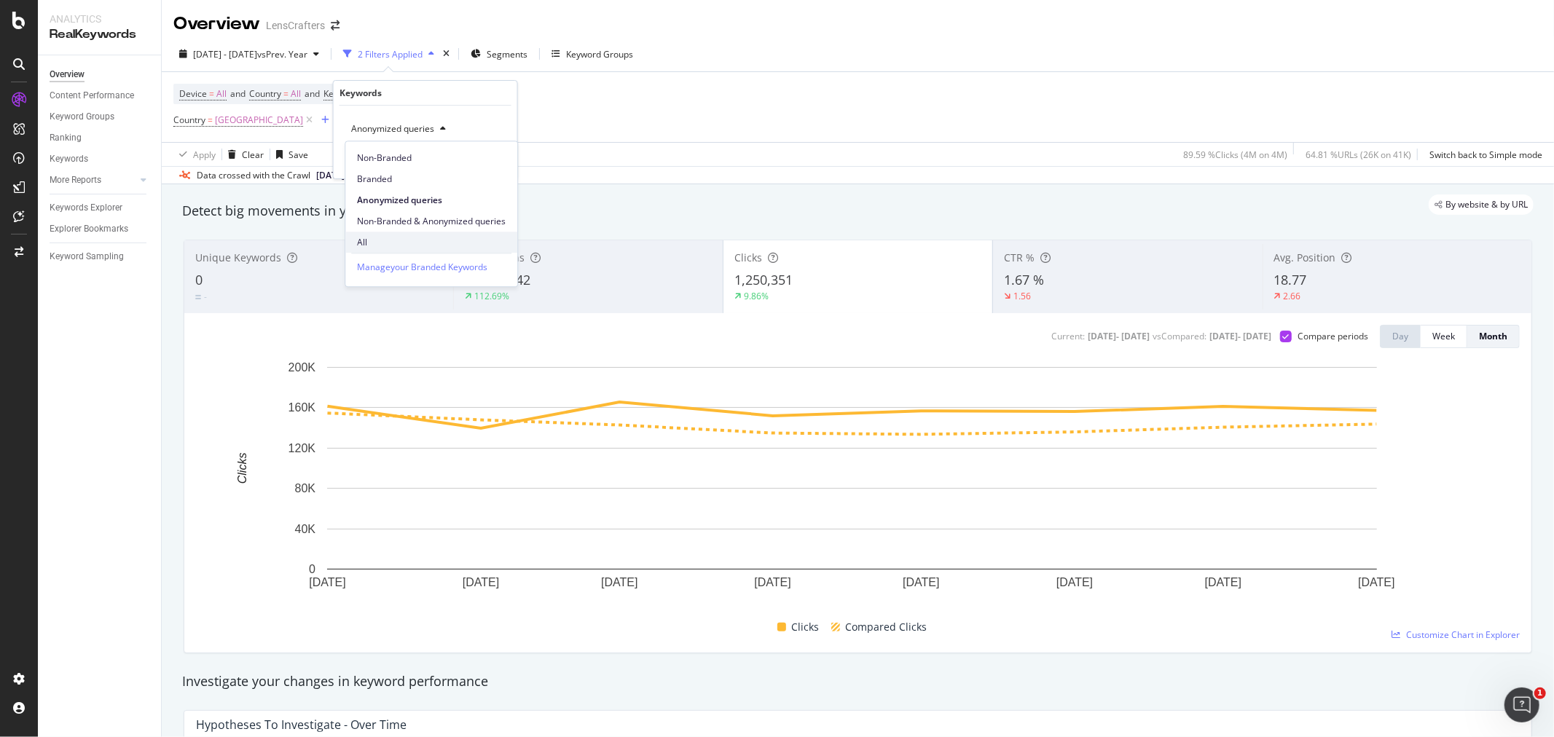
click at [399, 238] on span "All" at bounding box center [431, 242] width 149 height 13
click at [498, 154] on div "Apply" at bounding box center [494, 160] width 23 height 12
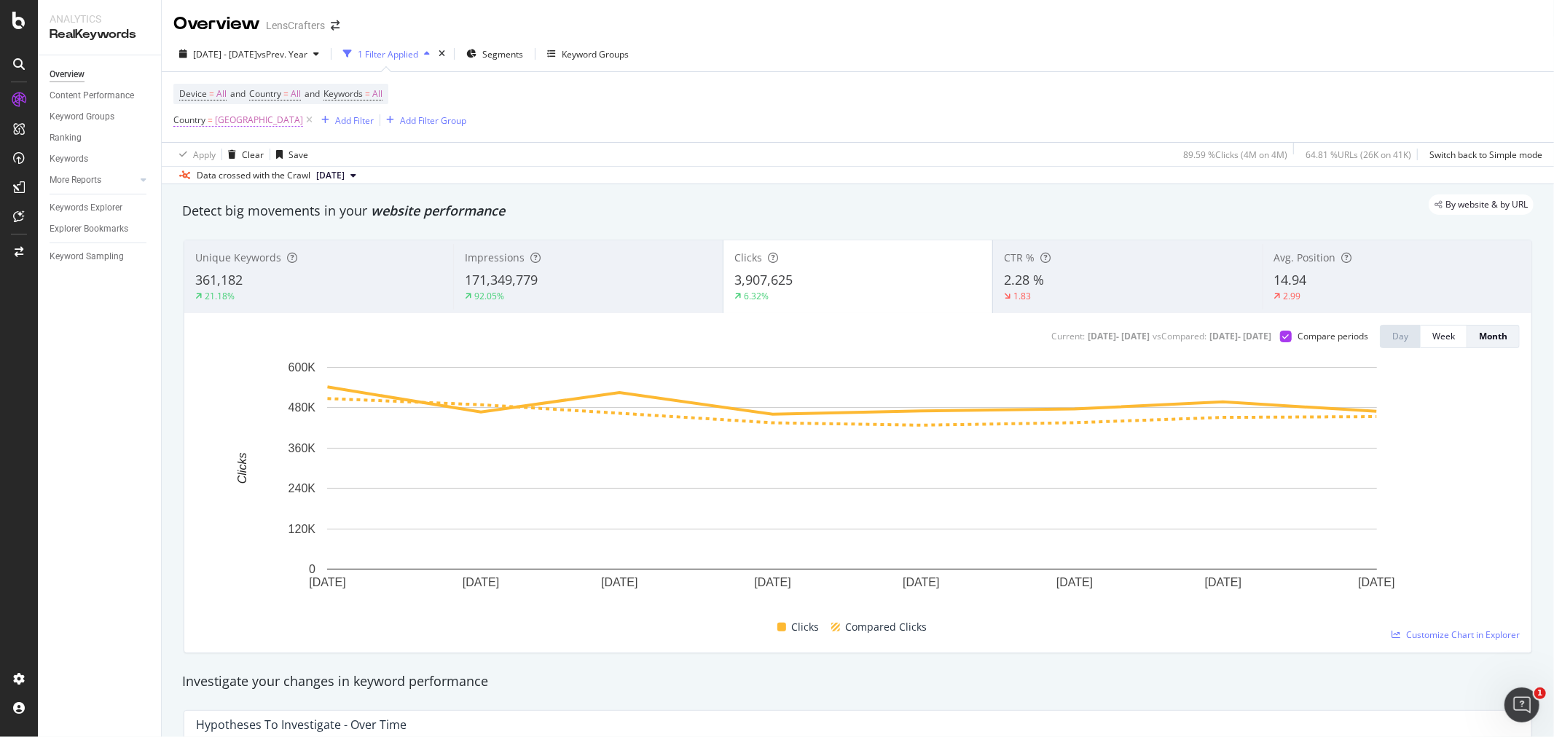
click at [259, 124] on span "[GEOGRAPHIC_DATA]" at bounding box center [259, 120] width 88 height 20
click at [823, 132] on div "Device = All and Country = All and Keywords = All Country = [GEOGRAPHIC_DATA] A…" at bounding box center [857, 107] width 1369 height 70
click at [304, 48] on span "vs Prev. Year" at bounding box center [282, 54] width 50 height 12
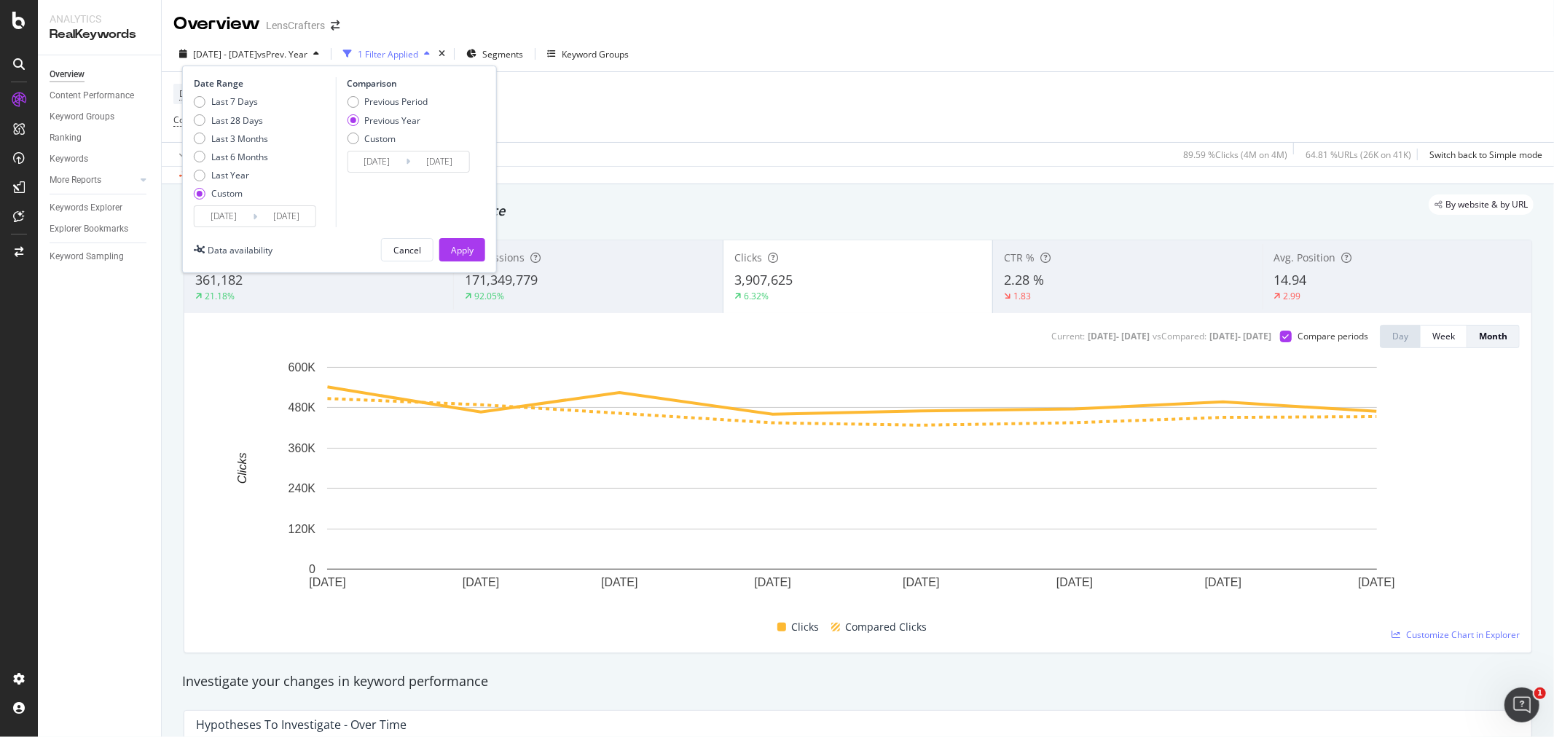
click at [286, 220] on input "[DATE]" at bounding box center [286, 216] width 58 height 20
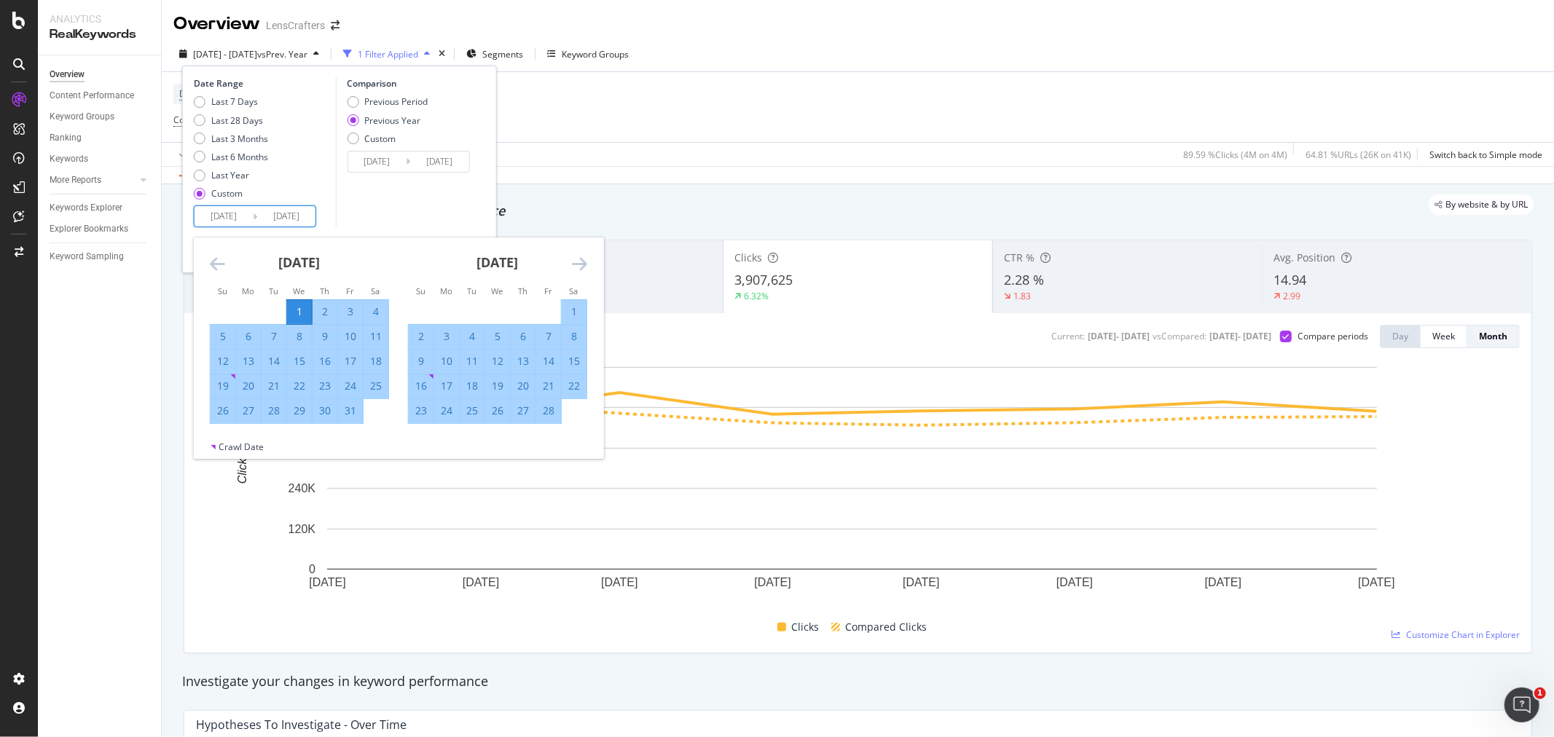
click at [578, 265] on icon "Move forward to switch to the next month." at bounding box center [579, 263] width 15 height 17
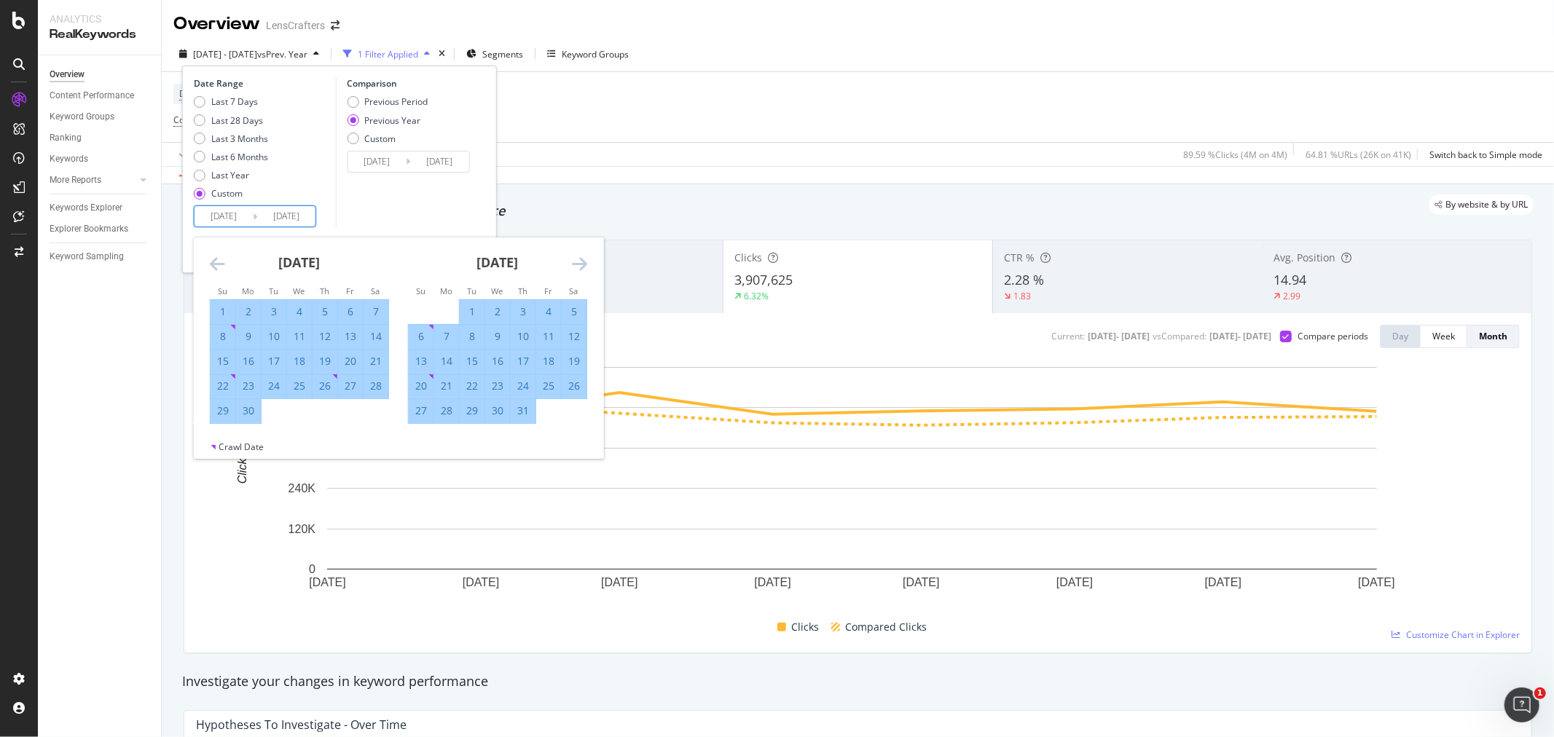
click at [578, 265] on icon "Move forward to switch to the next month." at bounding box center [579, 263] width 15 height 17
click at [216, 262] on icon "Move backward to switch to the previous month." at bounding box center [217, 263] width 15 height 17
click at [251, 410] on div "30" at bounding box center [248, 411] width 25 height 15
type input "[DATE]"
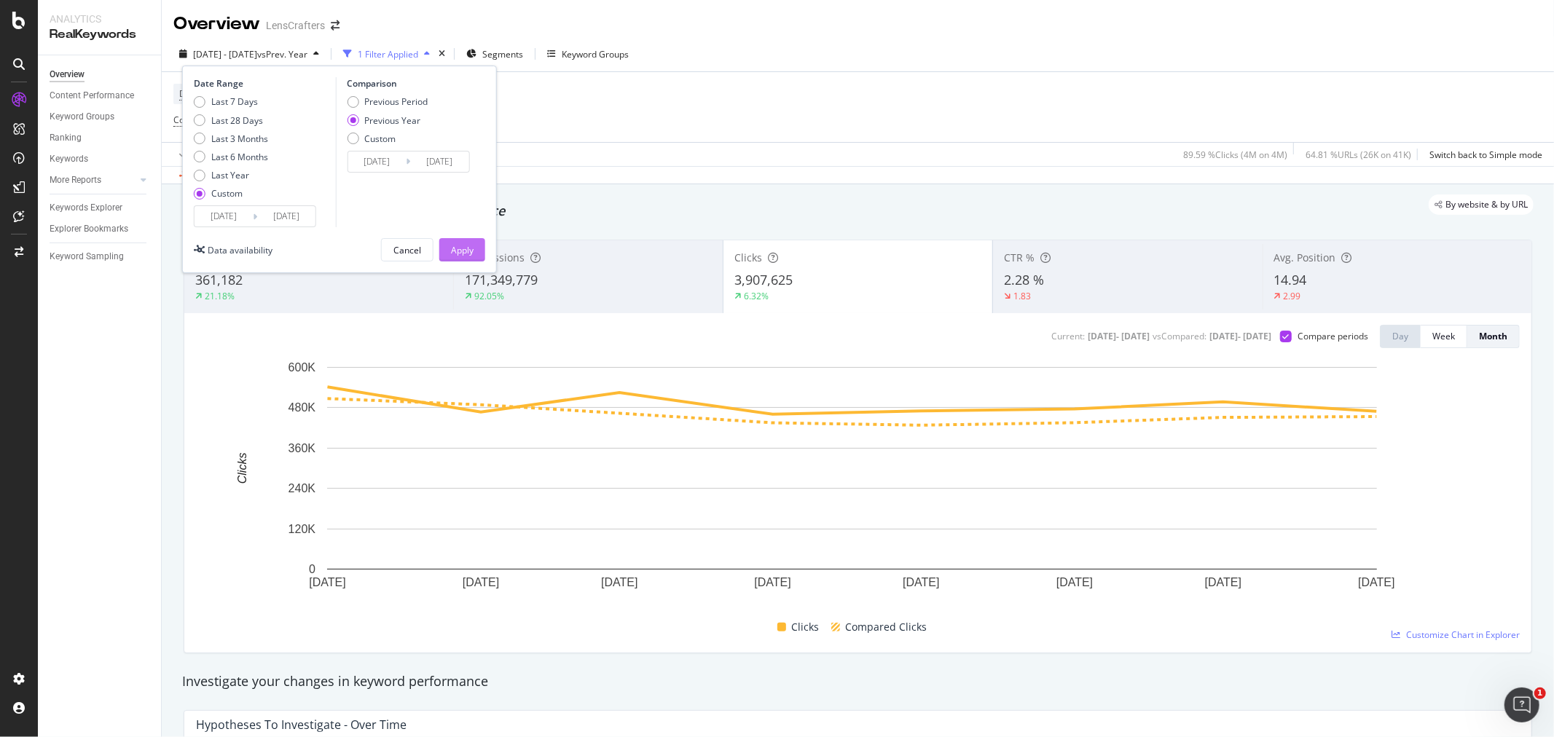
click at [471, 251] on div "Apply" at bounding box center [462, 250] width 23 height 12
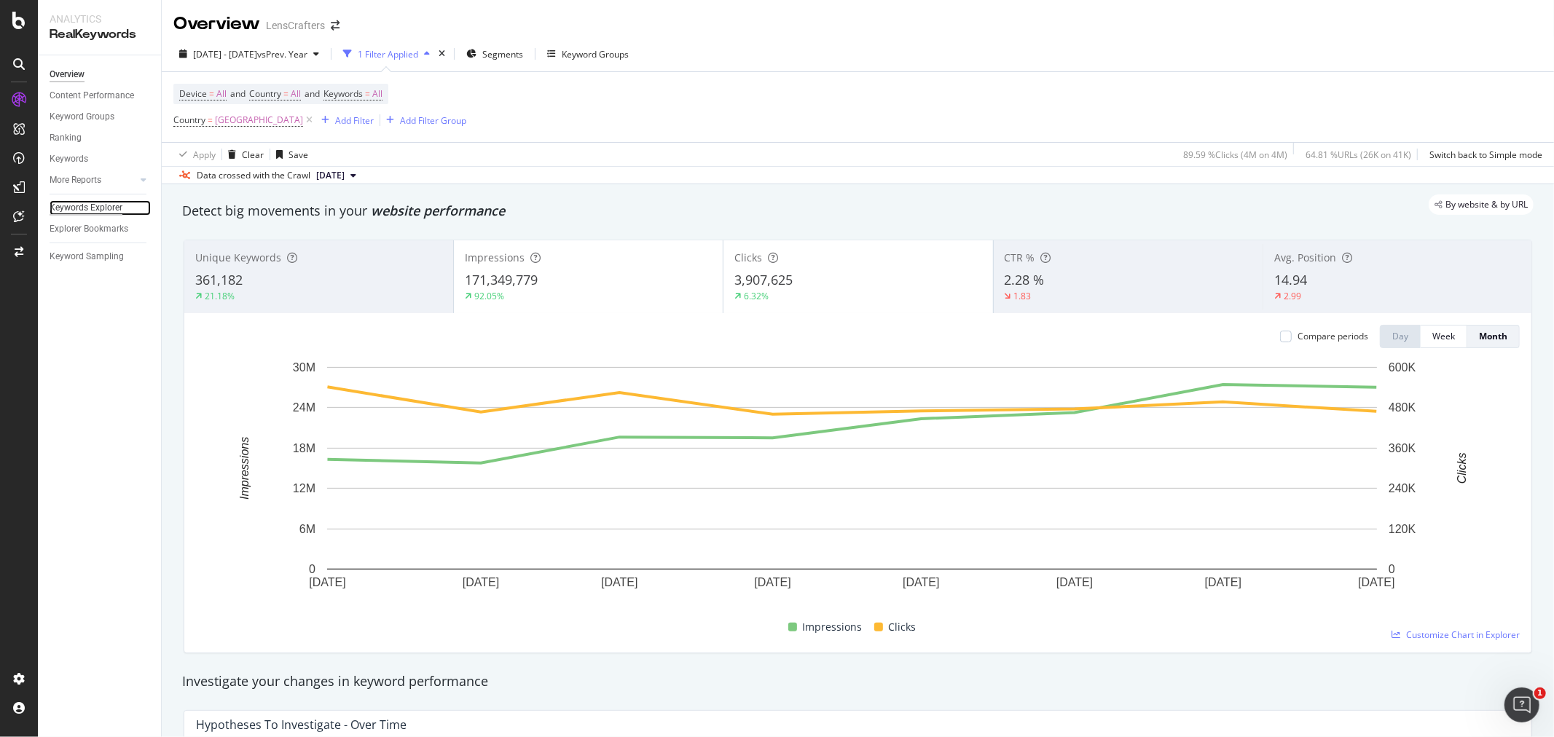
click at [95, 206] on div "Keywords Explorer" at bounding box center [86, 207] width 73 height 15
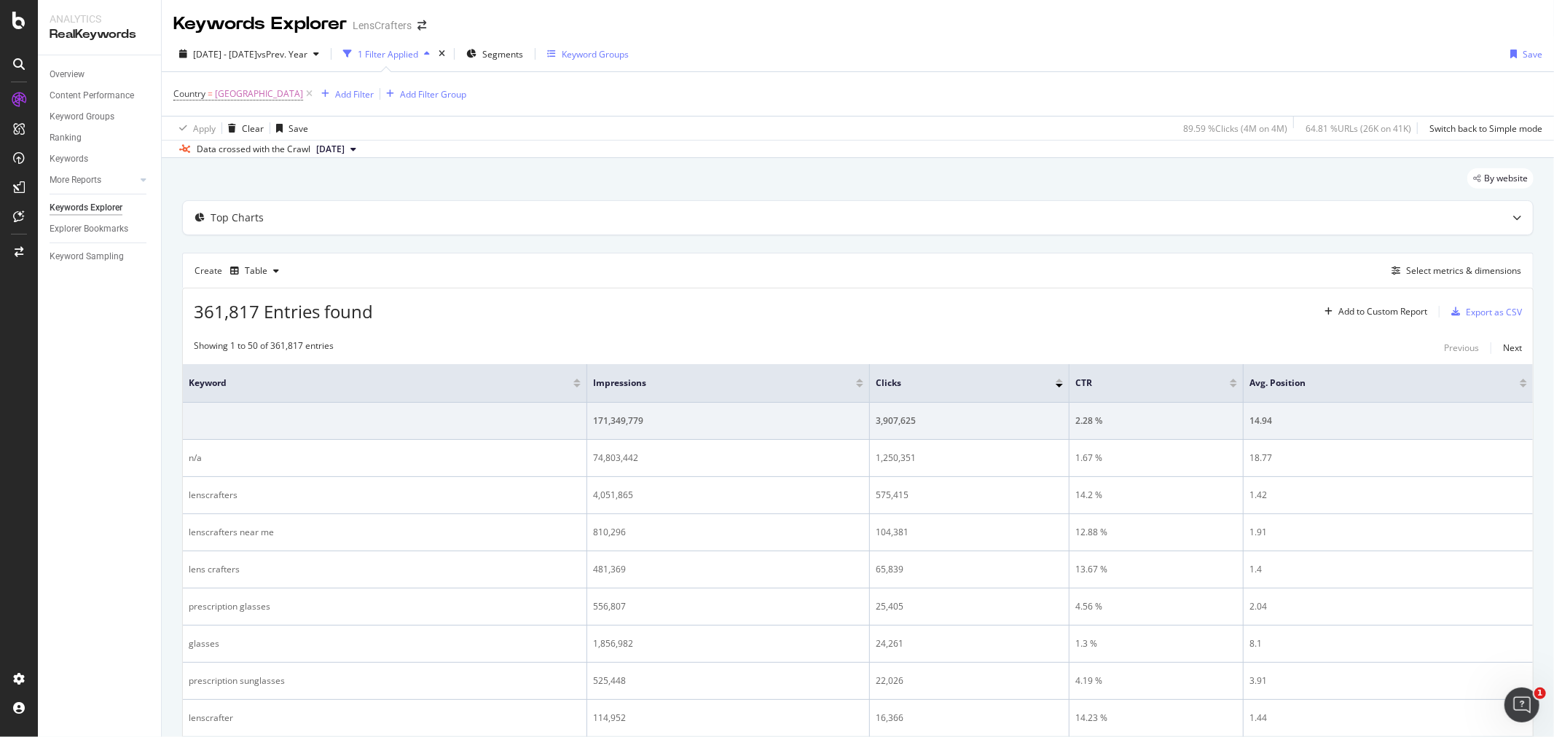
click at [624, 53] on div "Keyword Groups" at bounding box center [595, 54] width 67 height 12
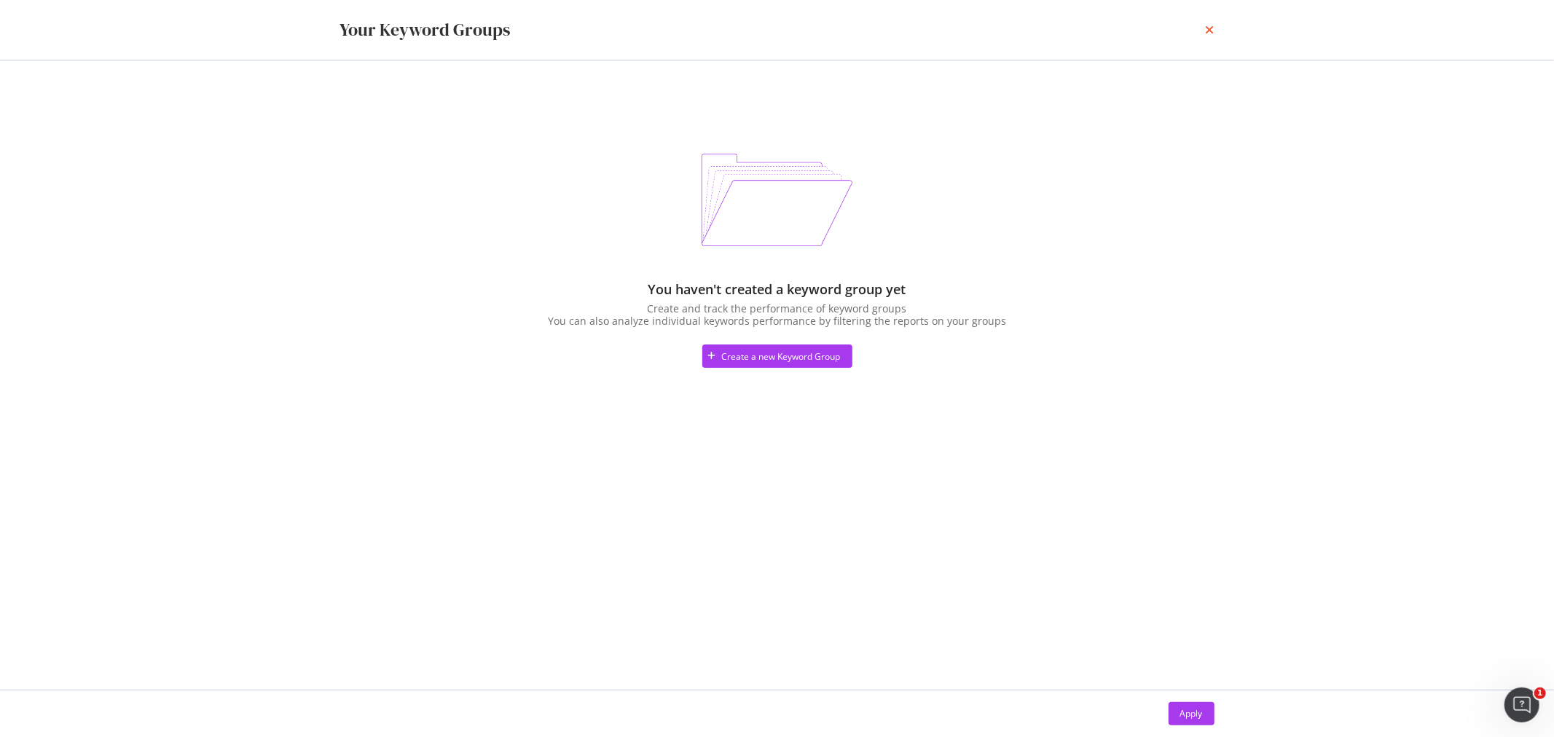
click at [1206, 31] on icon "times" at bounding box center [1210, 30] width 9 height 12
